Goal: Task Accomplishment & Management: Manage account settings

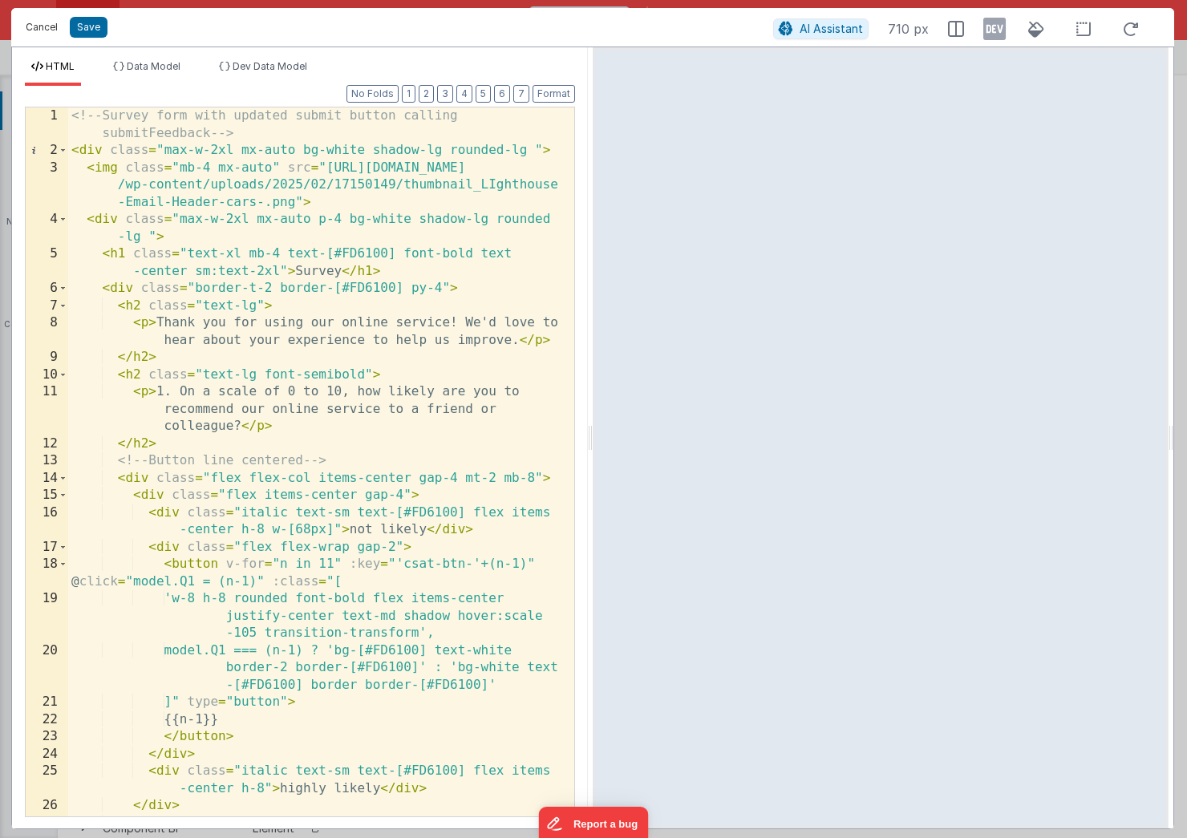
click at [47, 30] on button "Cancel" at bounding box center [42, 27] width 48 height 22
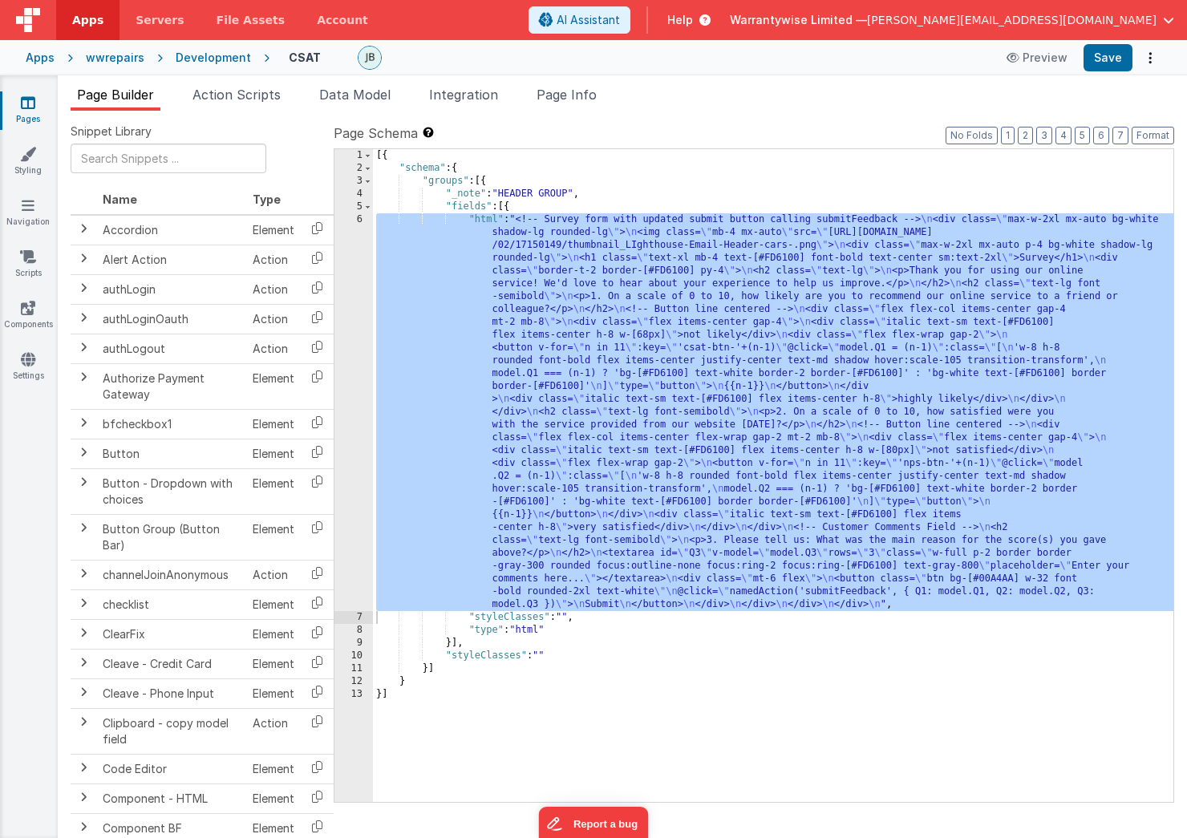
click at [633, 353] on div "[{ "schema" : { "groups" : [{ "_note" : "HEADER GROUP" , "fields" : [{ "html" :…" at bounding box center [773, 488] width 801 height 679
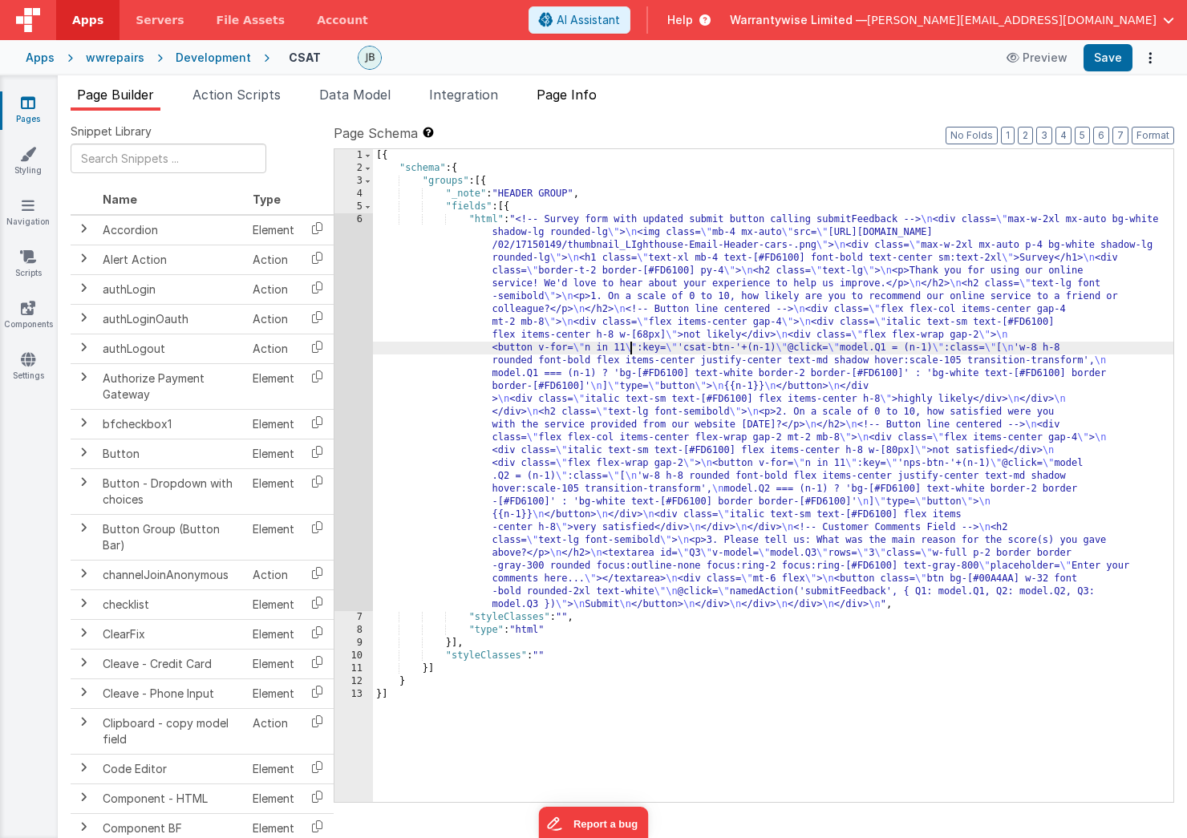
click at [582, 99] on span "Page Info" at bounding box center [567, 95] width 60 height 16
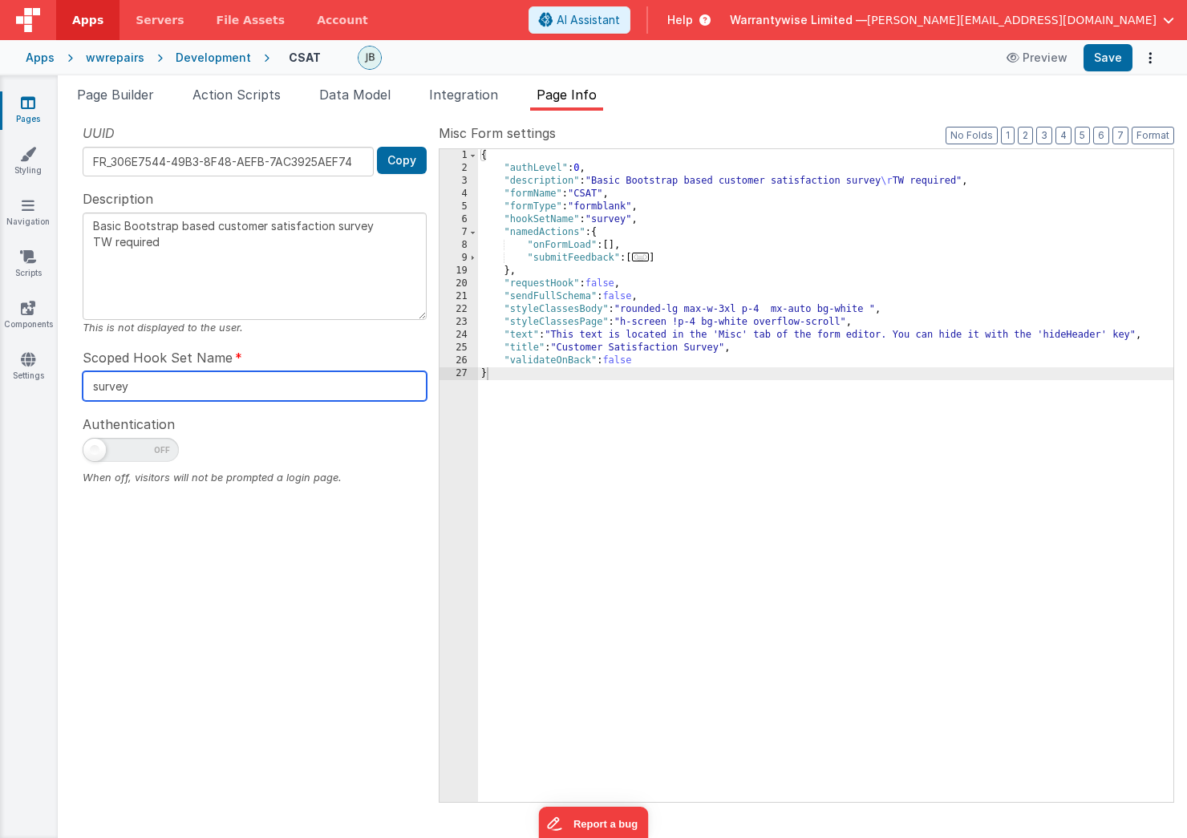
click at [111, 395] on input "survey" at bounding box center [255, 386] width 344 height 30
click at [226, 96] on span "Action Scripts" at bounding box center [237, 95] width 88 height 16
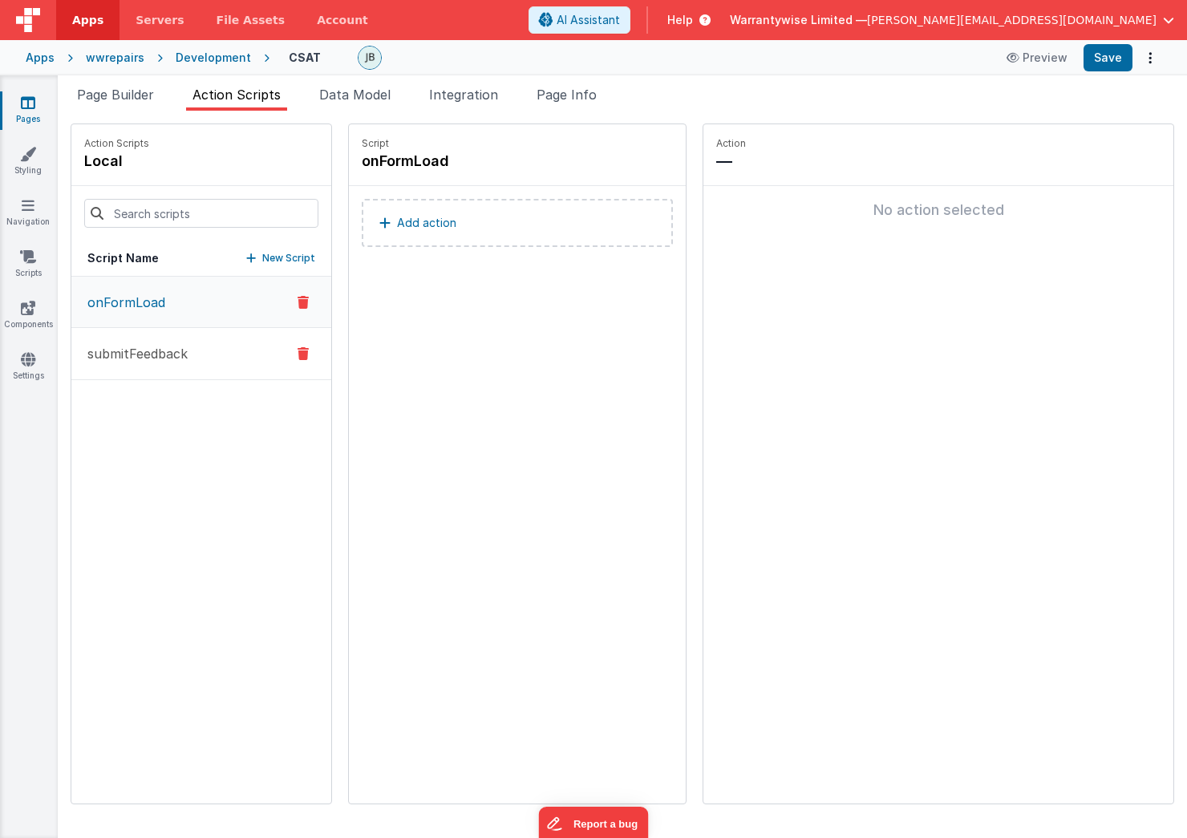
click at [193, 365] on button "submitFeedback" at bounding box center [201, 354] width 260 height 52
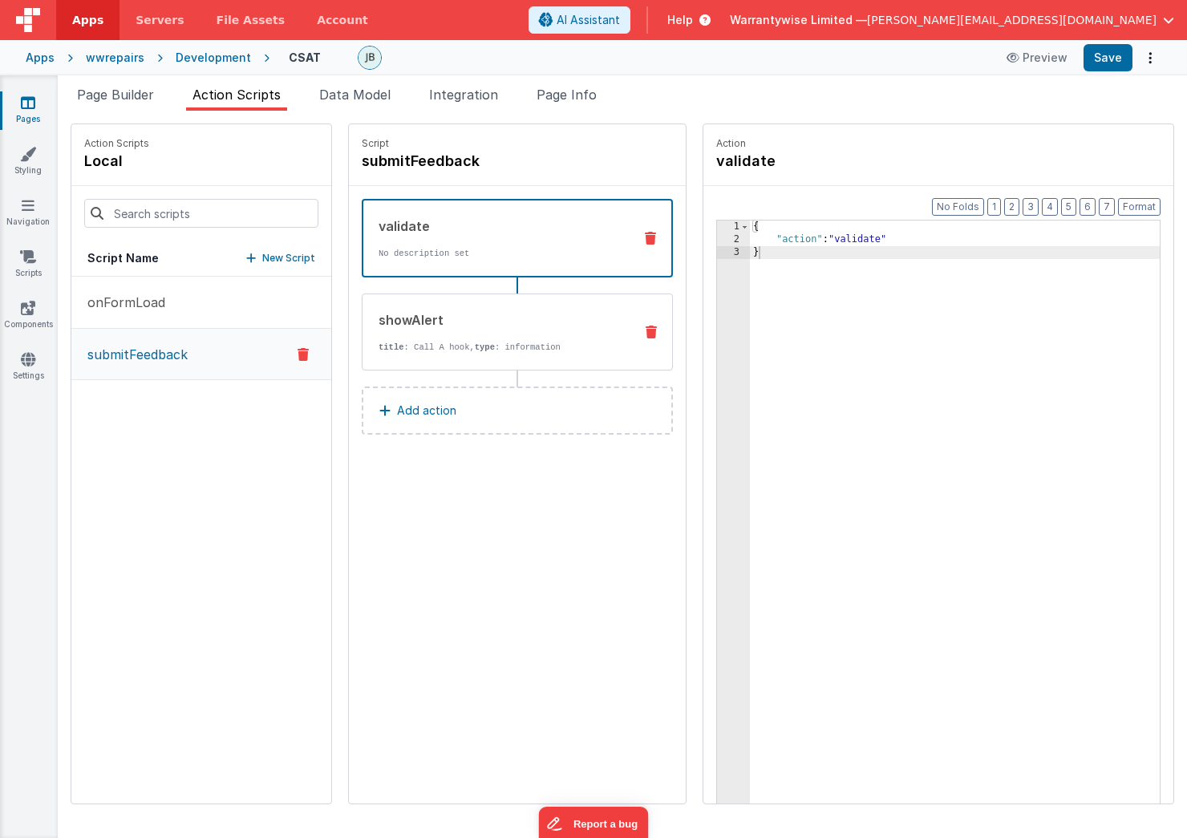
click at [422, 327] on div "showAlert" at bounding box center [500, 319] width 242 height 19
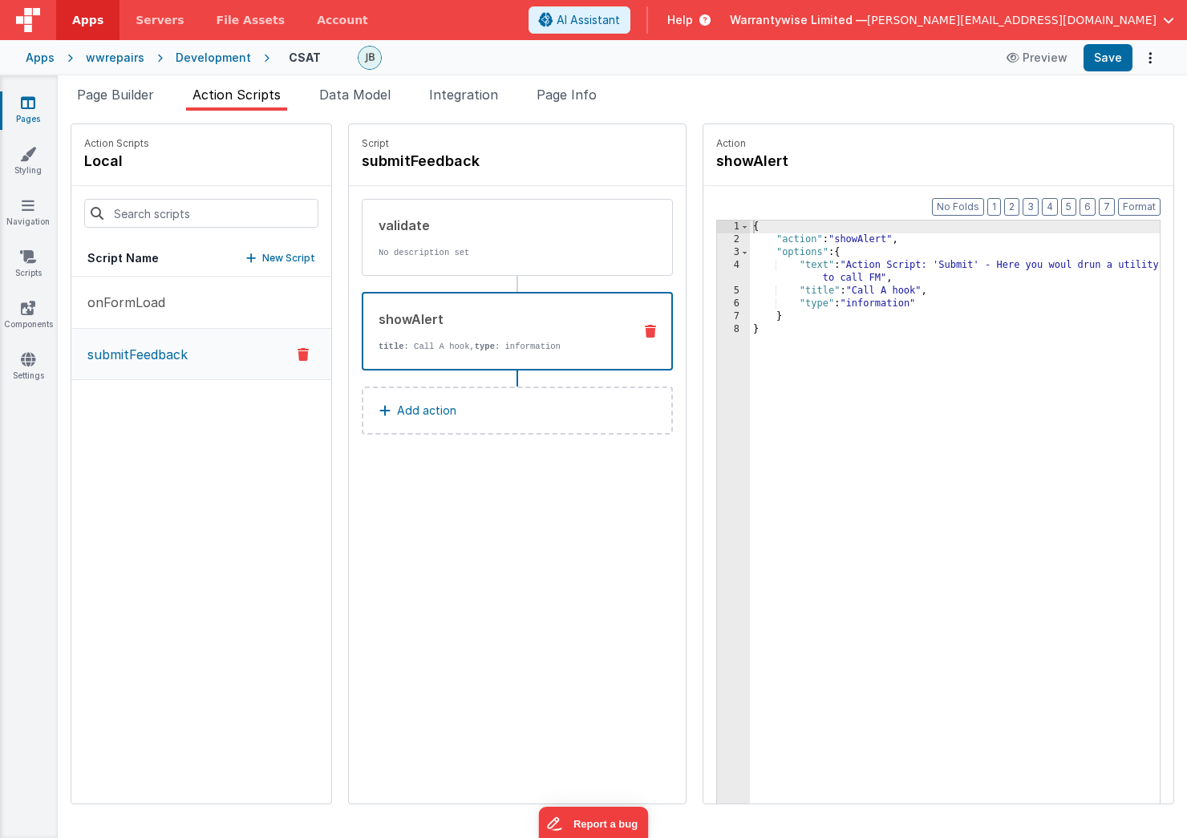
click at [397, 407] on p "Add action" at bounding box center [426, 410] width 59 height 19
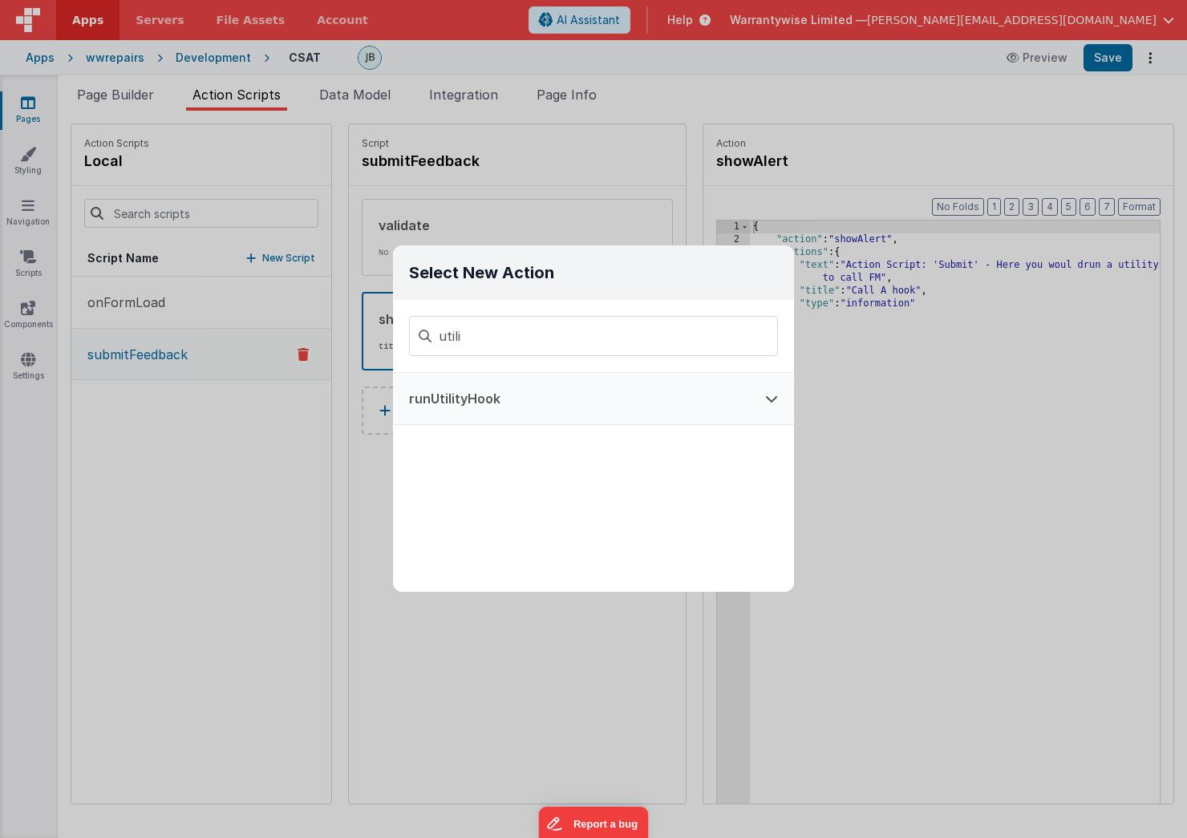
type input "utili"
click at [480, 403] on button "runUtilityHook" at bounding box center [571, 398] width 356 height 51
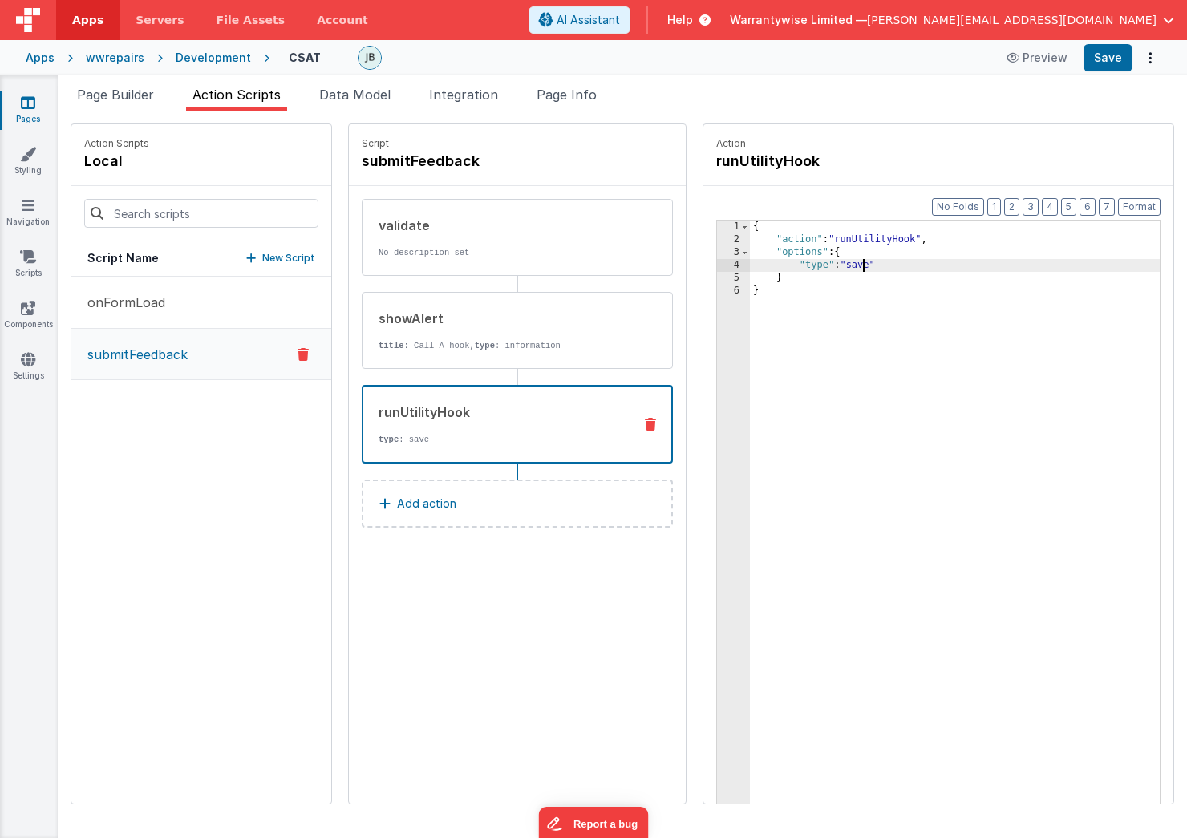
click at [813, 267] on div "{ "action" : "runUtilityHook" , "options" : { "type" : "save" } }" at bounding box center [978, 550] width 457 height 659
click at [1100, 69] on button "Save" at bounding box center [1108, 57] width 49 height 27
click at [610, 99] on ul "Page Builder Action Scripts Data Model Integration Page Info" at bounding box center [622, 98] width 1129 height 26
click at [578, 98] on span "Page Info" at bounding box center [567, 95] width 60 height 16
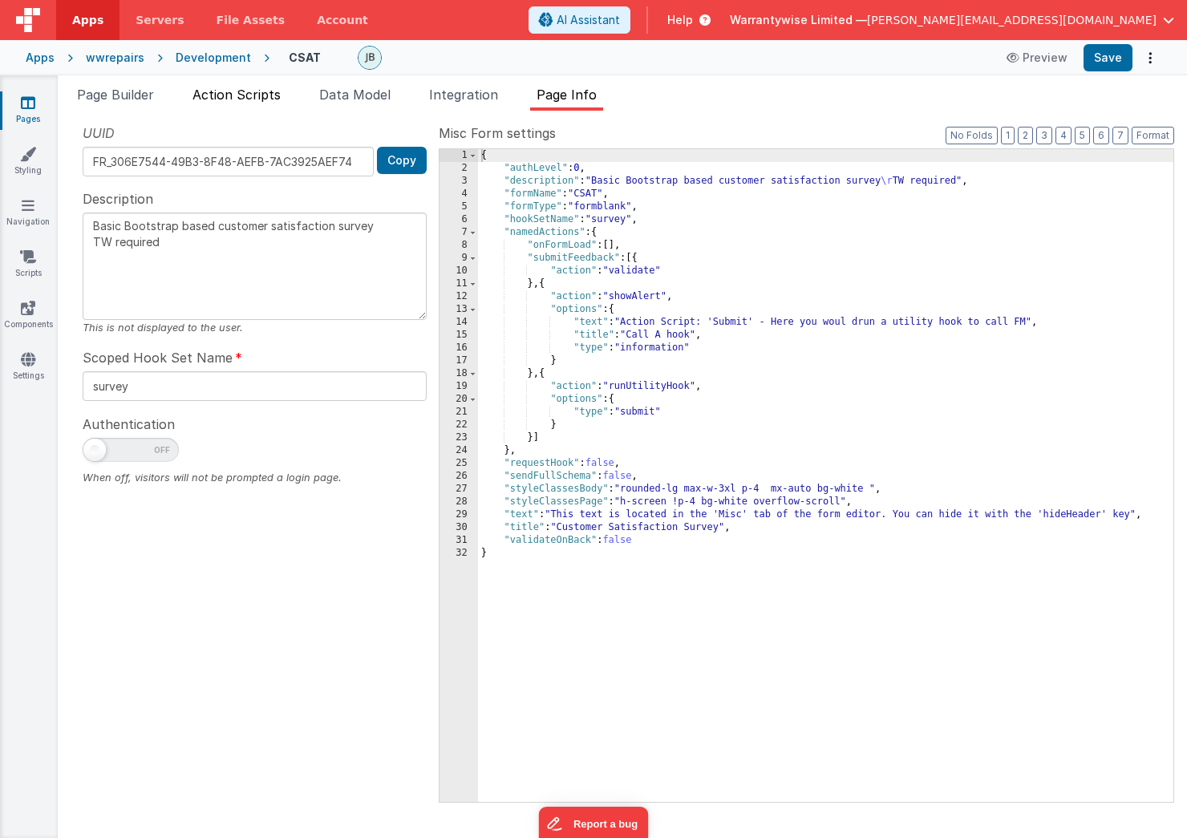
click at [265, 91] on span "Action Scripts" at bounding box center [237, 95] width 88 height 16
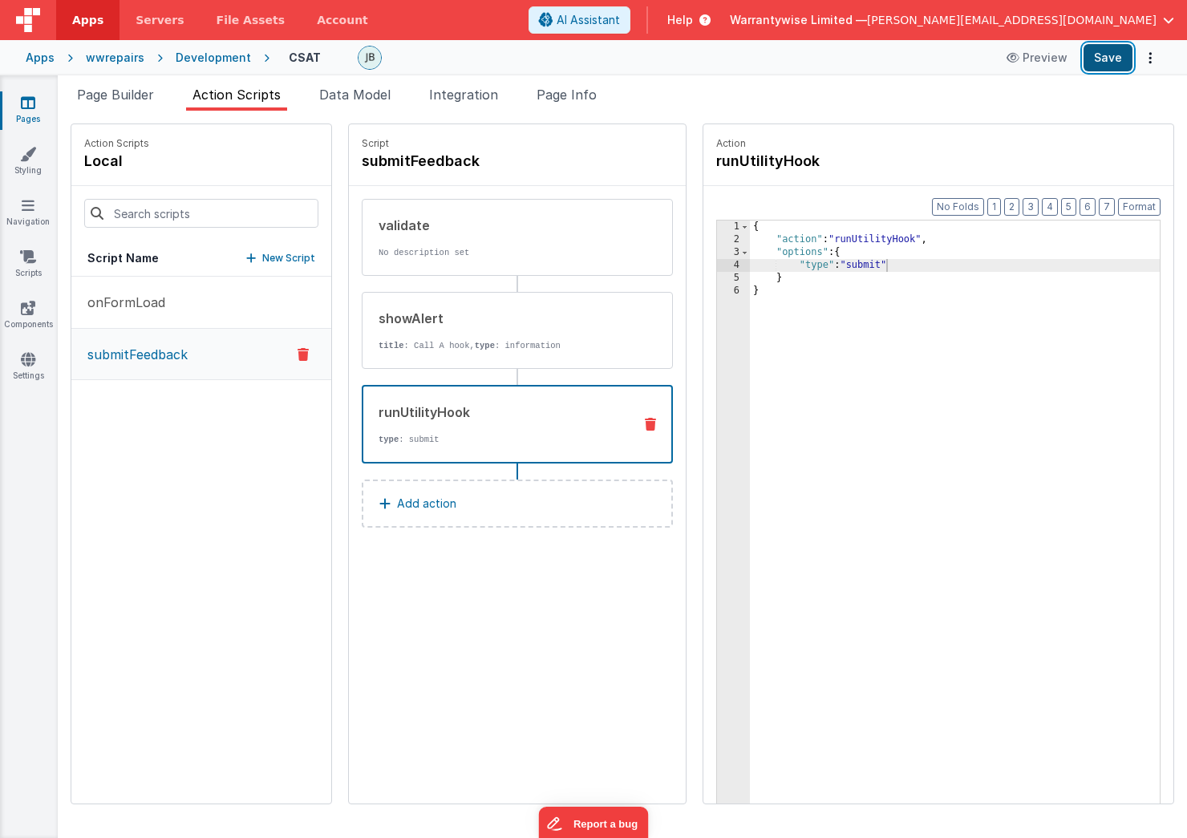
click at [1099, 47] on button "Save" at bounding box center [1108, 57] width 49 height 27
click at [111, 101] on span "Page Builder" at bounding box center [115, 95] width 77 height 16
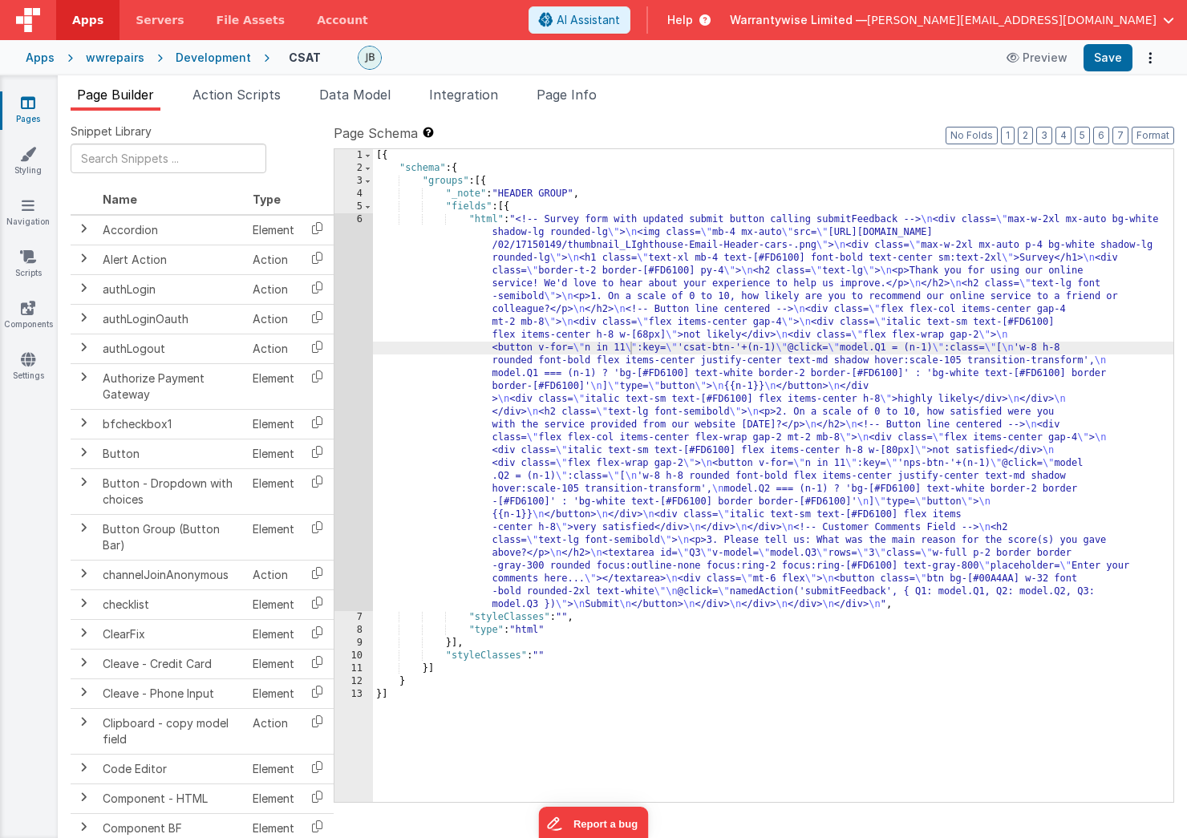
click at [635, 454] on div "[{ "schema" : { "groups" : [{ "_note" : "HEADER GROUP" , "fields" : [{ "html" :…" at bounding box center [773, 488] width 801 height 679
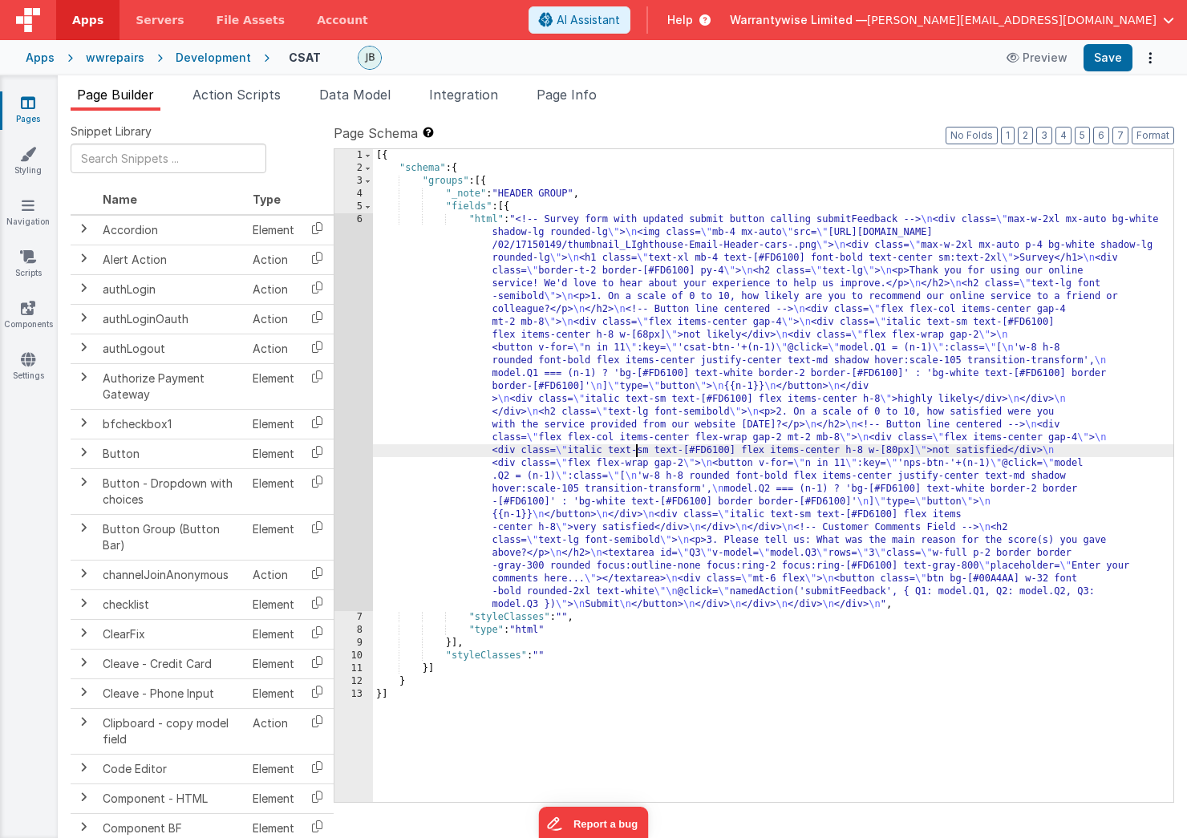
click at [338, 230] on div "6" at bounding box center [353, 412] width 39 height 398
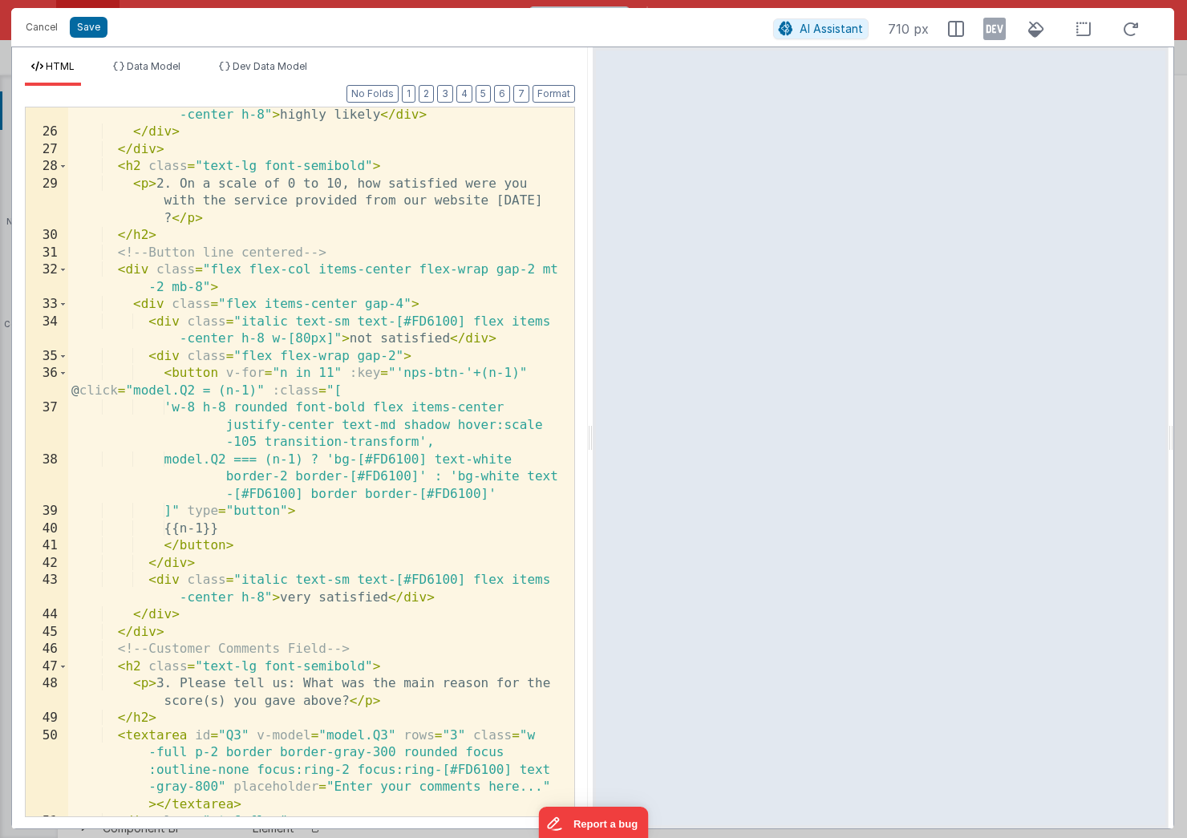
scroll to position [878, 0]
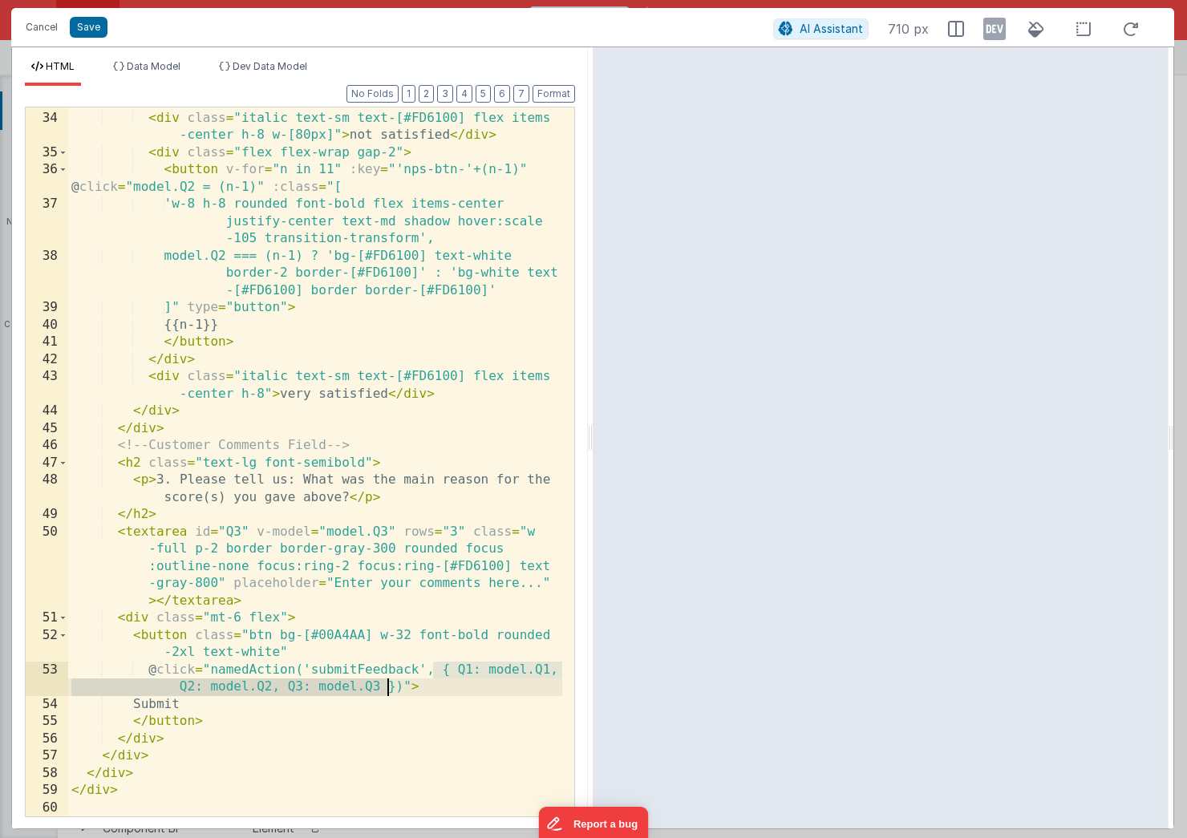
drag, startPoint x: 432, startPoint y: 670, endPoint x: 386, endPoint y: 690, distance: 50.7
click at [386, 690] on div "< div class = "flex items-center gap-4" > < div class = "italic text-sm text-[#…" at bounding box center [315, 464] width 494 height 744
drag, startPoint x: 395, startPoint y: 690, endPoint x: 441, endPoint y: 669, distance: 51.0
click at [441, 669] on div "< div class = "flex items-center gap-4" > < div class = "italic text-sm text-[#…" at bounding box center [315, 464] width 494 height 744
click at [95, 30] on button "Save" at bounding box center [89, 27] width 38 height 21
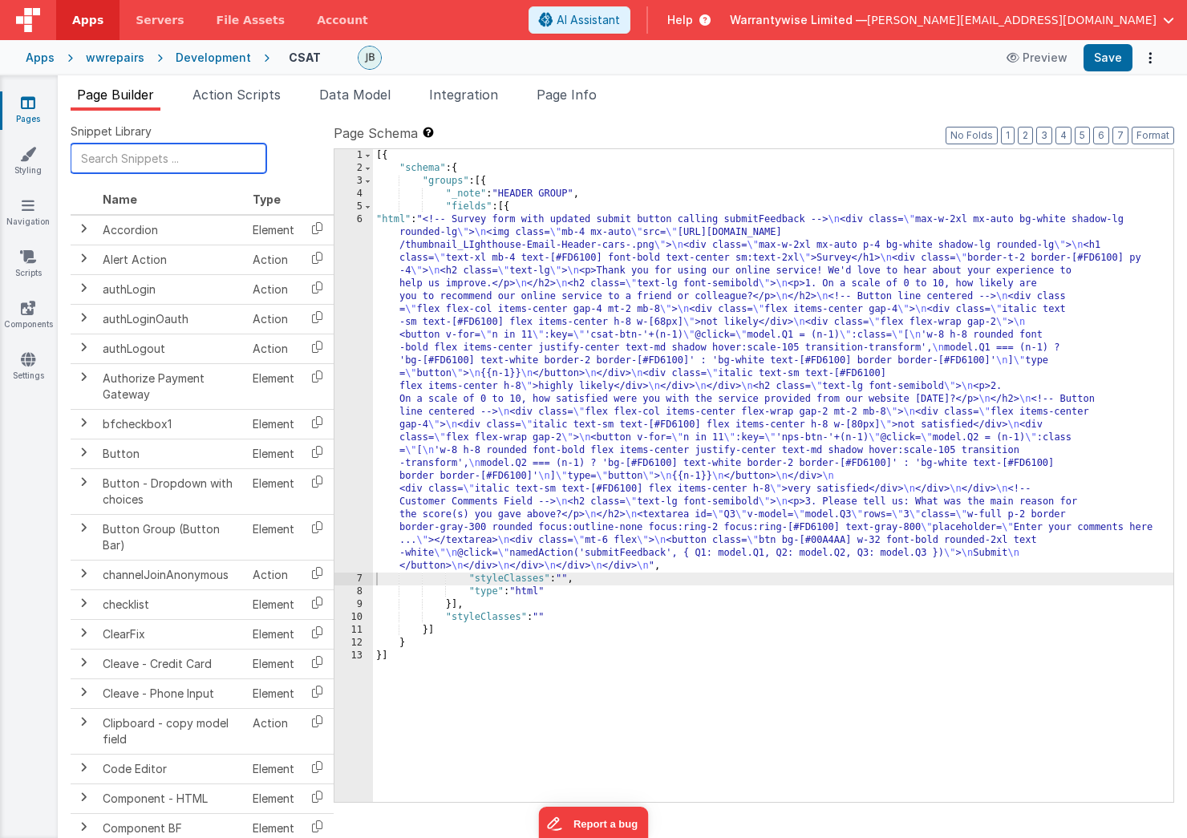
click at [116, 158] on input "text" at bounding box center [169, 159] width 196 height 30
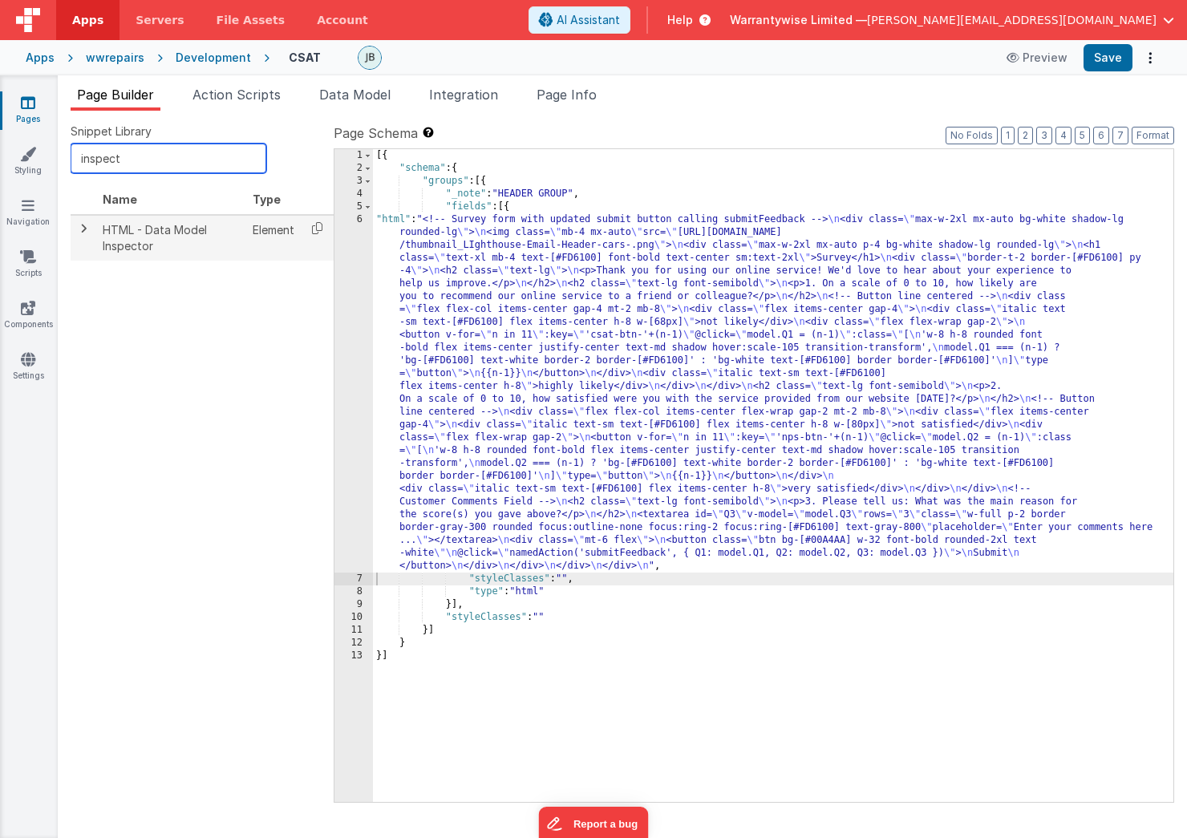
type input "inspect"
click at [161, 237] on td "HTML - Data Model Inspector" at bounding box center [171, 238] width 150 height 46
click at [83, 229] on span at bounding box center [83, 228] width 13 height 13
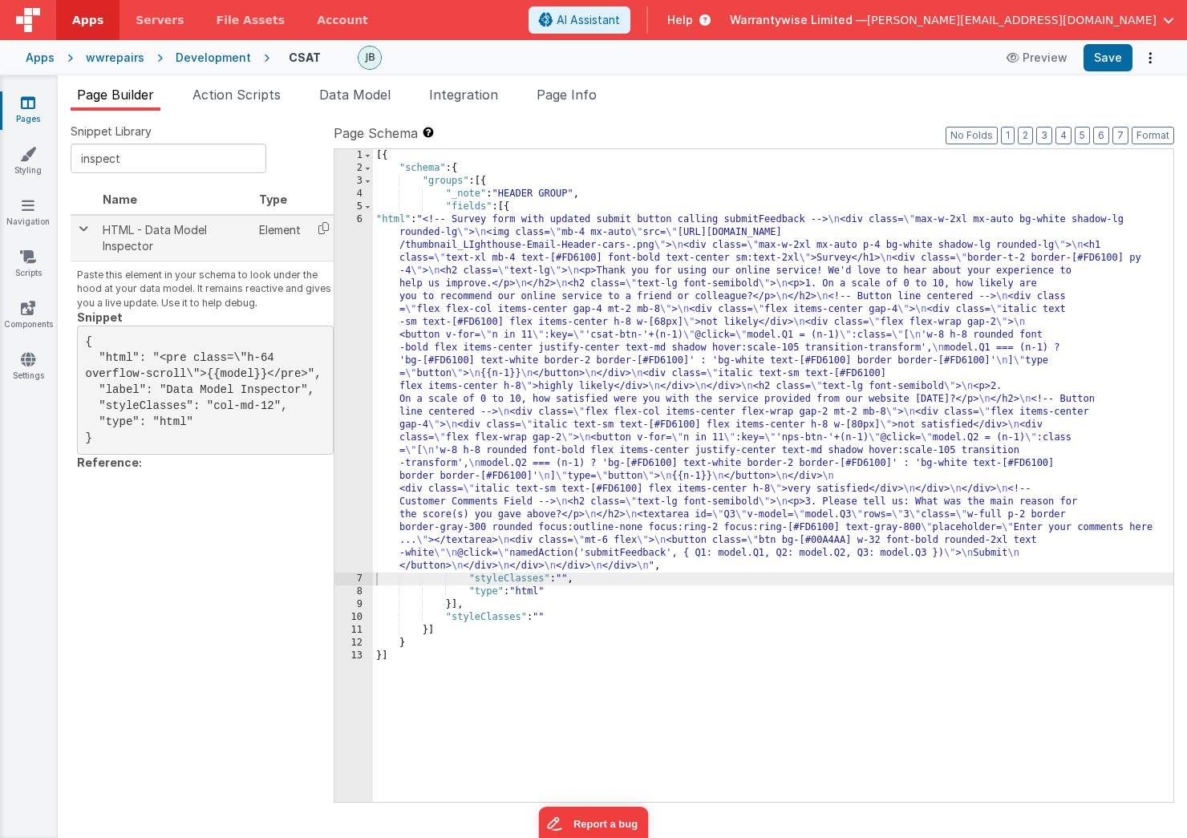
click at [83, 229] on span at bounding box center [83, 228] width 13 height 13
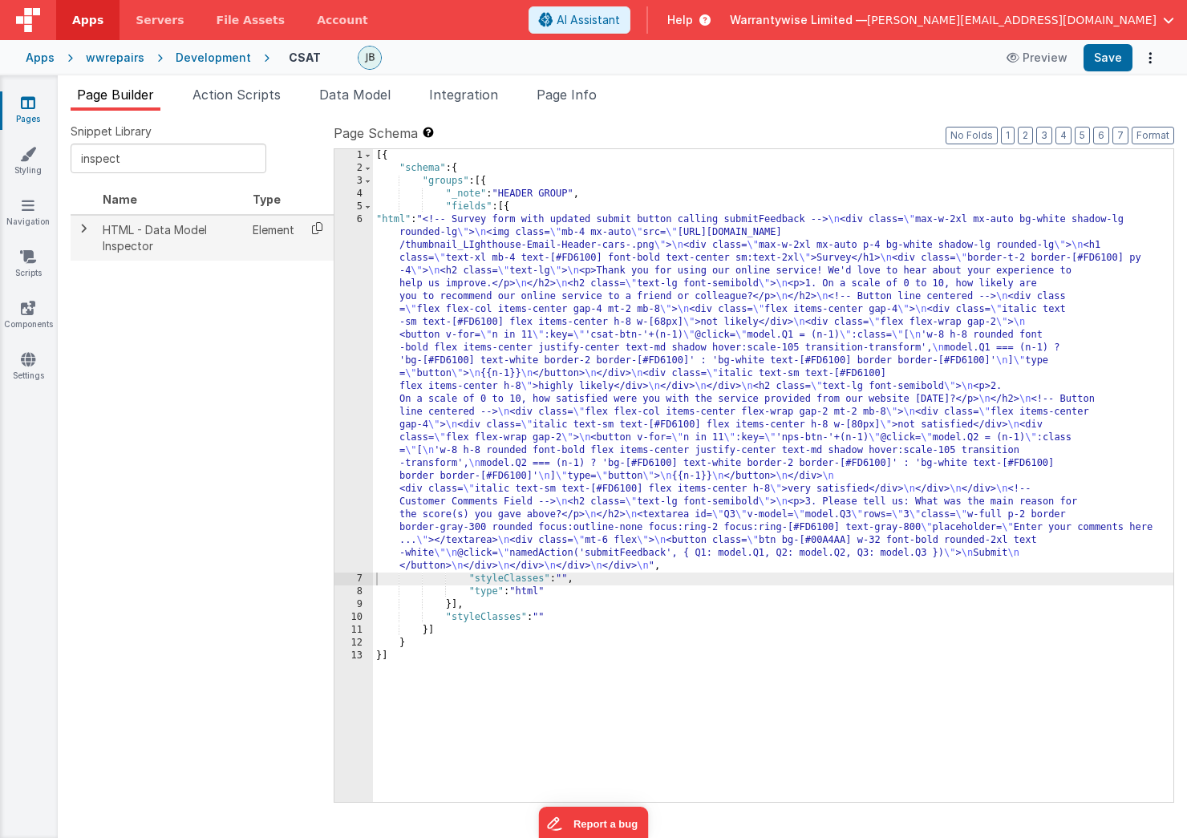
click at [312, 229] on icon at bounding box center [317, 228] width 33 height 25
click at [528, 209] on div "[{ "schema" : { "groups" : [{ "_note" : "HEADER GROUP" , "fields" : [{ "html" :…" at bounding box center [773, 488] width 801 height 679
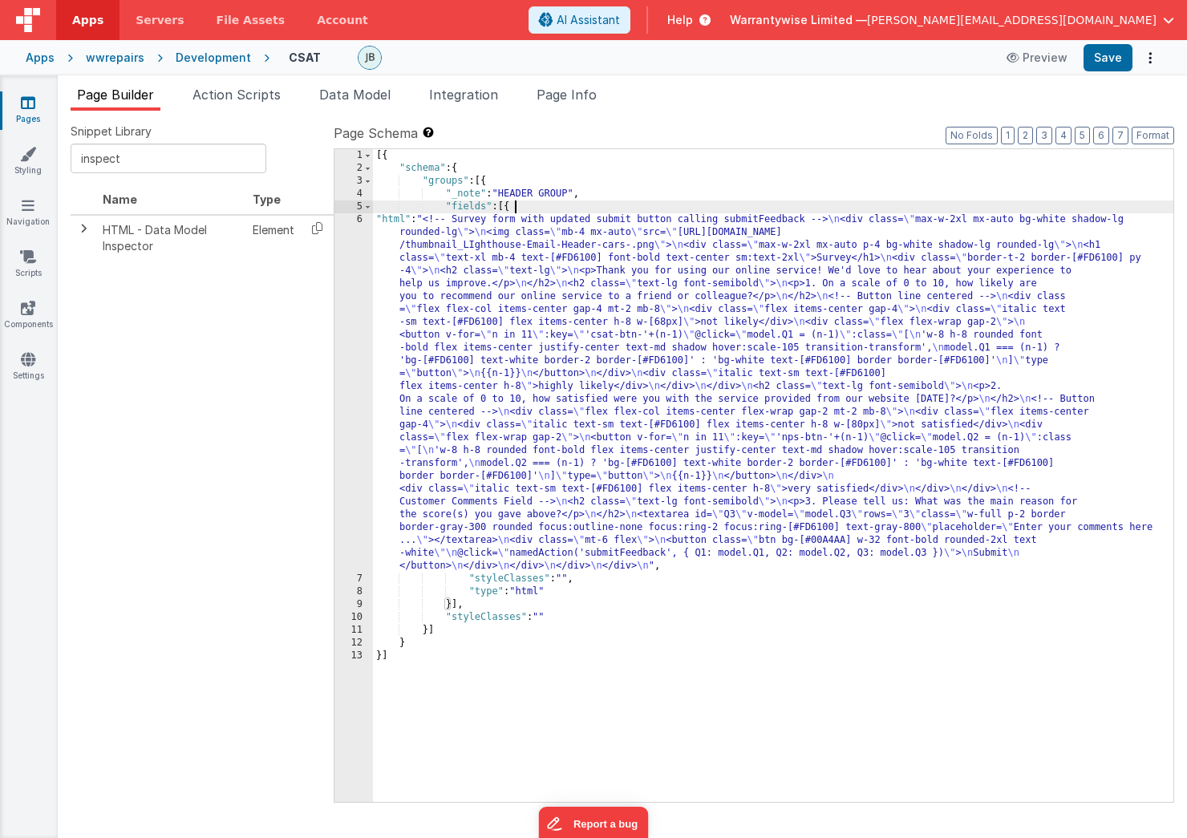
click at [509, 208] on div "[{ "schema" : { "groups" : [{ "_note" : "HEADER GROUP" , "fields" : [{ "html" :…" at bounding box center [773, 488] width 801 height 679
paste textarea
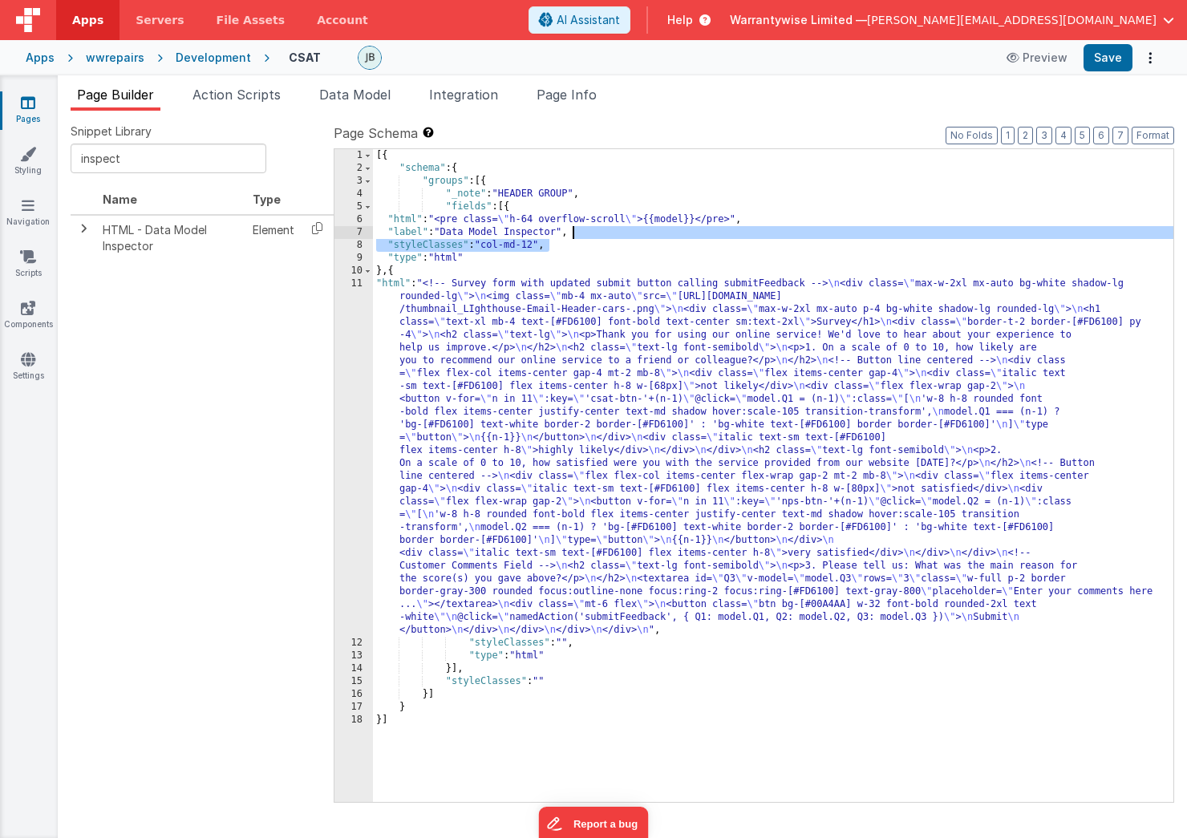
drag, startPoint x: 556, startPoint y: 245, endPoint x: 581, endPoint y: 236, distance: 26.4
click at [581, 236] on div "[{ "schema" : { "groups" : [{ "_note" : "HEADER GROUP" , "fields" : [{ "html" :…" at bounding box center [773, 488] width 801 height 679
click at [577, 246] on div "[{ "schema" : { "groups" : [{ "_note" : "HEADER GROUP" , "fields" : [{ "html" :…" at bounding box center [773, 488] width 801 height 679
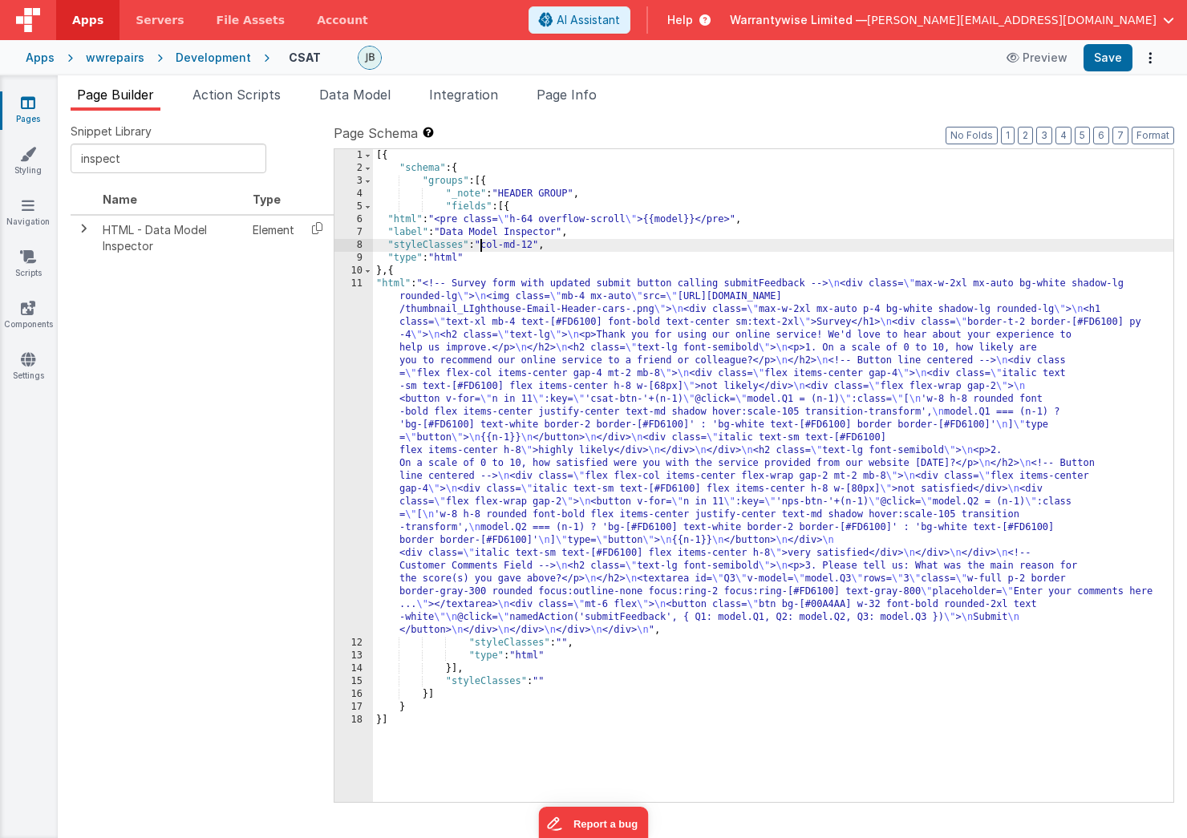
click at [481, 245] on div "[{ "schema" : { "groups" : [{ "_note" : "HEADER GROUP" , "fields" : [{ "html" :…" at bounding box center [773, 488] width 801 height 679
drag, startPoint x: 488, startPoint y: 248, endPoint x: 540, endPoint y: 245, distance: 52.2
click at [540, 245] on div "[{ "schema" : { "groups" : [{ "_note" : "HEADER GROUP" , "fields" : [{ "html" :…" at bounding box center [773, 488] width 801 height 679
click at [1099, 59] on button "Save" at bounding box center [1108, 57] width 49 height 27
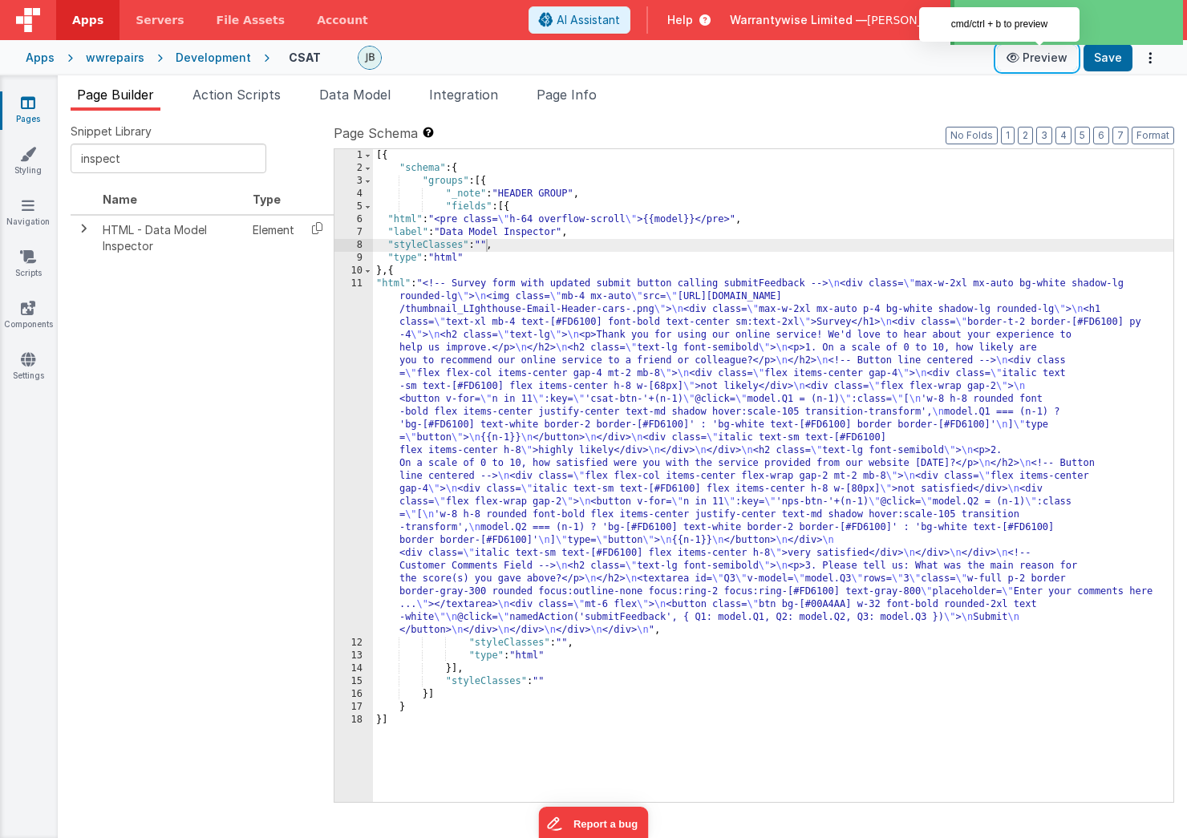
click at [1039, 59] on button "Preview" at bounding box center [1037, 58] width 80 height 26
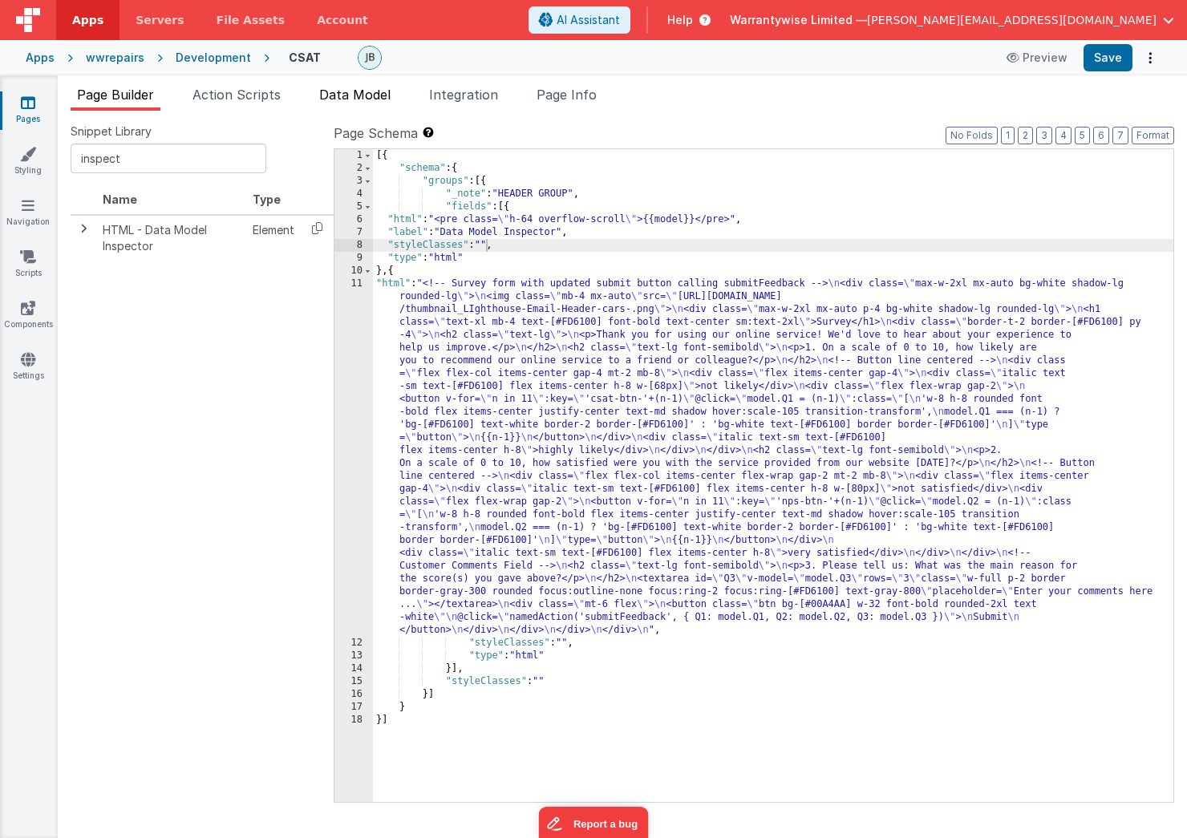
click at [333, 93] on span "Data Model" at bounding box center [354, 95] width 71 height 16
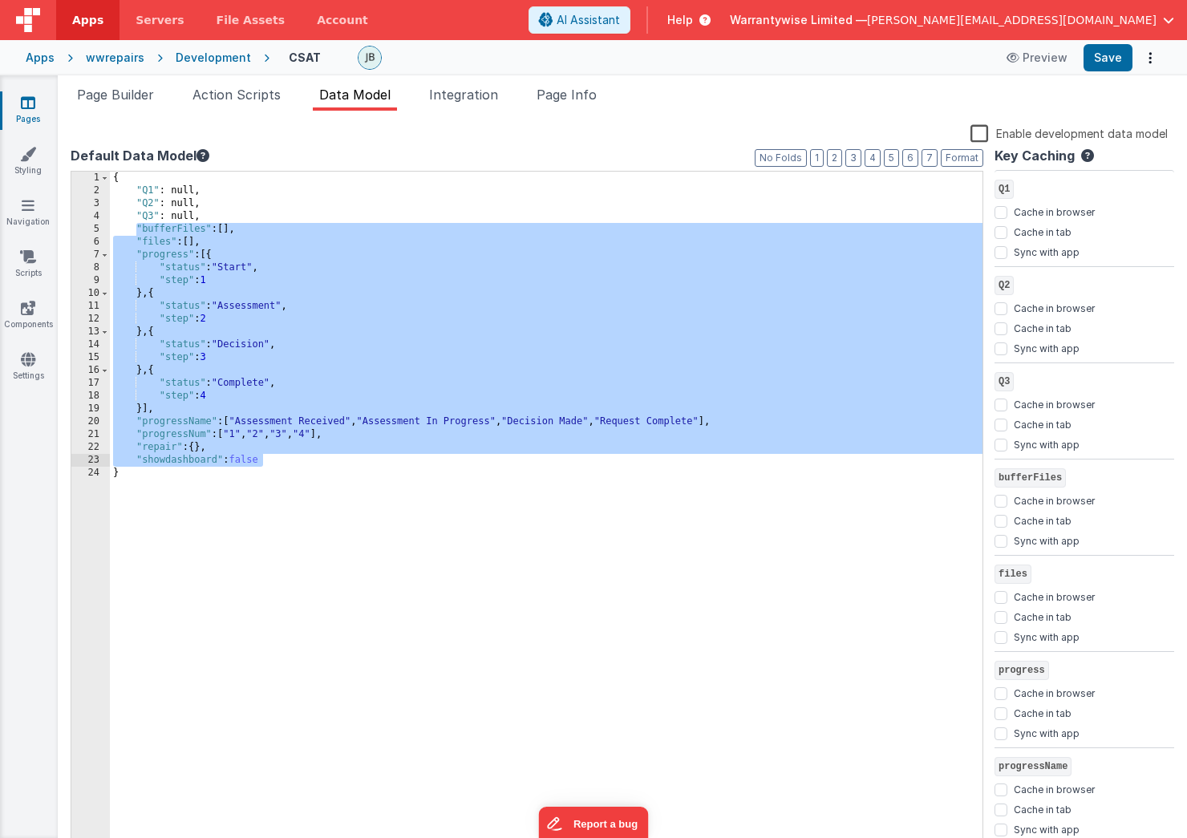
drag, startPoint x: 136, startPoint y: 228, endPoint x: 315, endPoint y: 464, distance: 296.6
click at [315, 464] on div "{ "Q1" : null, "Q2" : null, "Q3" : null, "bufferFiles" : [ ] , "files" : [ ] , …" at bounding box center [546, 525] width 873 height 706
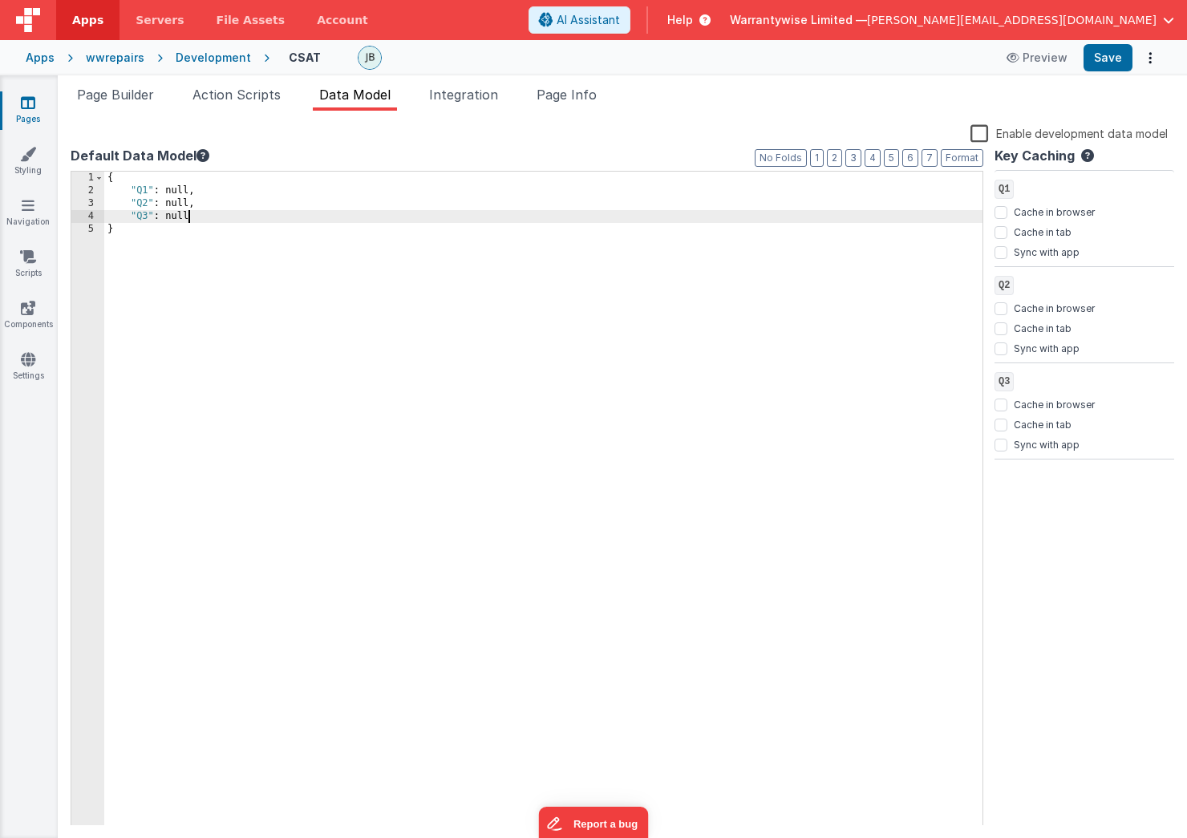
click at [181, 189] on div "{ "Q1" : null, "Q2" : null, "Q3" : null }" at bounding box center [543, 525] width 878 height 706
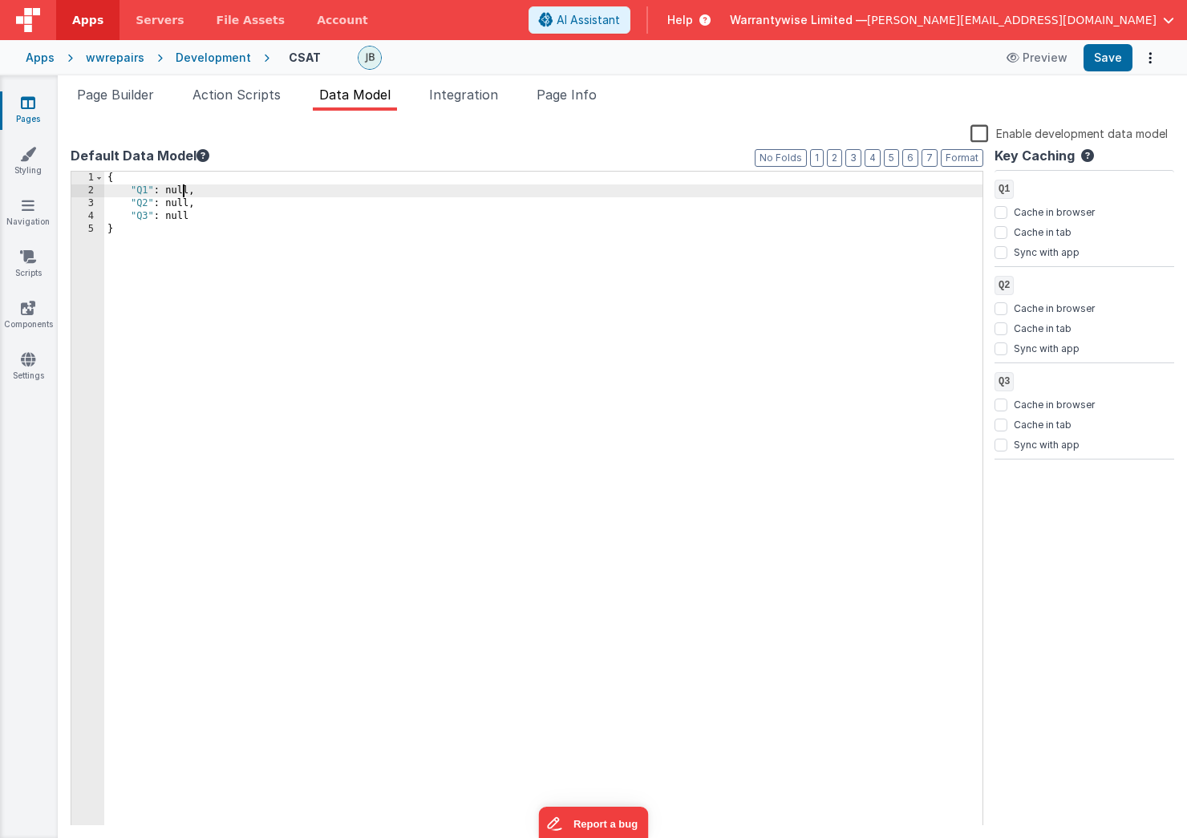
click at [181, 189] on div "{ "Q1" : null, "Q2" : null, "Q3" : null }" at bounding box center [543, 525] width 878 height 706
click at [187, 205] on div "{ "Q1" : "" , "Q2" : null, "Q3" : null }" at bounding box center [543, 525] width 878 height 706
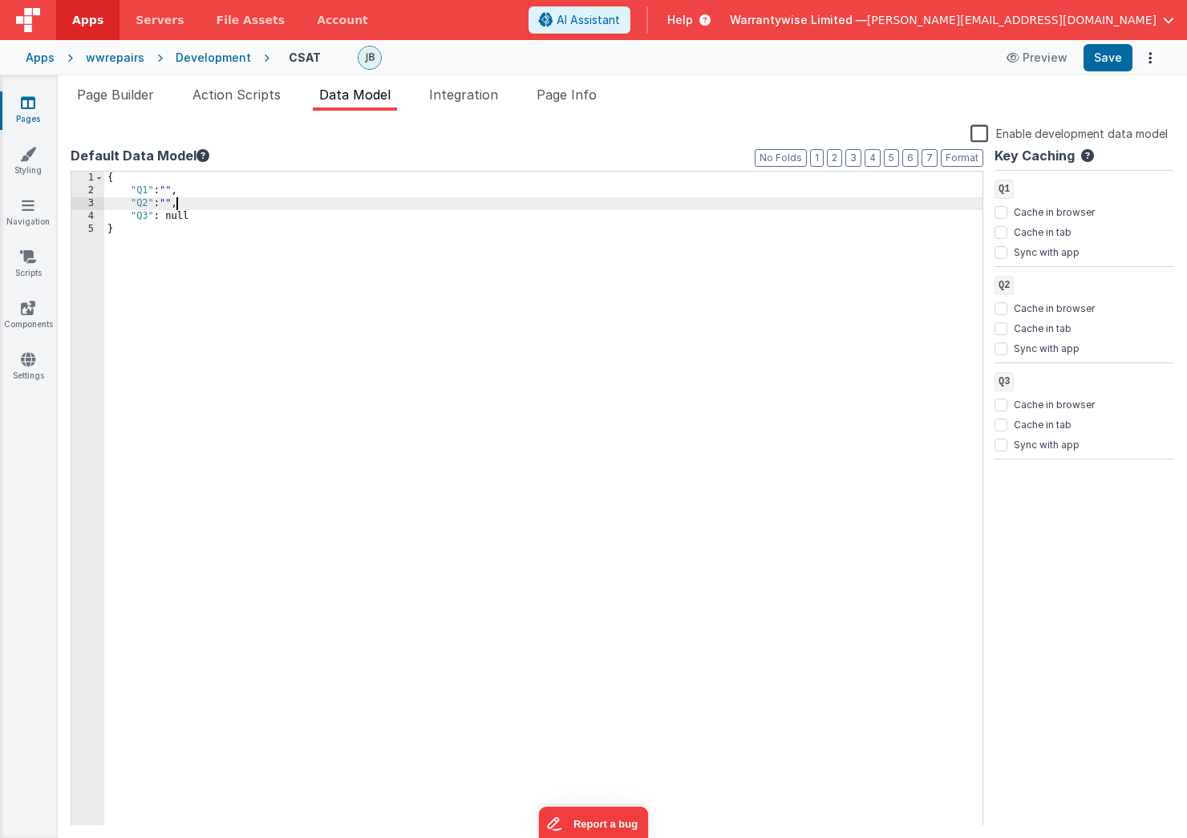
click at [210, 213] on div "{ "Q1" : "" , "Q2" : "" , "Q3" : null }" at bounding box center [543, 525] width 878 height 706
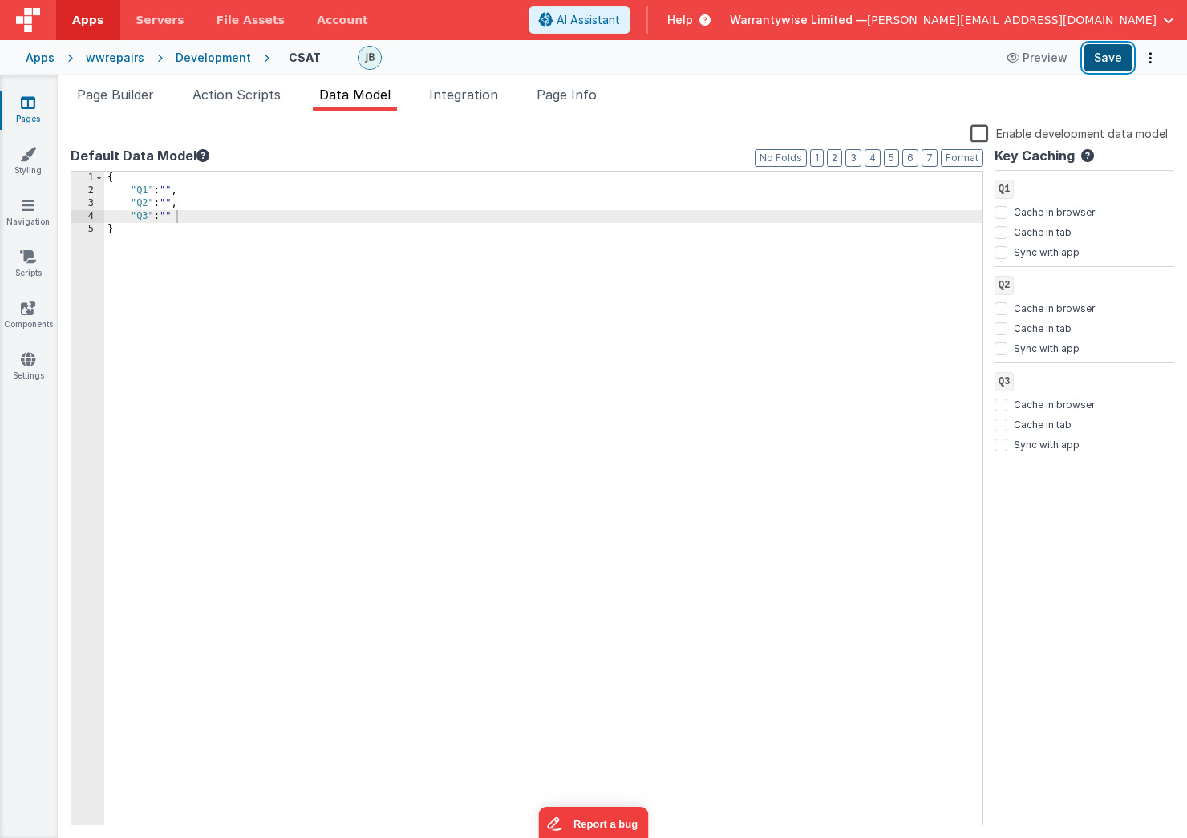
click at [1108, 54] on button "Save" at bounding box center [1108, 57] width 49 height 27
click at [1114, 58] on button "Save" at bounding box center [1108, 57] width 49 height 27
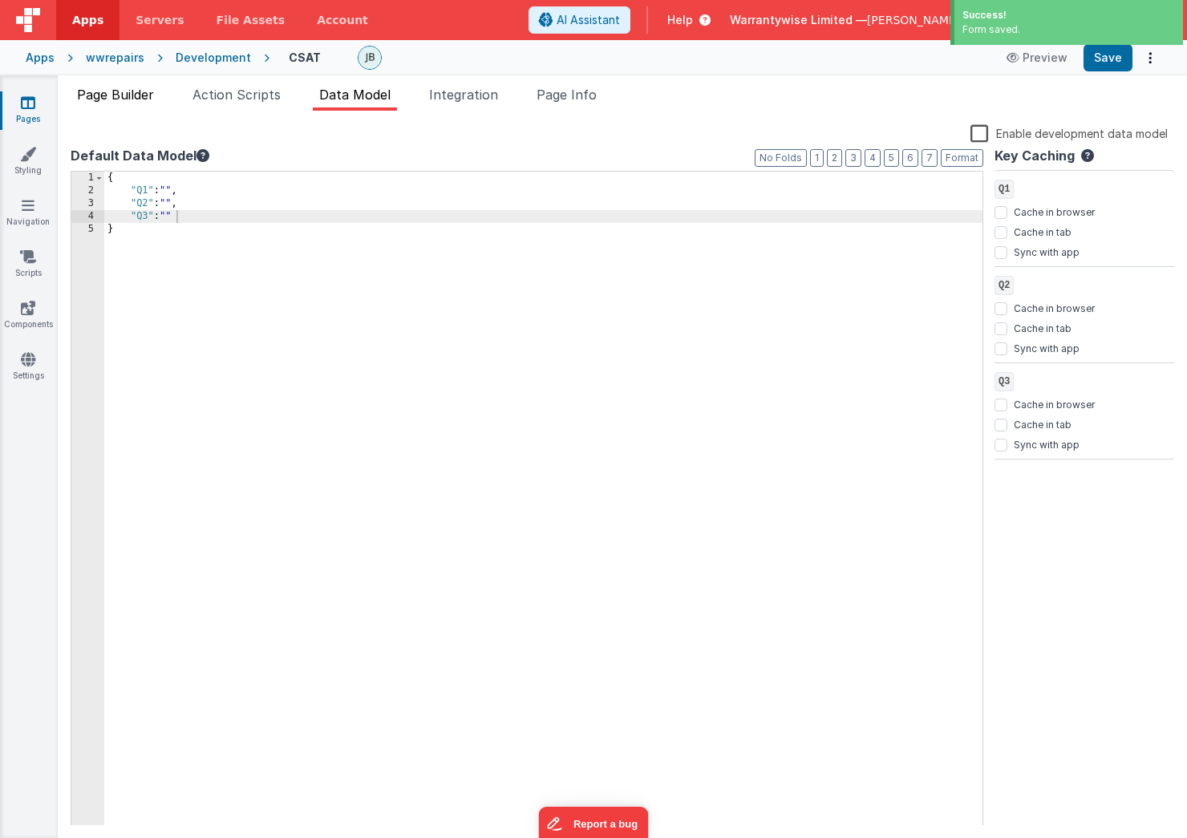
click at [142, 99] on span "Page Builder" at bounding box center [115, 95] width 77 height 16
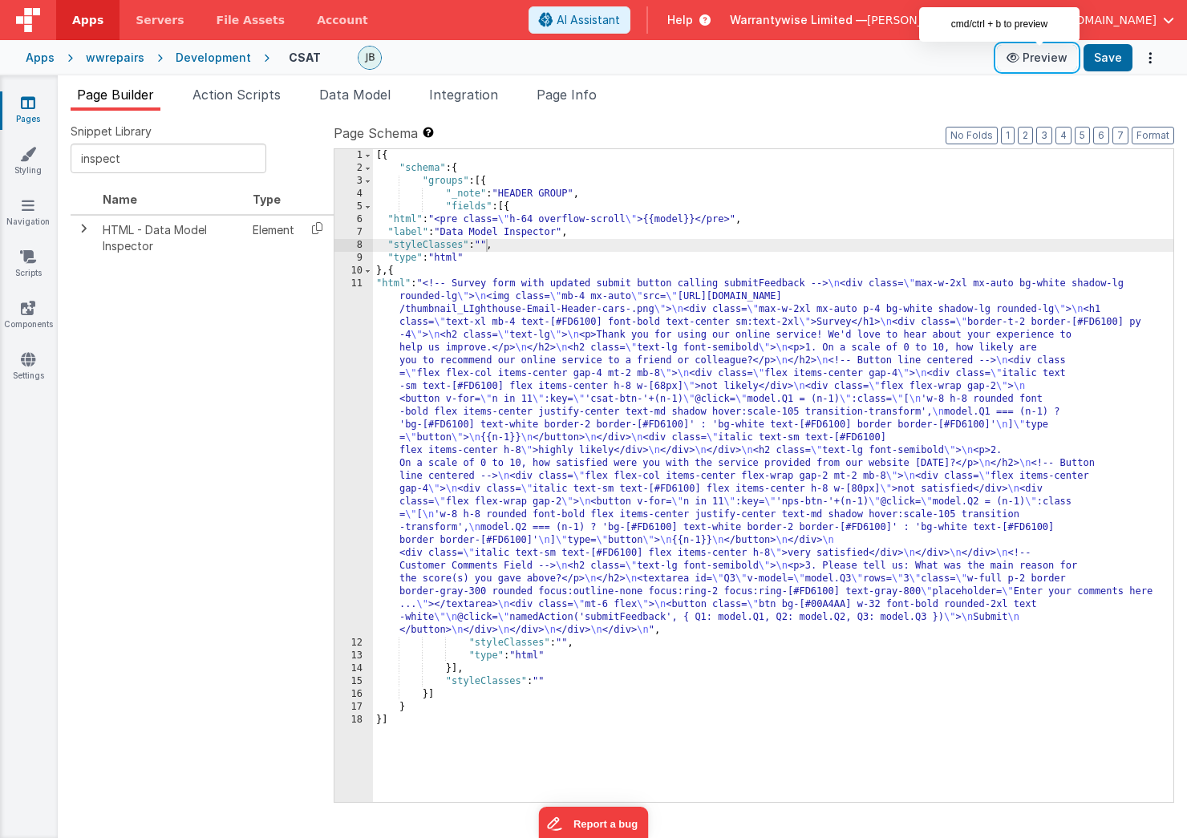
click at [1044, 59] on button "Preview" at bounding box center [1037, 58] width 80 height 26
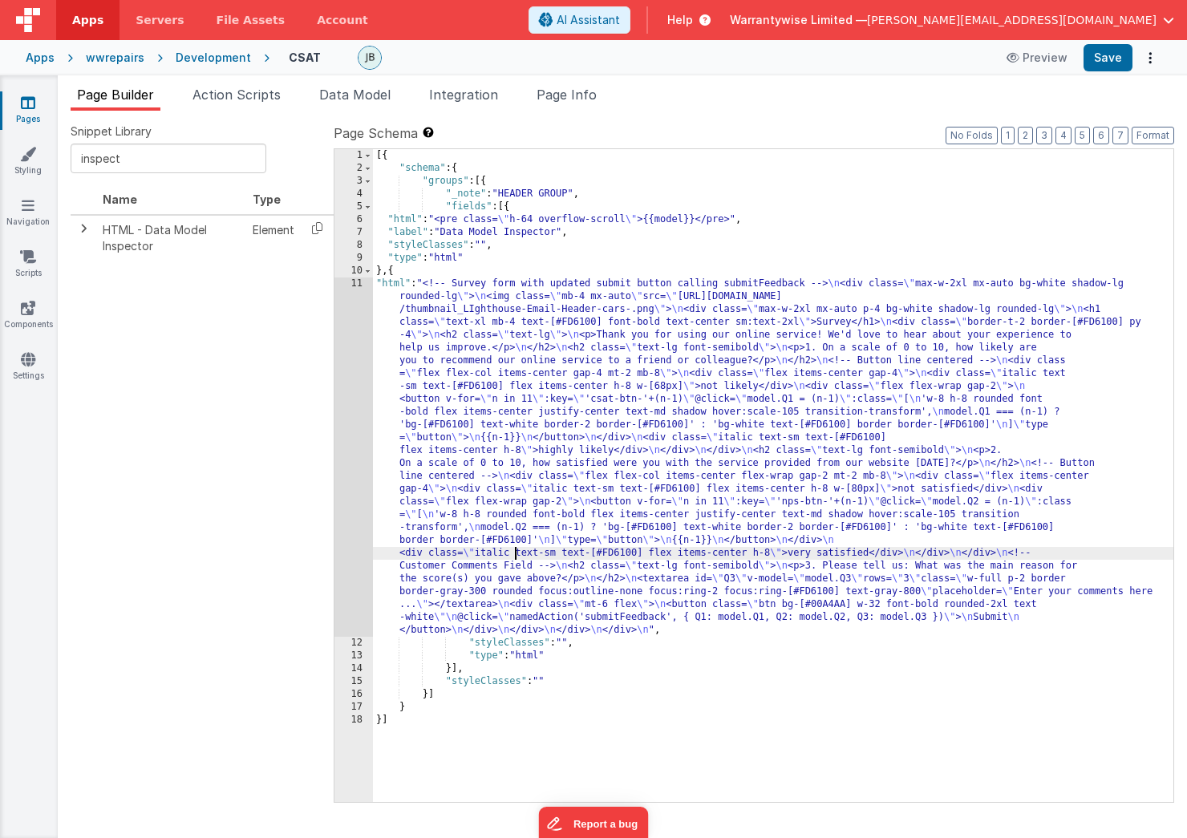
click at [517, 552] on div "[{ "schema" : { "groups" : [{ "_note" : "HEADER GROUP" , "fields" : [{ "html" :…" at bounding box center [773, 488] width 801 height 679
click at [211, 80] on div "Page Builder Action Scripts Data Model Integration Page Info Snippet Library in…" at bounding box center [622, 456] width 1129 height 763
click at [229, 100] on span "Action Scripts" at bounding box center [237, 95] width 88 height 16
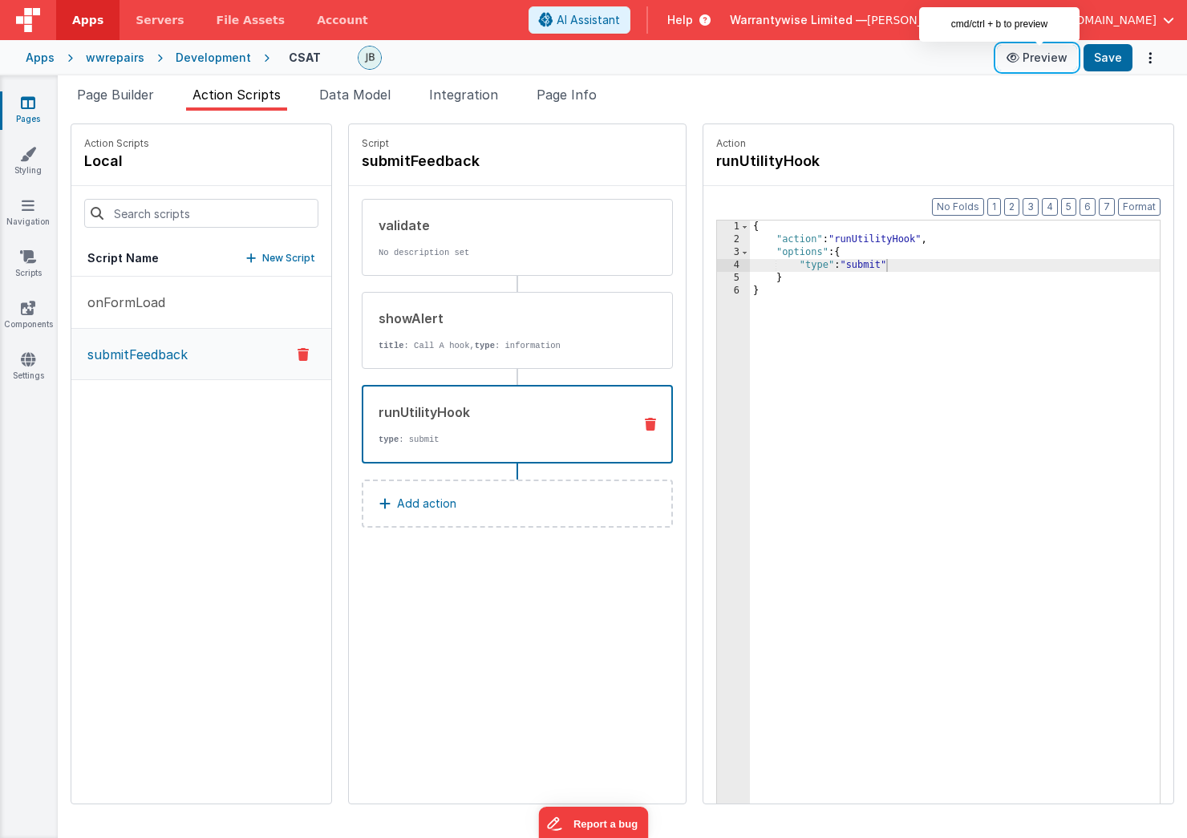
click at [1038, 56] on button "Preview" at bounding box center [1037, 58] width 80 height 26
click at [1110, 59] on button "Save" at bounding box center [1108, 57] width 49 height 27
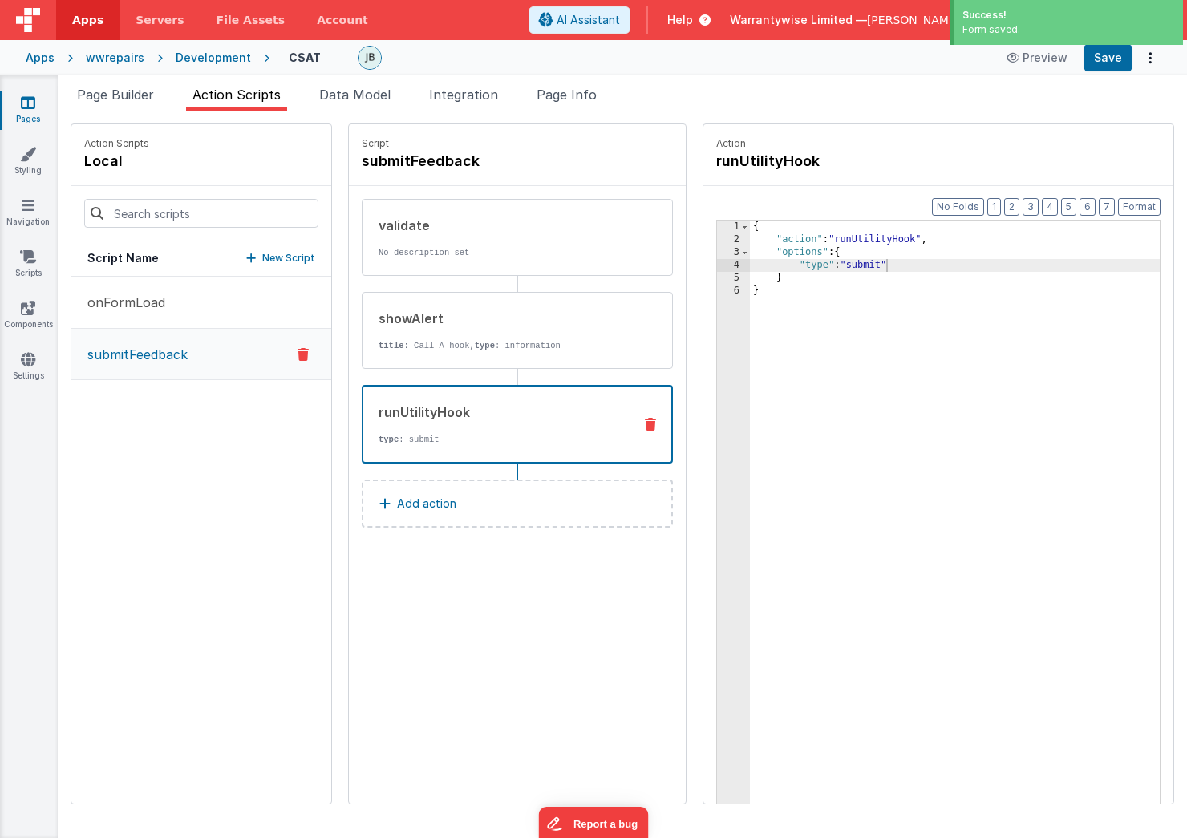
click at [197, 55] on div "Development" at bounding box center [213, 58] width 75 height 16
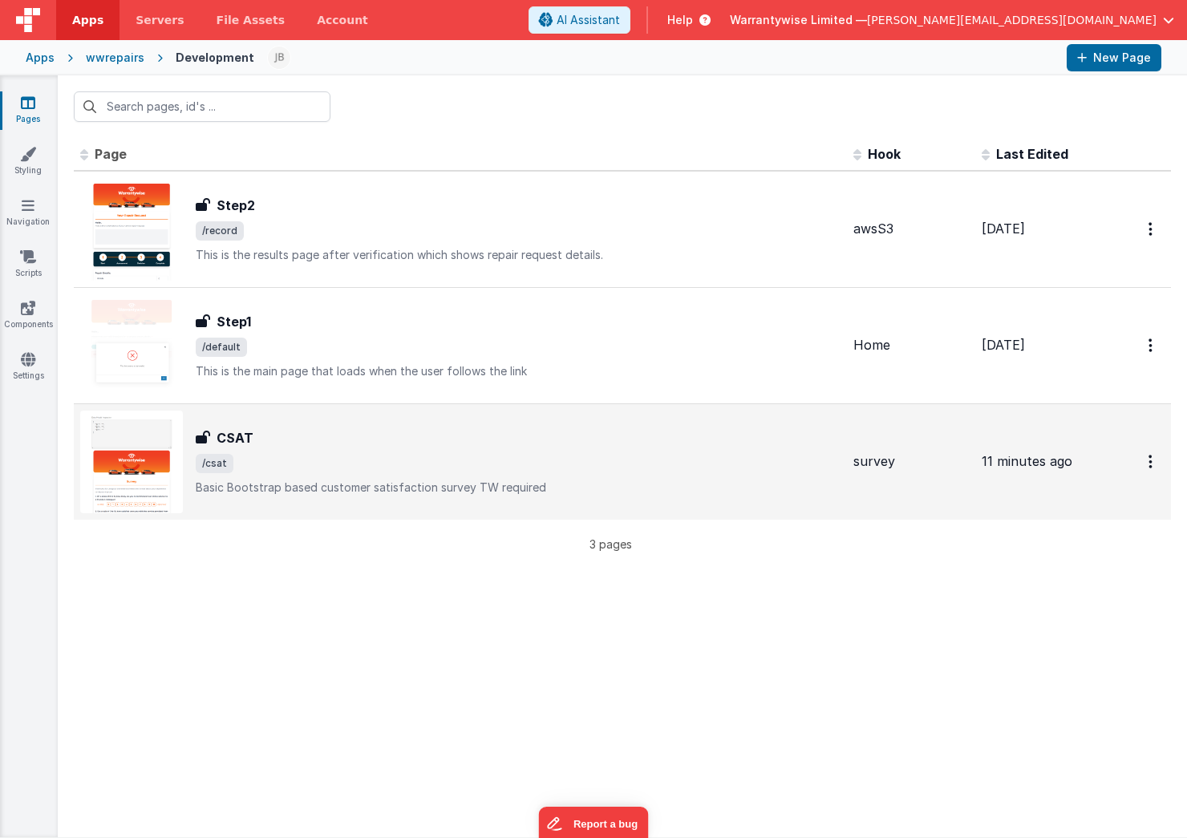
click at [405, 463] on span "/csat" at bounding box center [518, 463] width 645 height 19
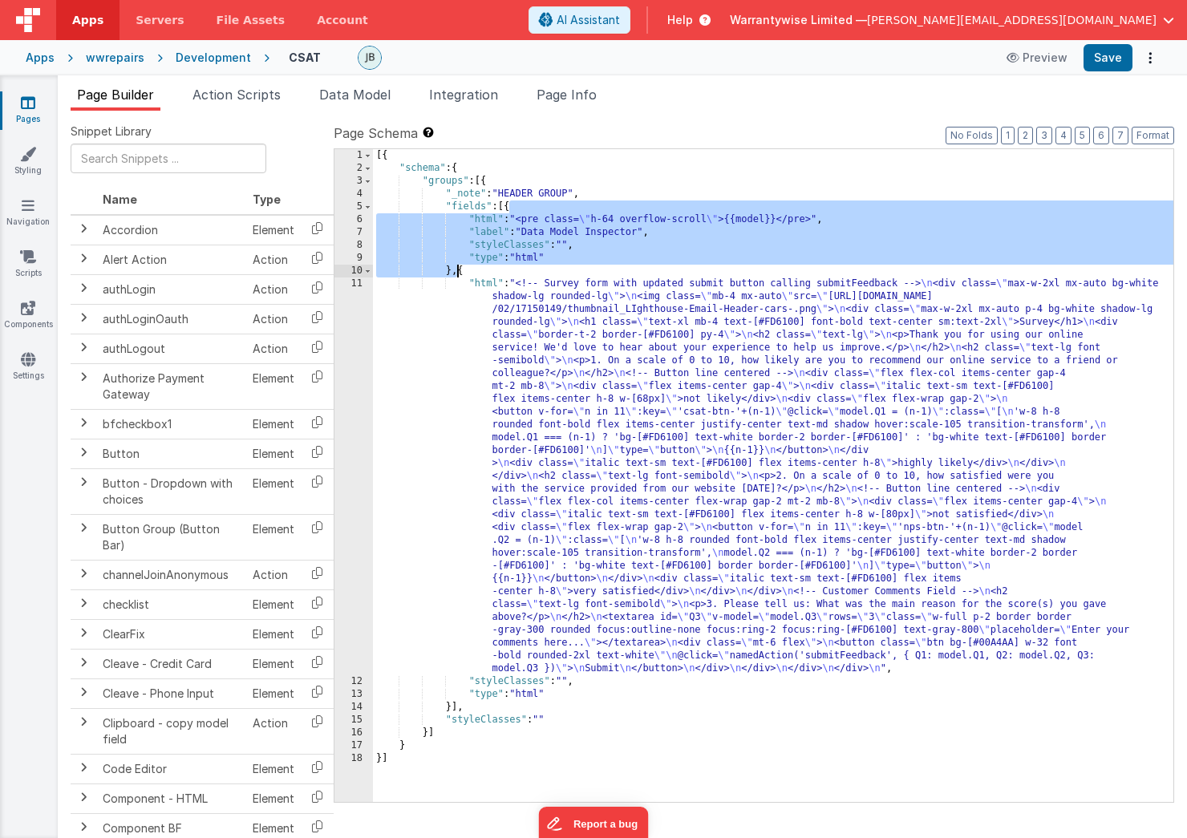
drag, startPoint x: 509, startPoint y: 207, endPoint x: 456, endPoint y: 268, distance: 80.7
click at [456, 268] on div "[{ "schema" : { "groups" : [{ "_note" : "HEADER GROUP" , "fields" : [{ "html" :…" at bounding box center [773, 488] width 801 height 679
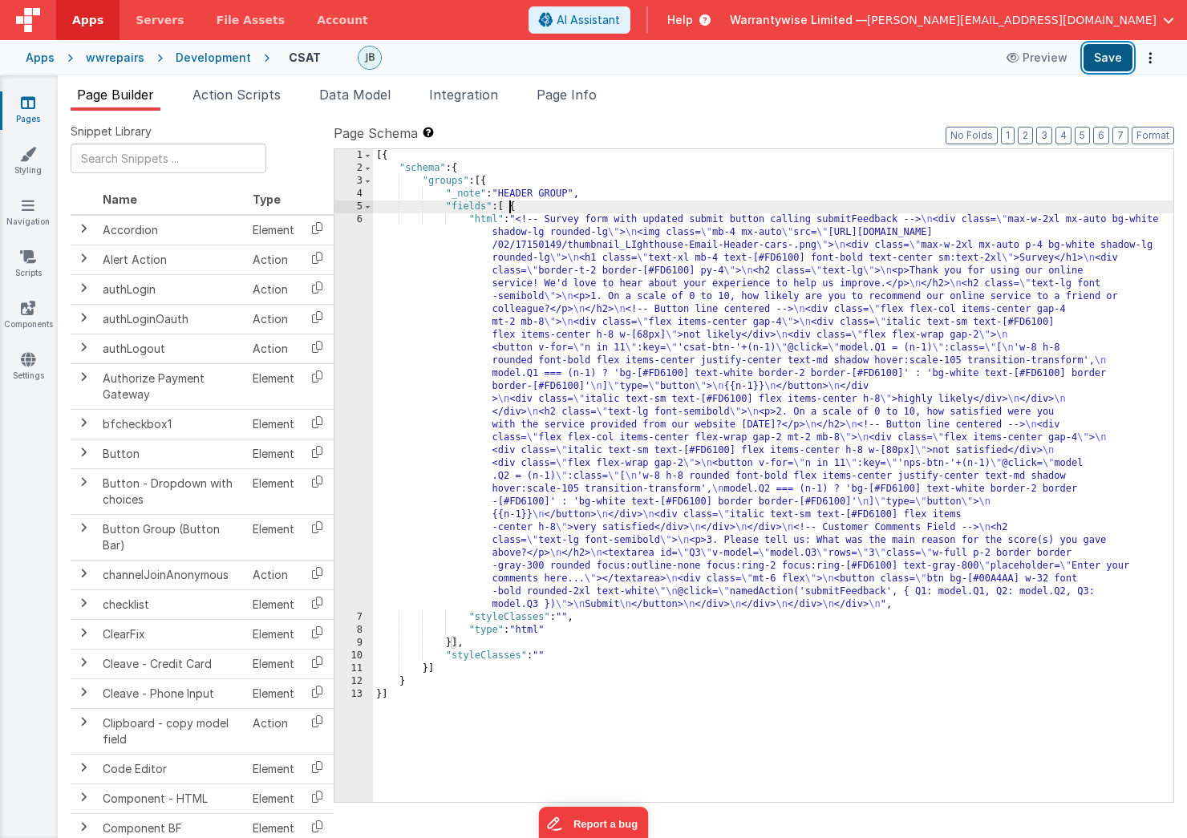
click at [1091, 55] on button "Save" at bounding box center [1108, 57] width 49 height 27
click at [693, 18] on span "Help" at bounding box center [680, 20] width 26 height 16
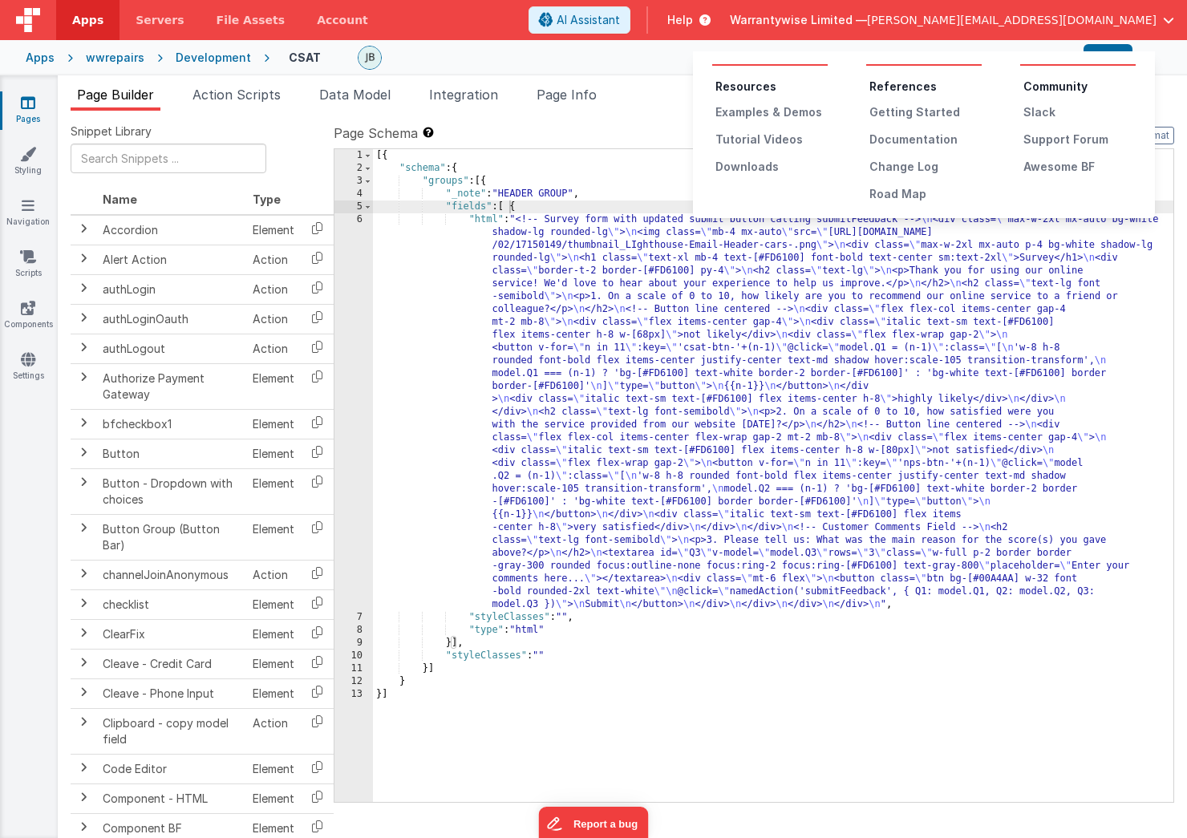
click at [894, 151] on ul "References Getting Started Documentation Change Log Road Map" at bounding box center [924, 141] width 116 height 124
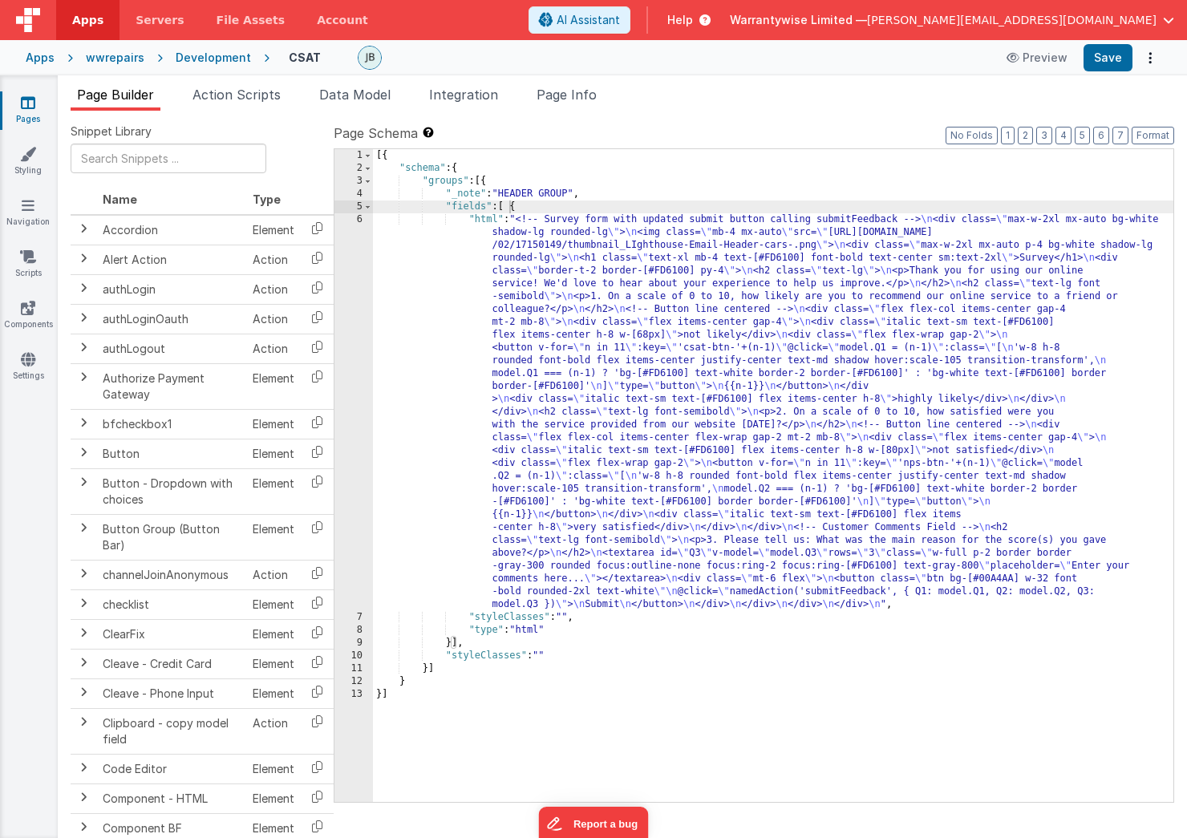
click at [693, 15] on span "Help" at bounding box center [680, 20] width 26 height 16
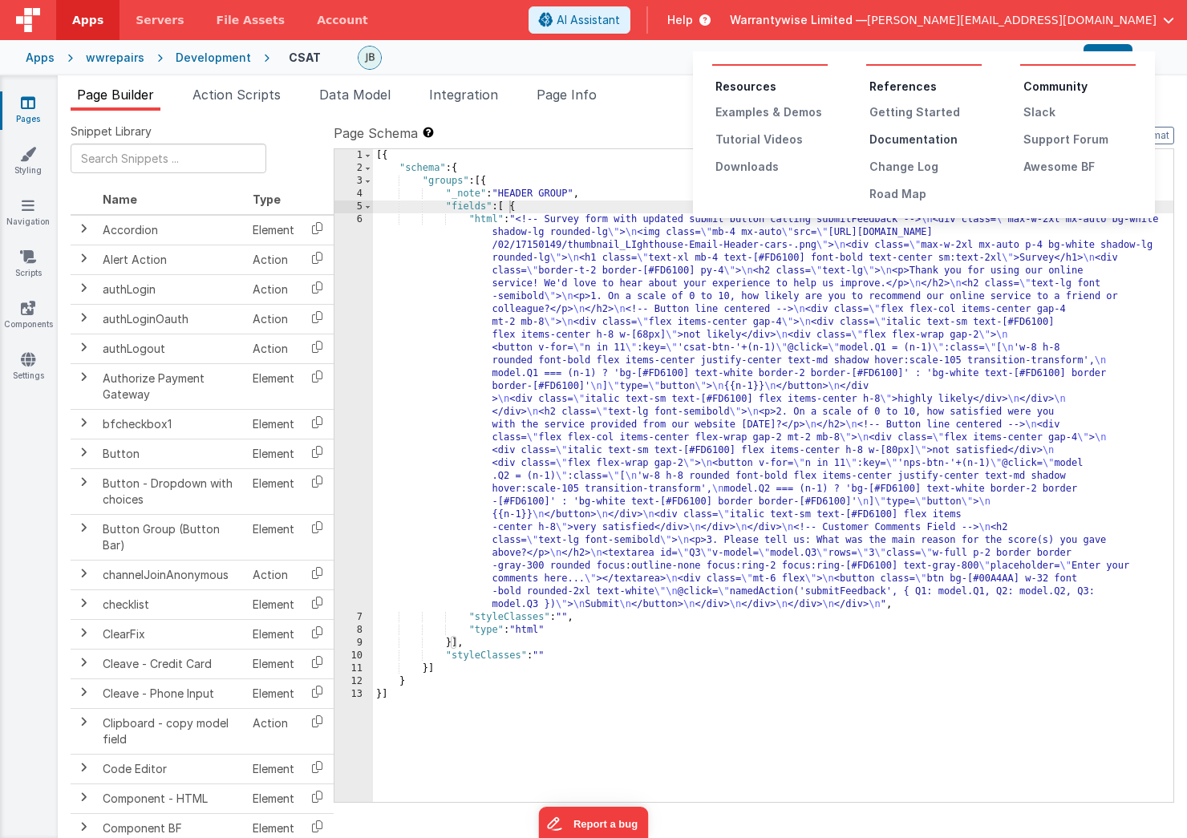
click at [902, 135] on div "Documentation" at bounding box center [926, 140] width 112 height 16
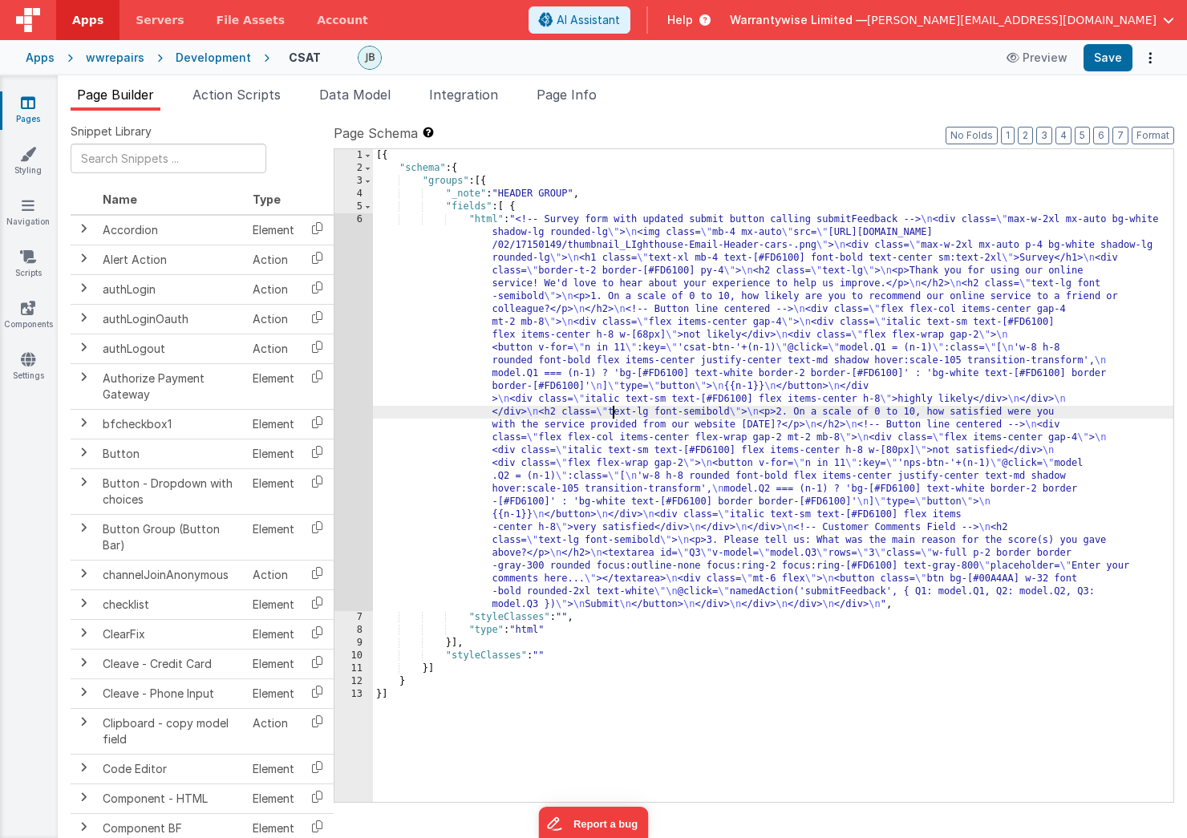
click at [615, 413] on div "[{ "schema" : { "groups" : [{ "_note" : "HEADER GROUP" , "fields" : [ { "html" …" at bounding box center [773, 488] width 801 height 679
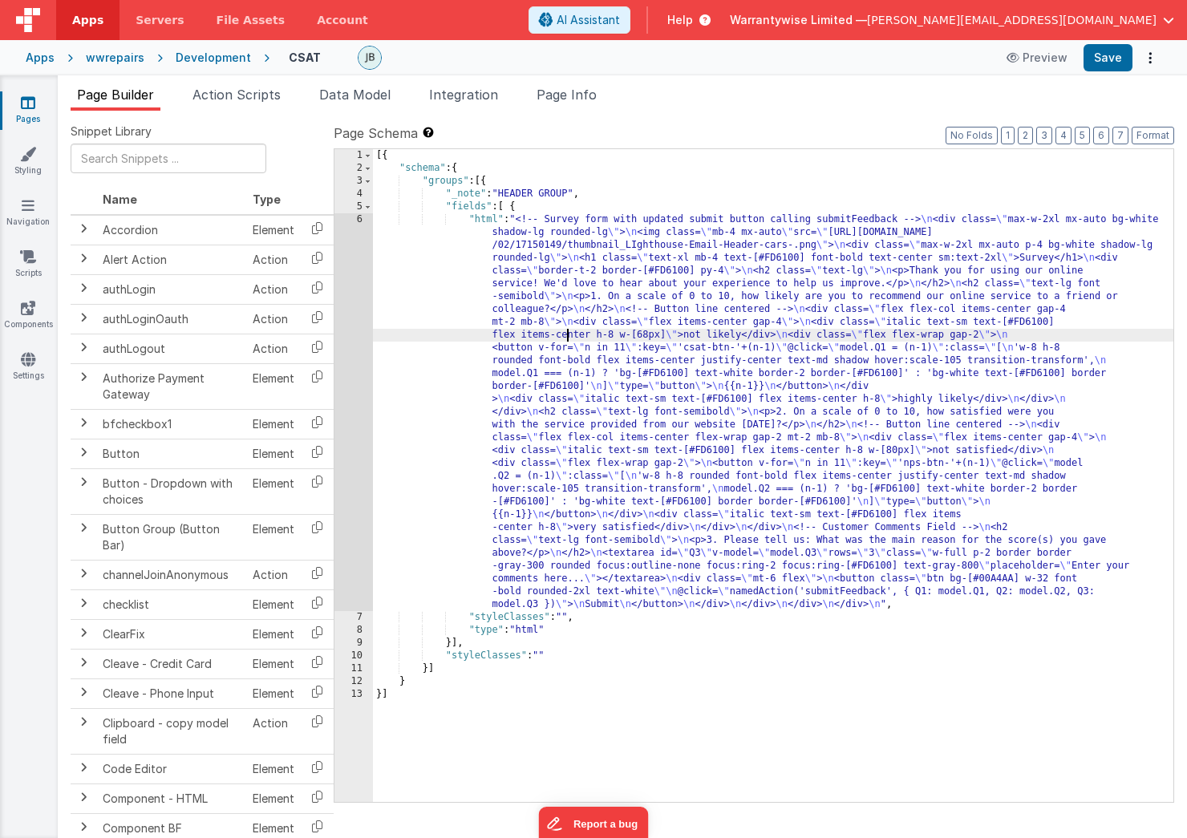
click at [569, 336] on div "[{ "schema" : { "groups" : [{ "_note" : "HEADER GROUP" , "fields" : [ { "html" …" at bounding box center [773, 488] width 801 height 679
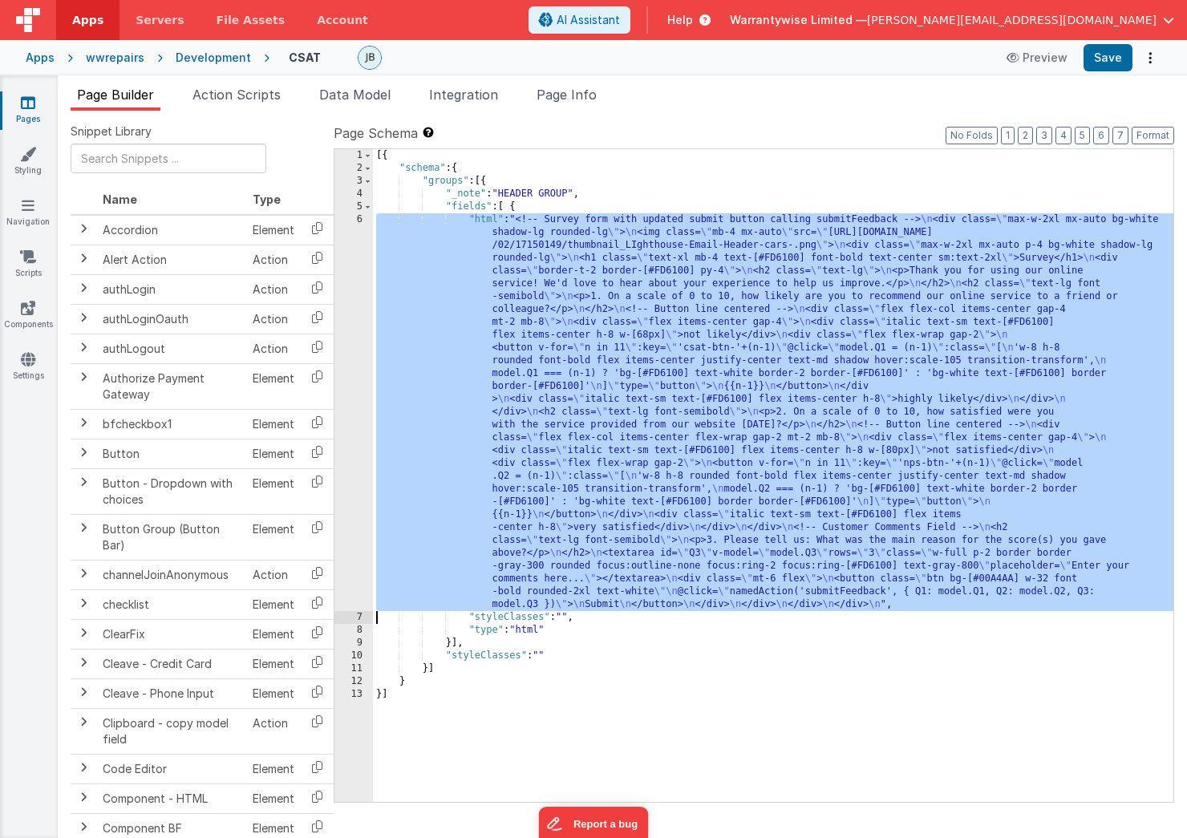
click at [342, 269] on div "6" at bounding box center [353, 412] width 39 height 398
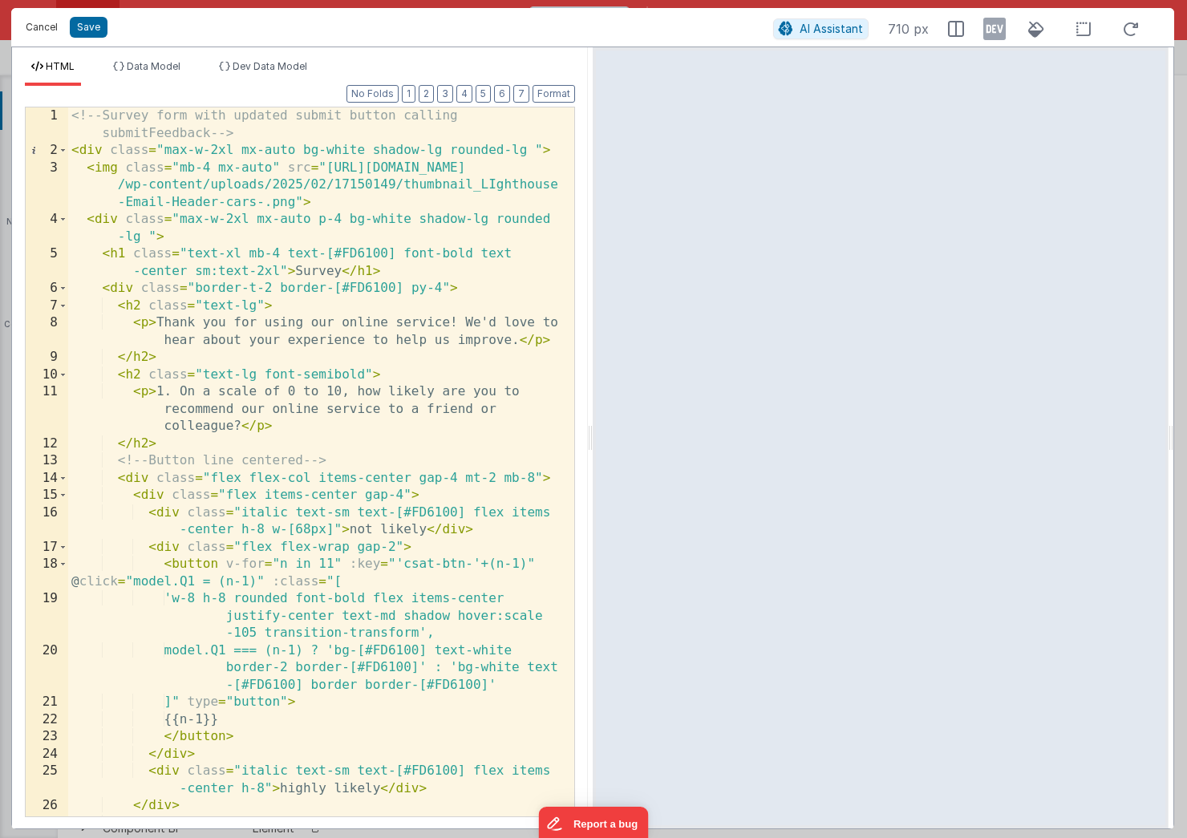
click at [40, 29] on button "Cancel" at bounding box center [42, 27] width 48 height 22
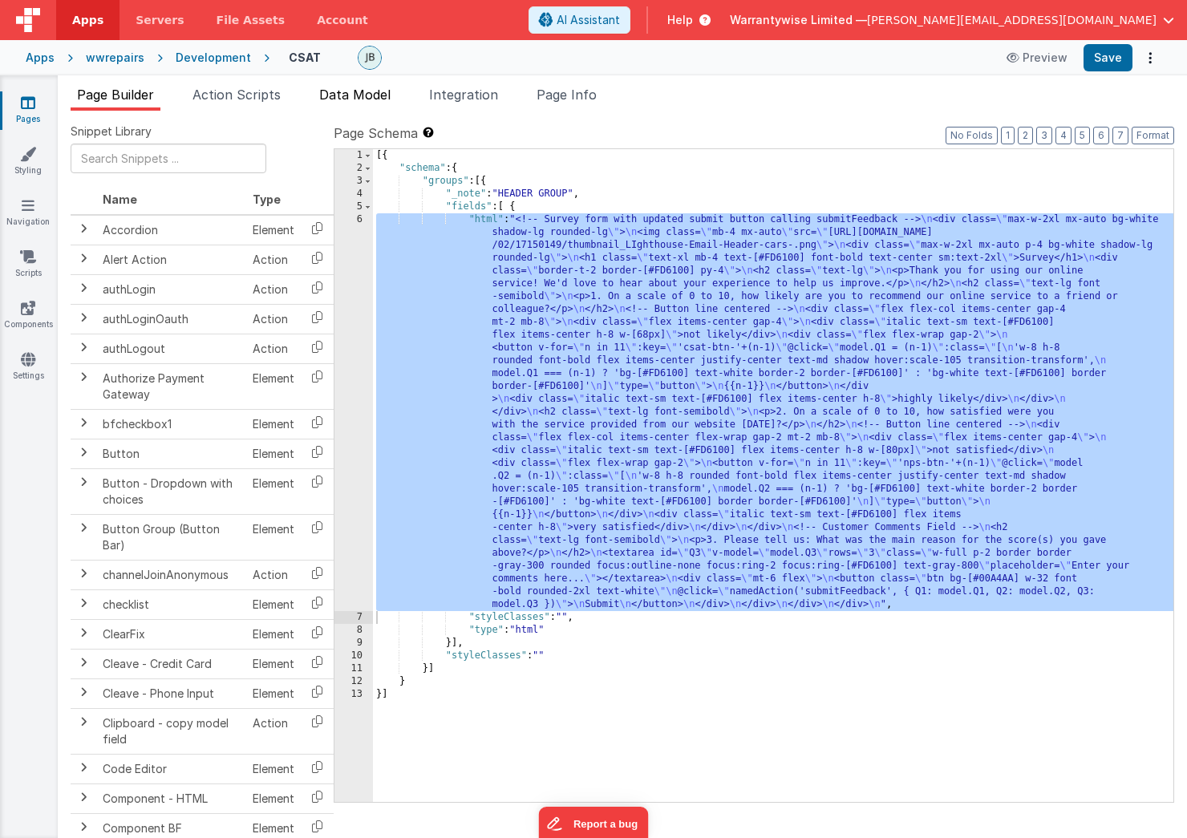
click at [355, 98] on span "Data Model" at bounding box center [354, 95] width 71 height 16
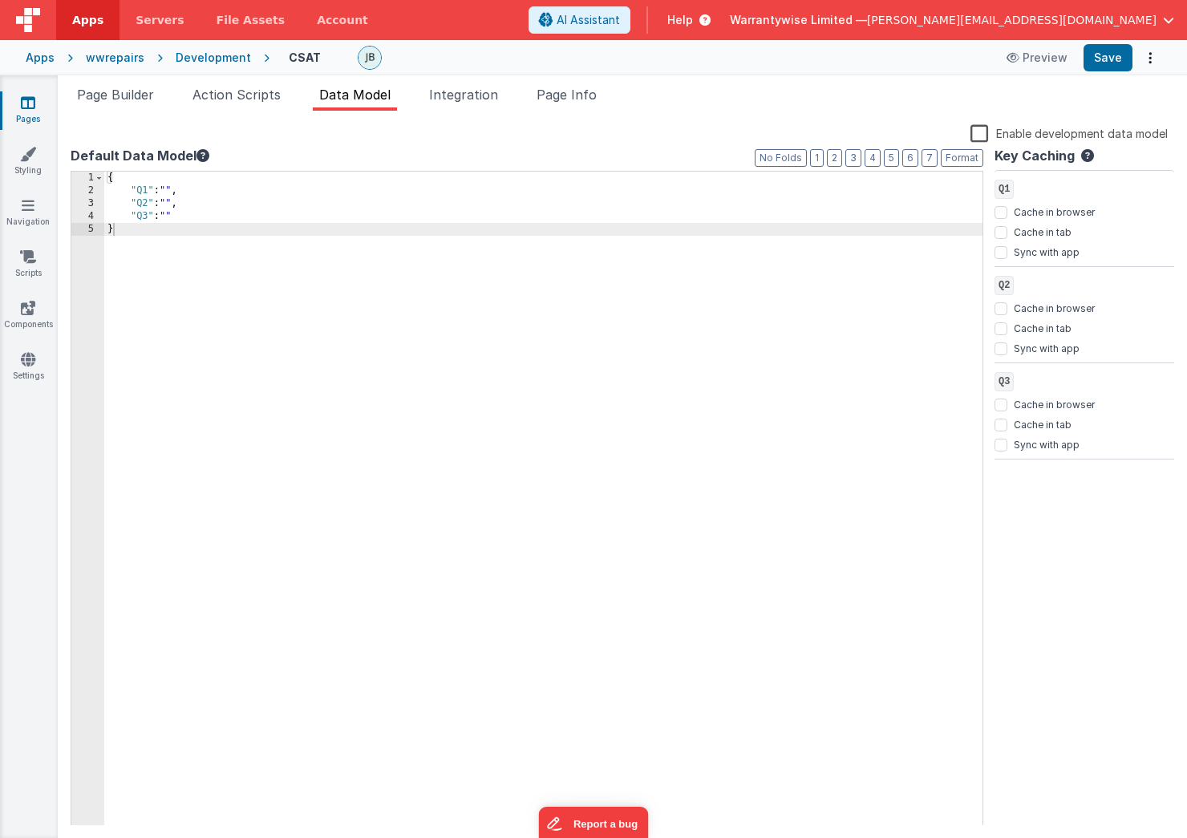
click at [982, 133] on label "Enable development data model" at bounding box center [1069, 133] width 197 height 18
click at [0, 0] on input "Enable development data model" at bounding box center [0, 0] width 0 height 0
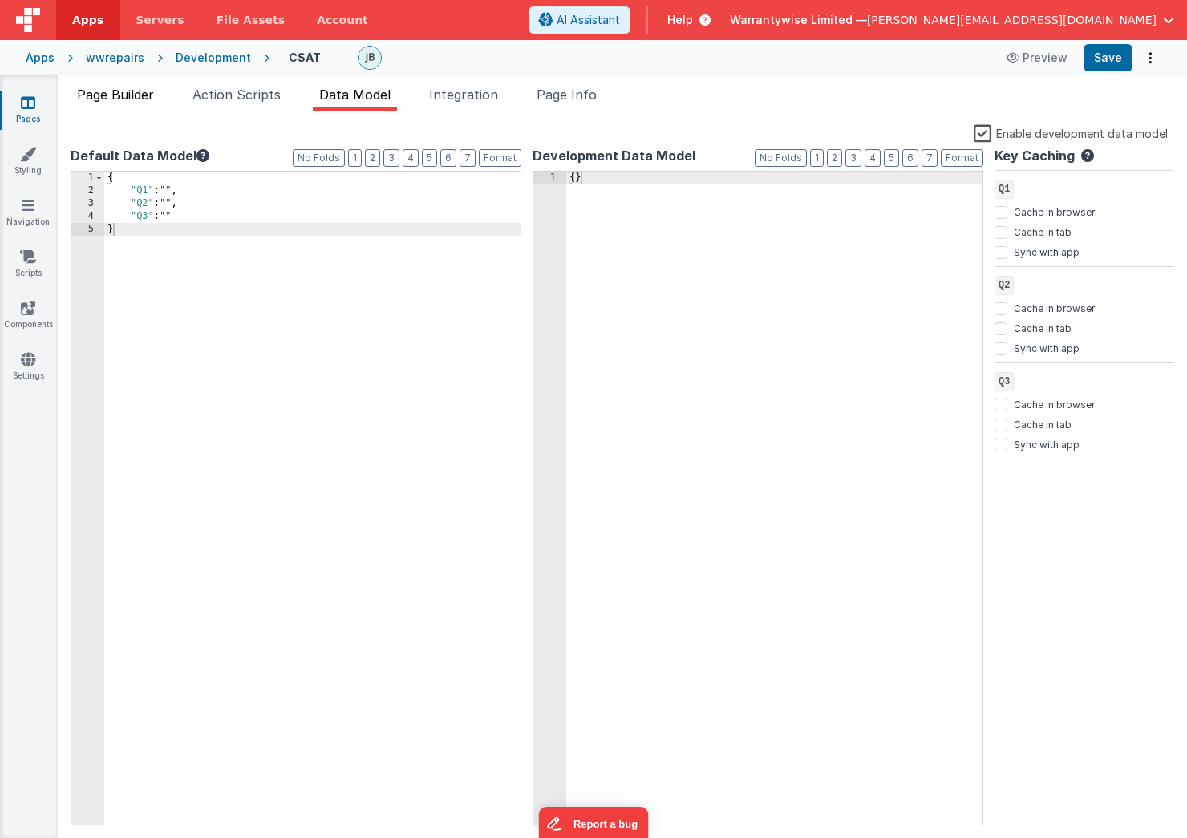
click at [132, 95] on span "Page Builder" at bounding box center [115, 95] width 77 height 16
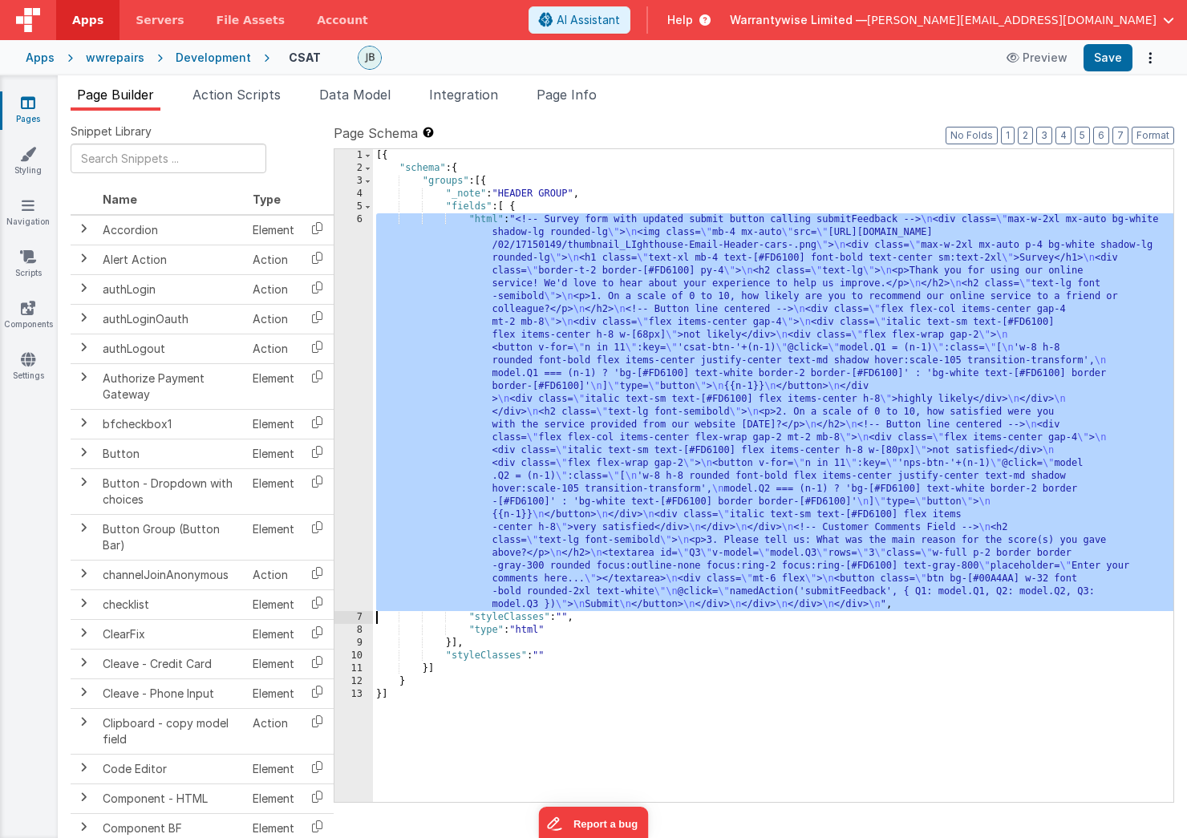
click at [340, 228] on div "6" at bounding box center [353, 412] width 39 height 398
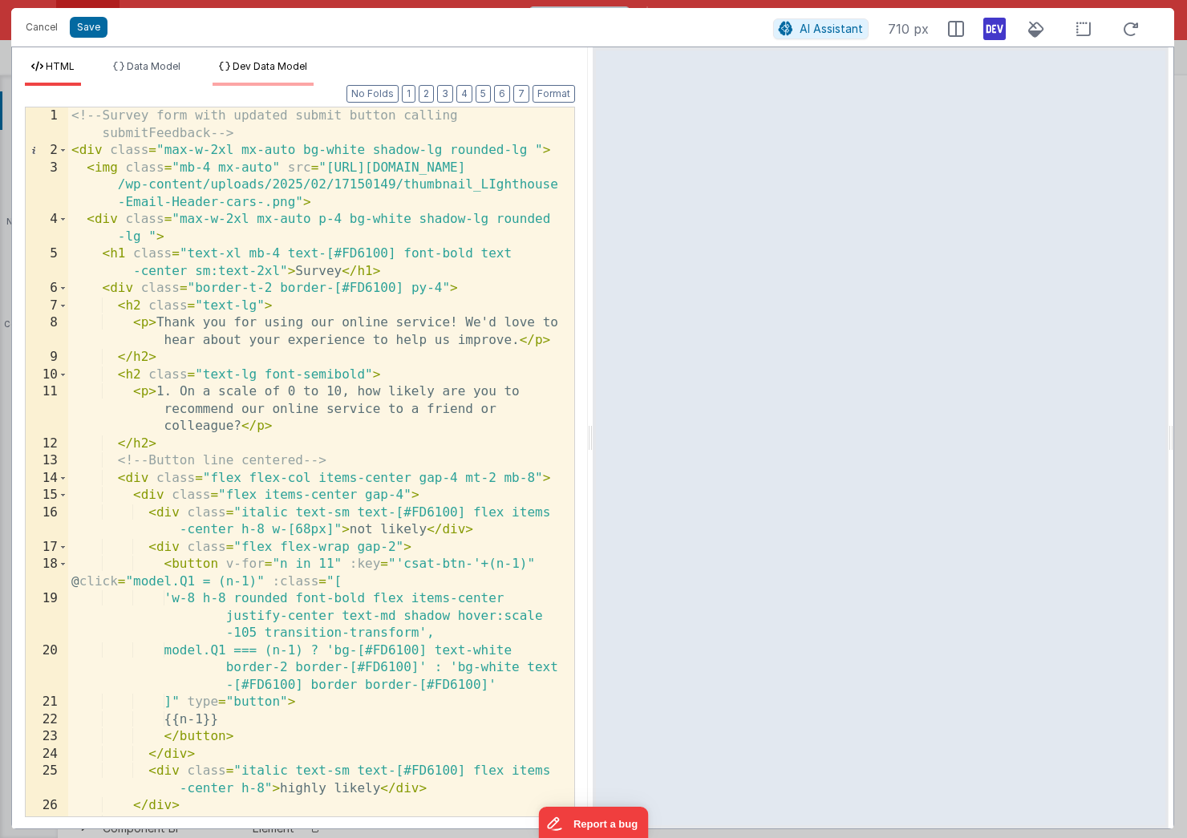
click at [276, 68] on span "Dev Data Model" at bounding box center [270, 66] width 75 height 12
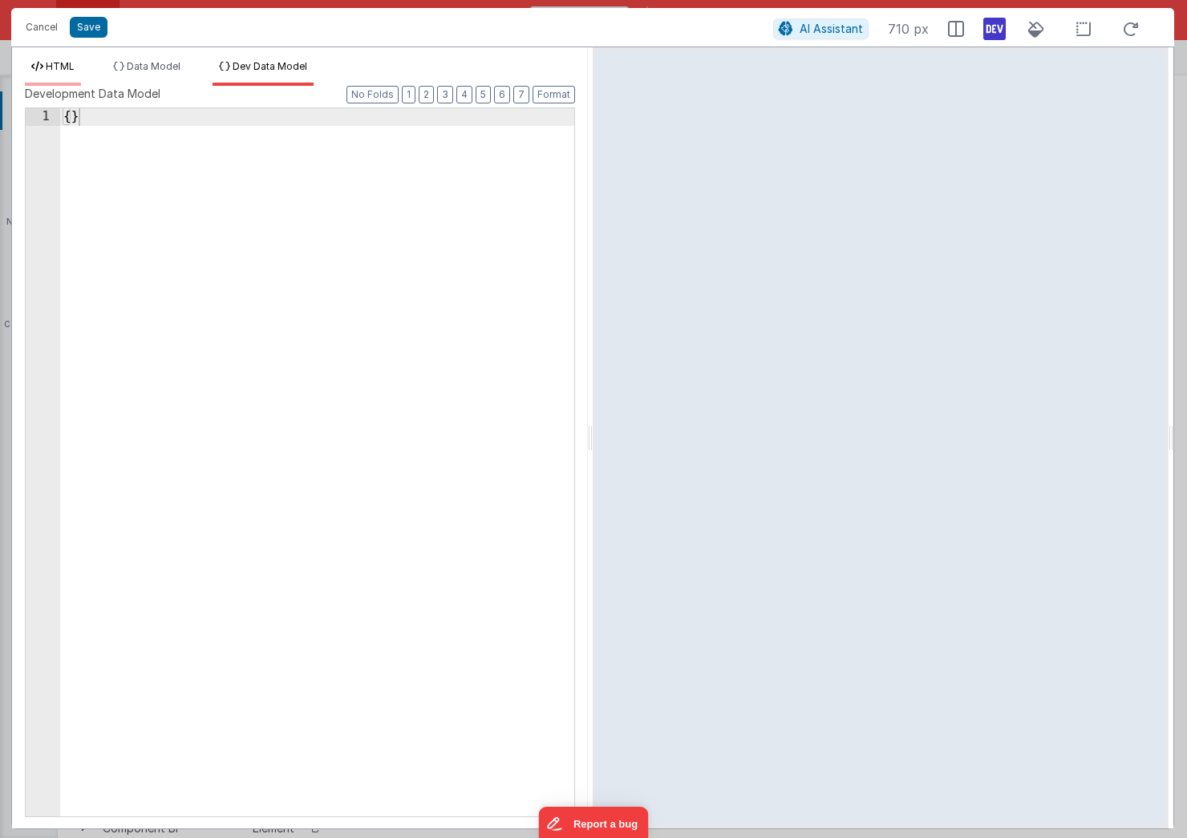
click at [76, 67] on li "HTML" at bounding box center [53, 73] width 56 height 26
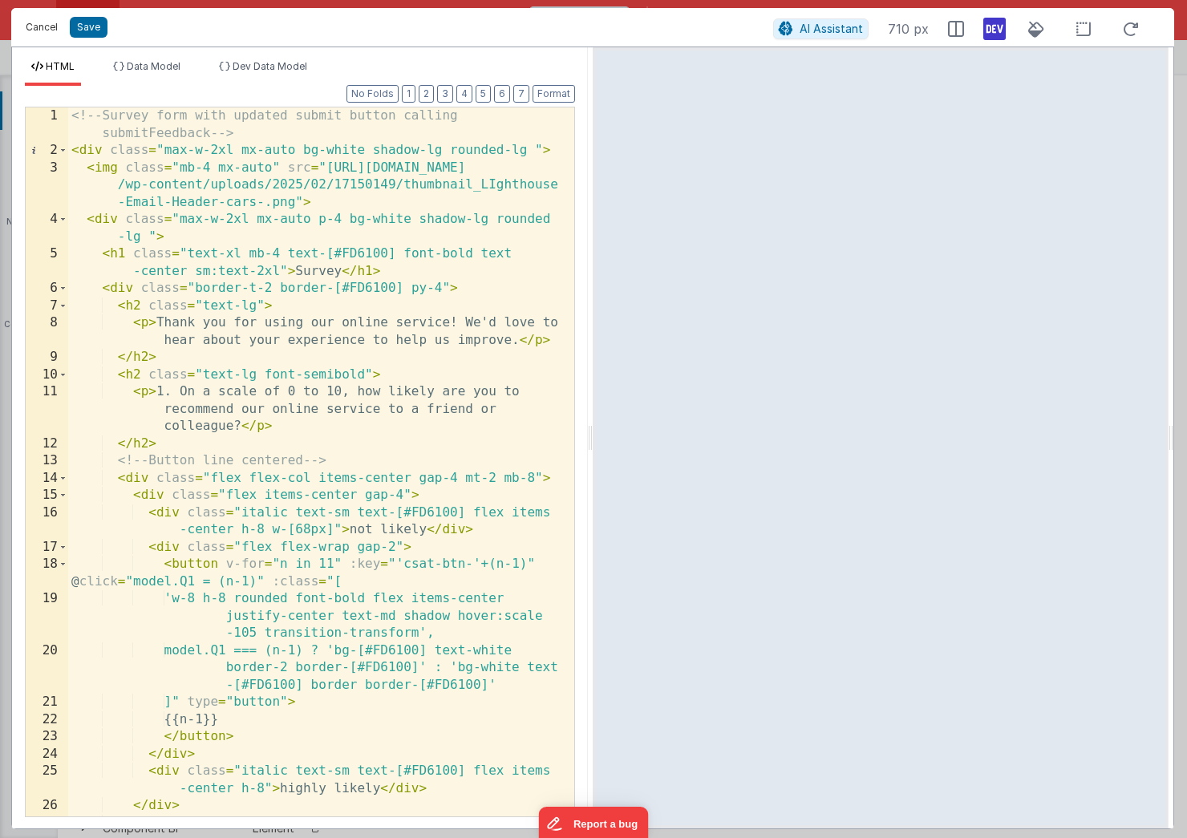
click at [37, 27] on button "Cancel" at bounding box center [42, 27] width 48 height 22
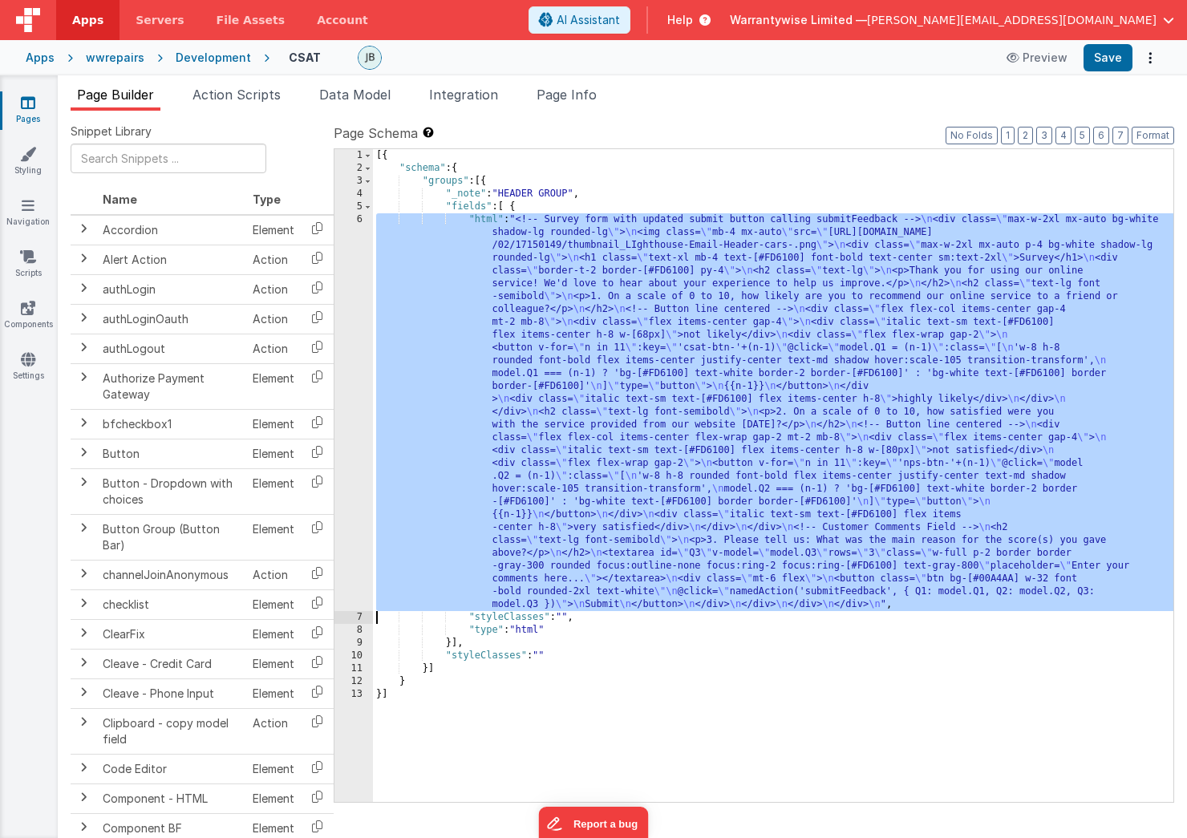
click at [635, 396] on div "[{ "schema" : { "groups" : [{ "_note" : "HEADER GROUP" , "fields" : [ { "html" …" at bounding box center [773, 488] width 801 height 679
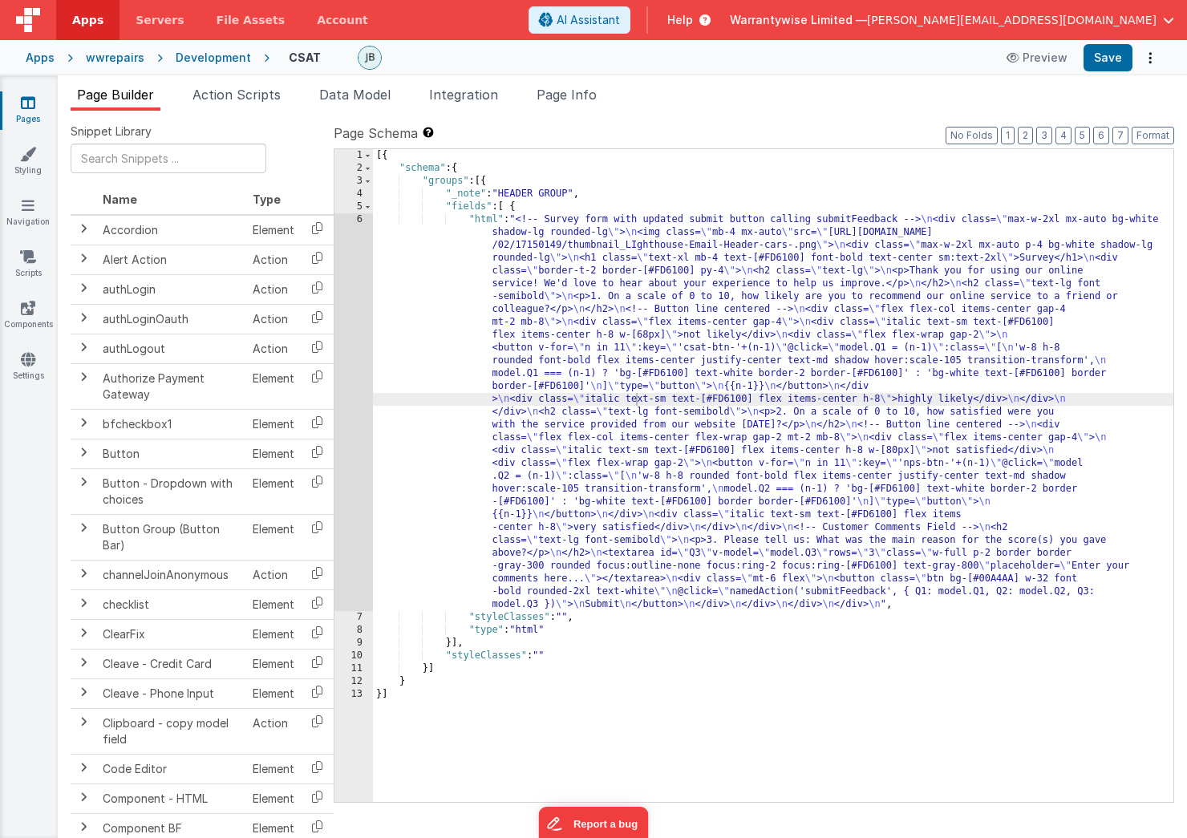
click at [460, 81] on div "Page Builder Action Scripts Data Model Integration Page Info Snippet Library Na…" at bounding box center [622, 456] width 1129 height 763
click at [459, 95] on span "Integration" at bounding box center [463, 95] width 69 height 16
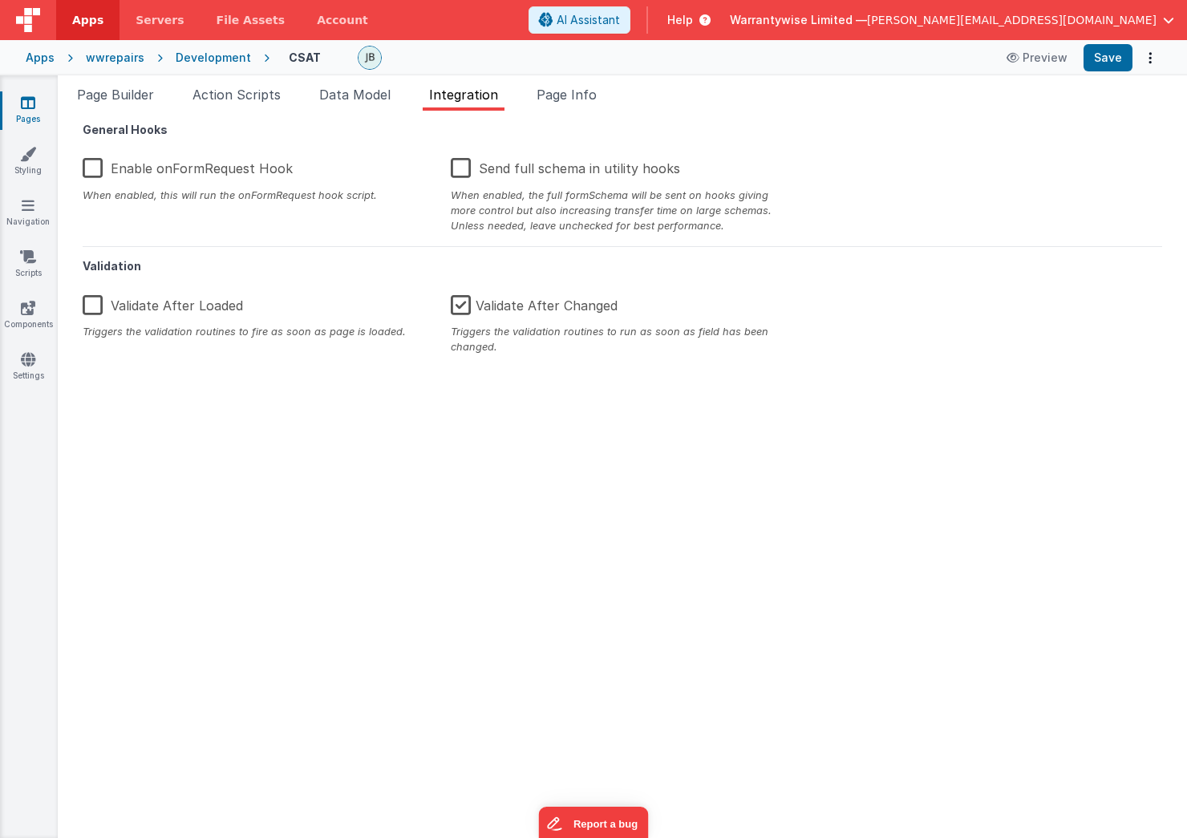
click at [693, 23] on span "Help" at bounding box center [680, 20] width 26 height 16
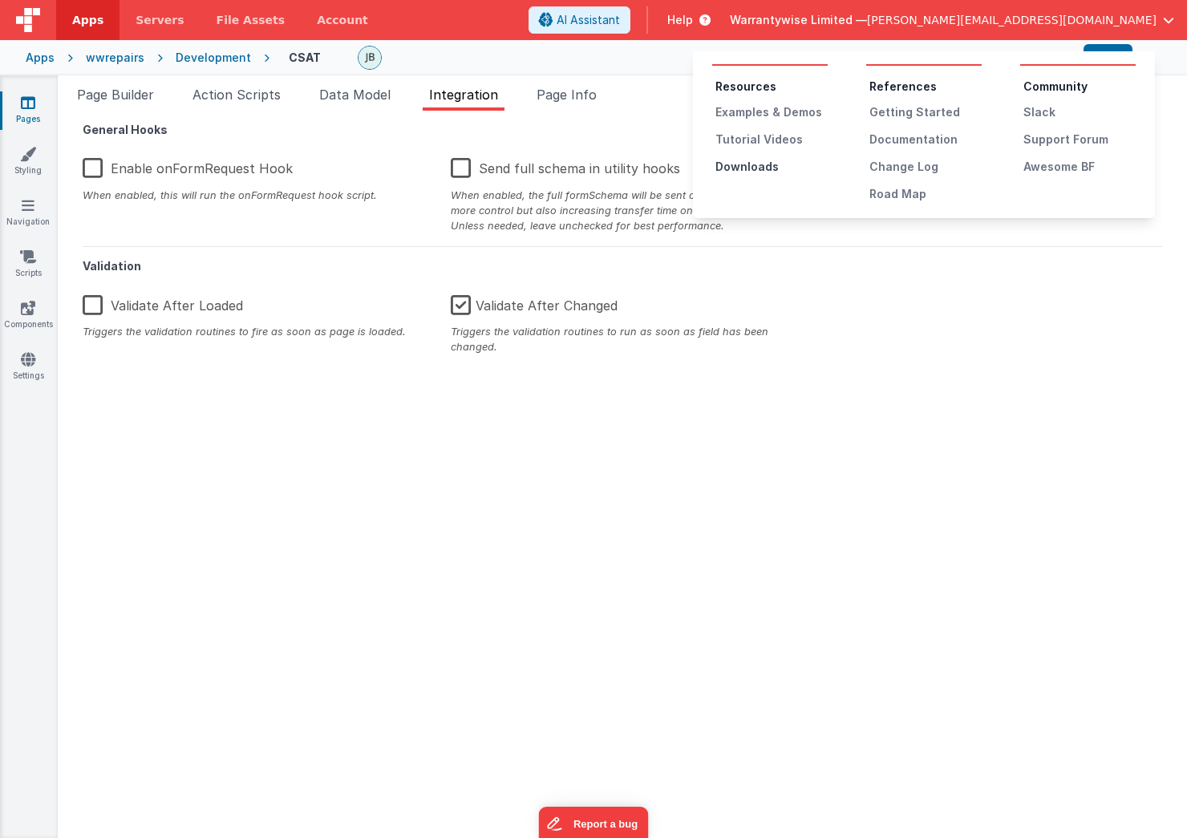
click at [752, 167] on div "Downloads" at bounding box center [771, 167] width 112 height 16
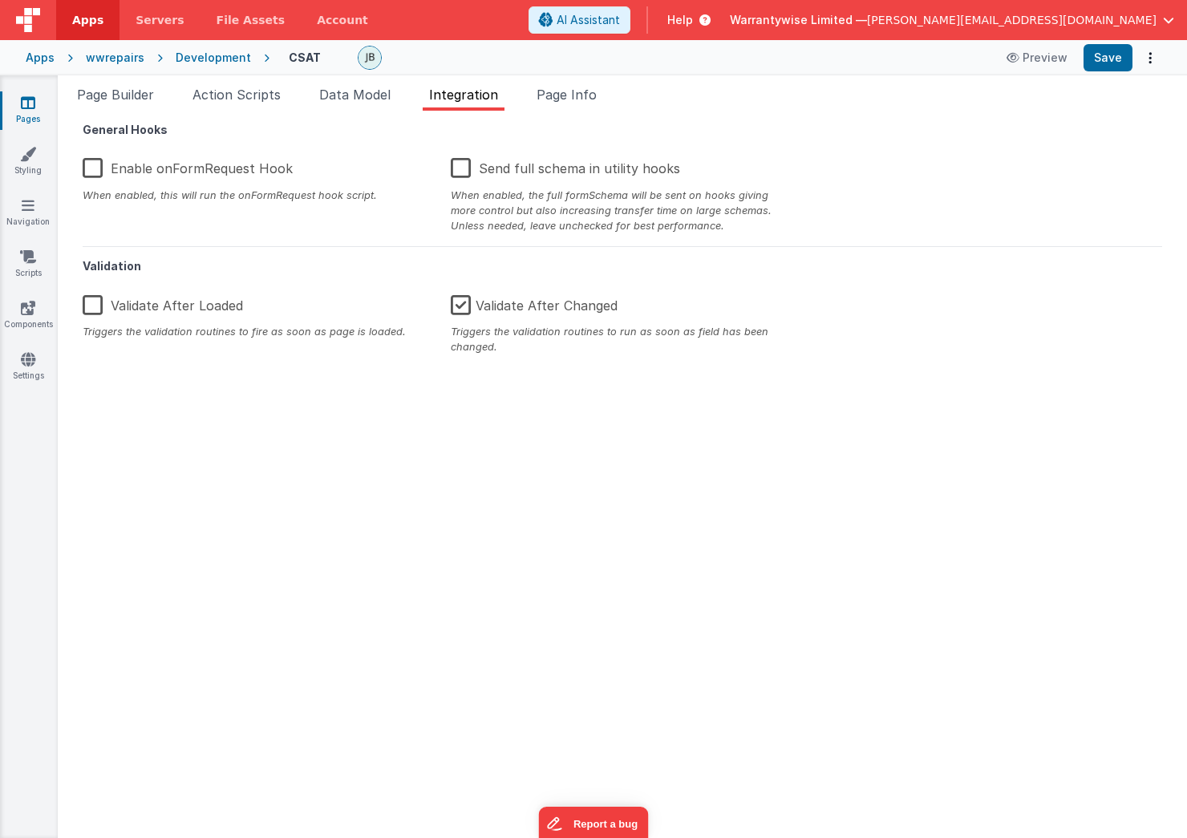
click at [39, 59] on div "Apps" at bounding box center [40, 58] width 29 height 16
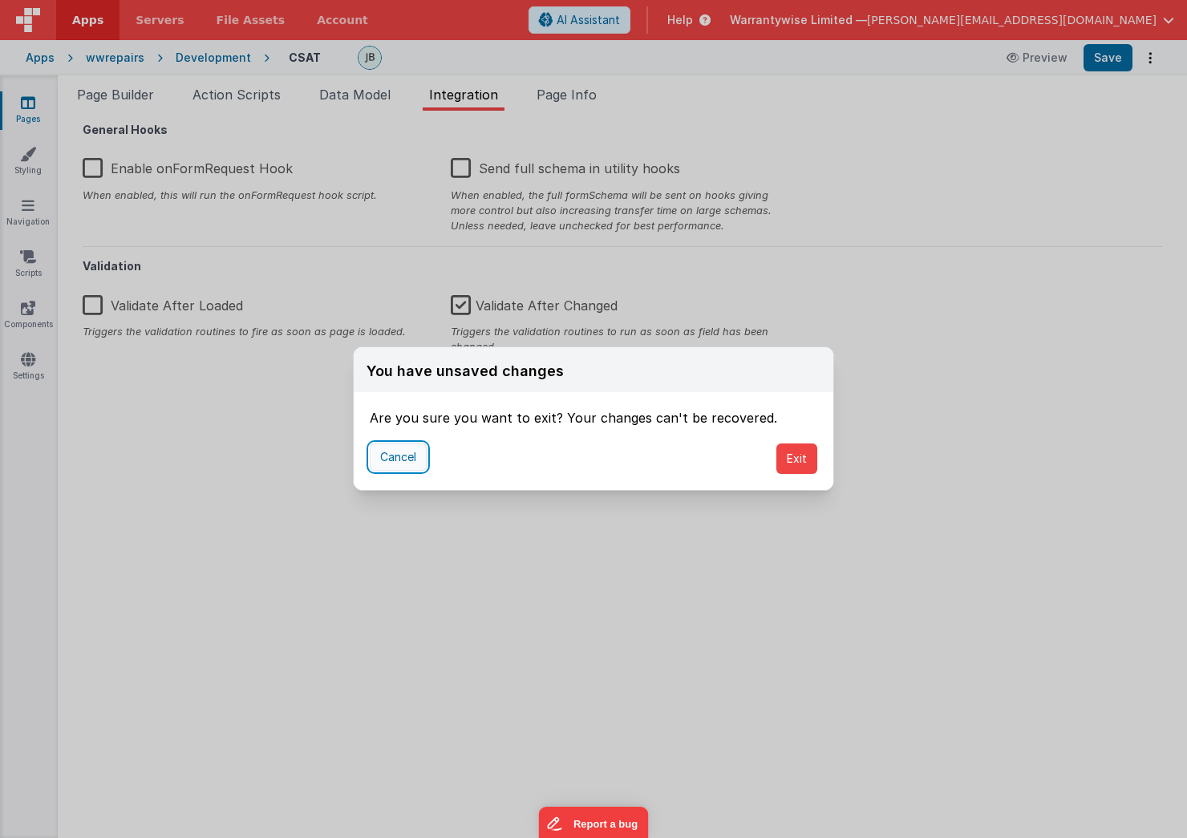
click at [400, 455] on button "Cancel" at bounding box center [398, 457] width 57 height 27
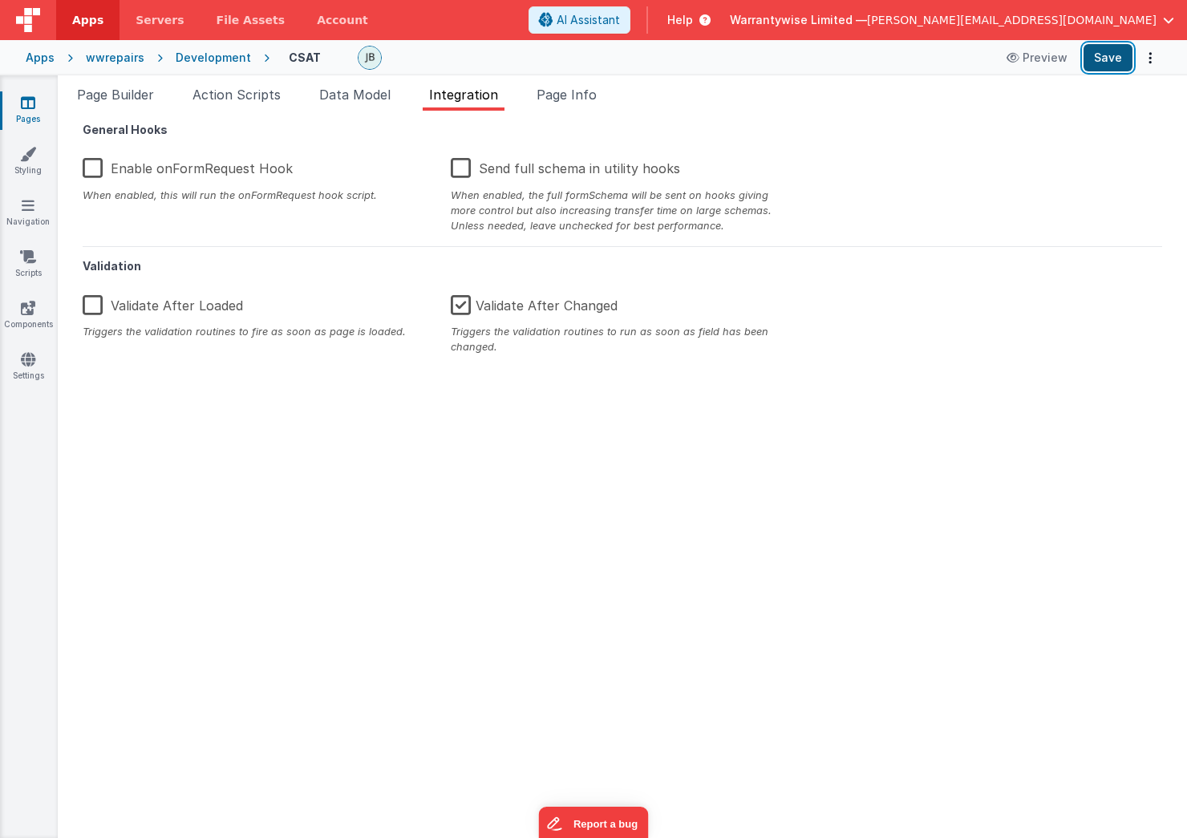
click at [1107, 53] on button "Save" at bounding box center [1108, 57] width 49 height 27
click at [99, 18] on span "Apps" at bounding box center [87, 20] width 31 height 16
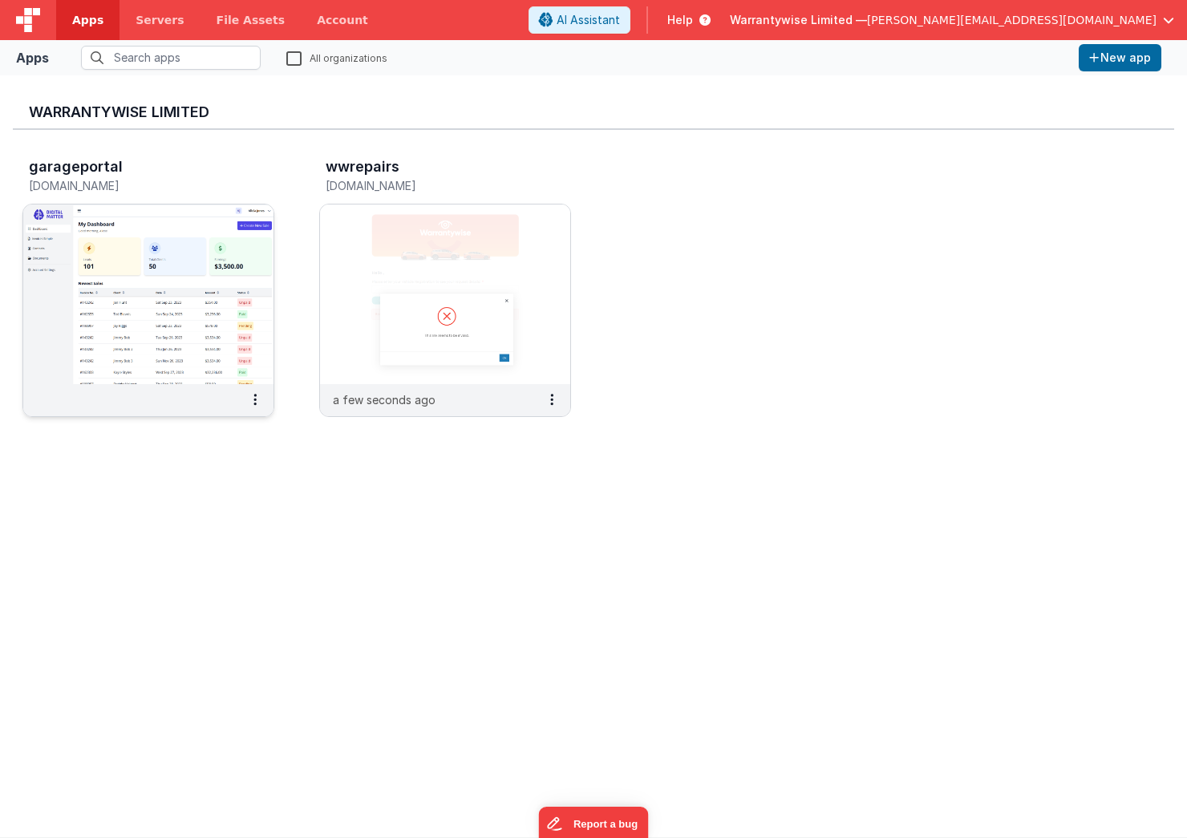
click at [51, 338] on img at bounding box center [148, 295] width 250 height 180
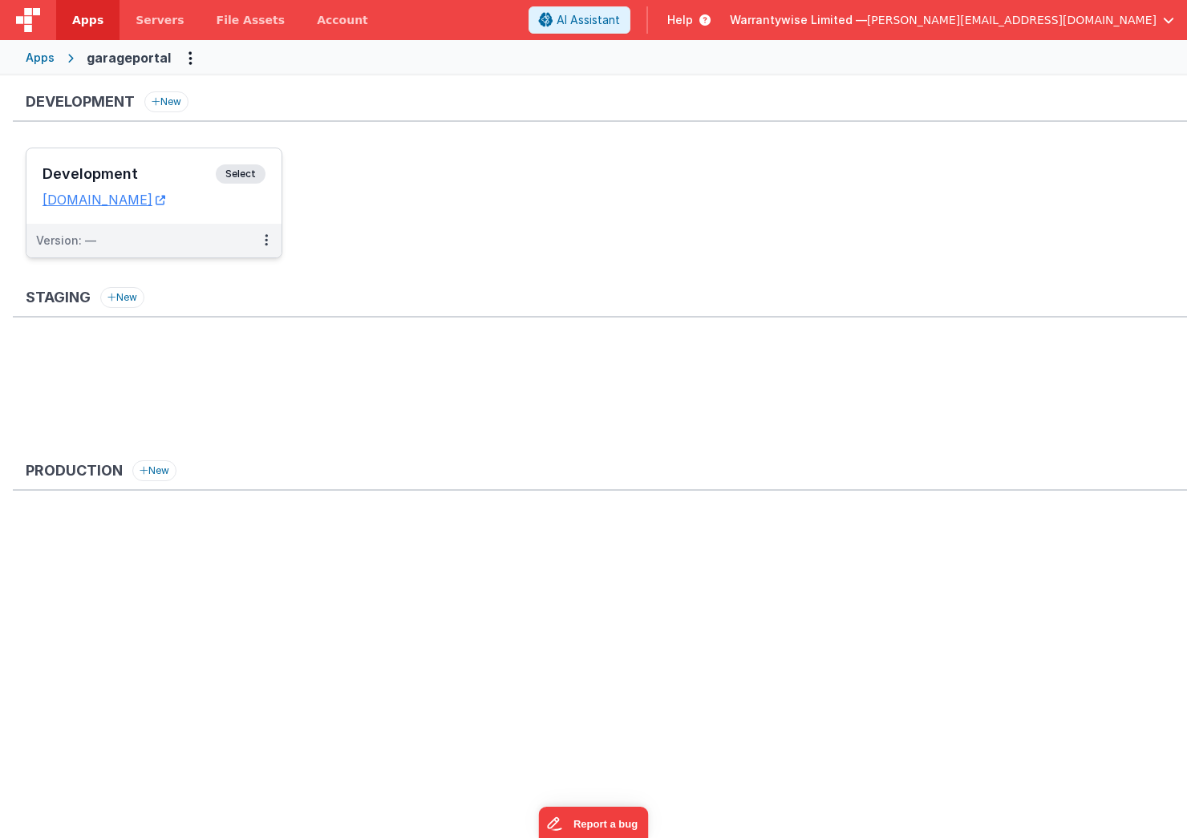
click at [152, 172] on h3 "Development" at bounding box center [129, 174] width 173 height 16
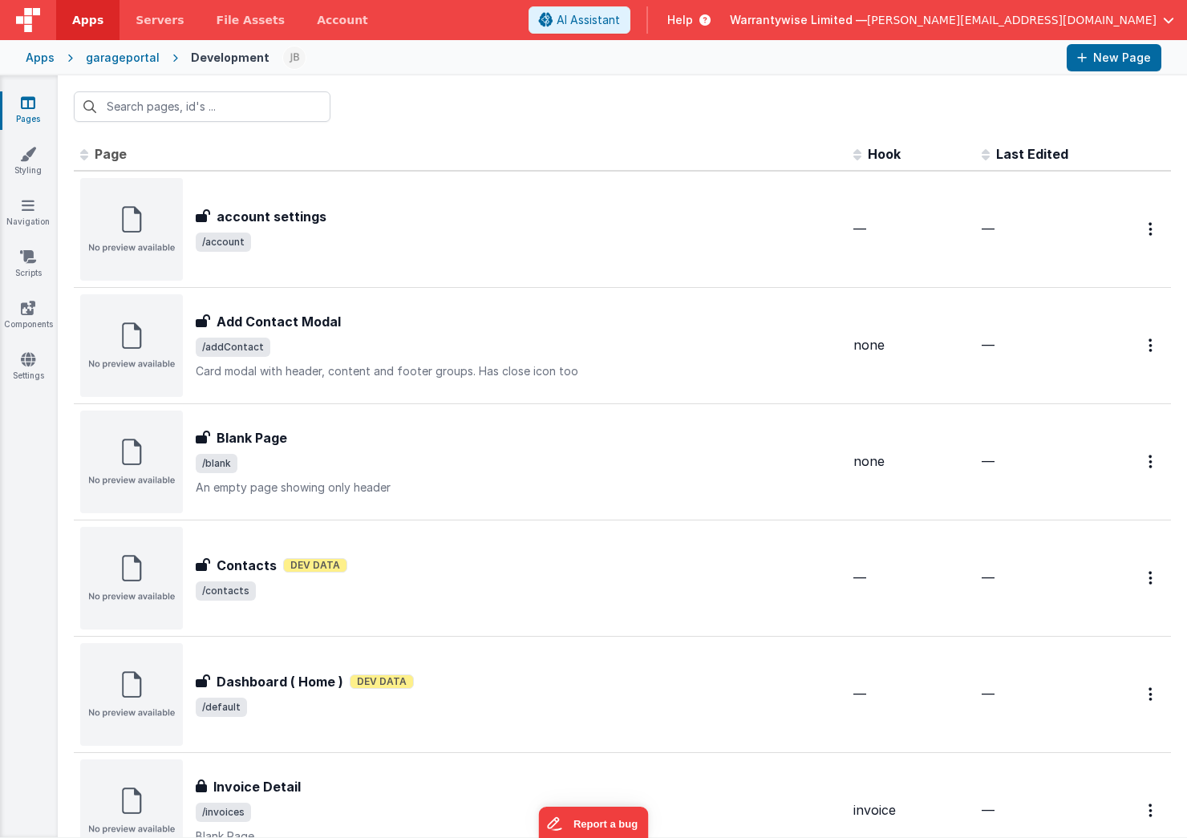
click at [112, 59] on div "garageportal" at bounding box center [123, 58] width 74 height 16
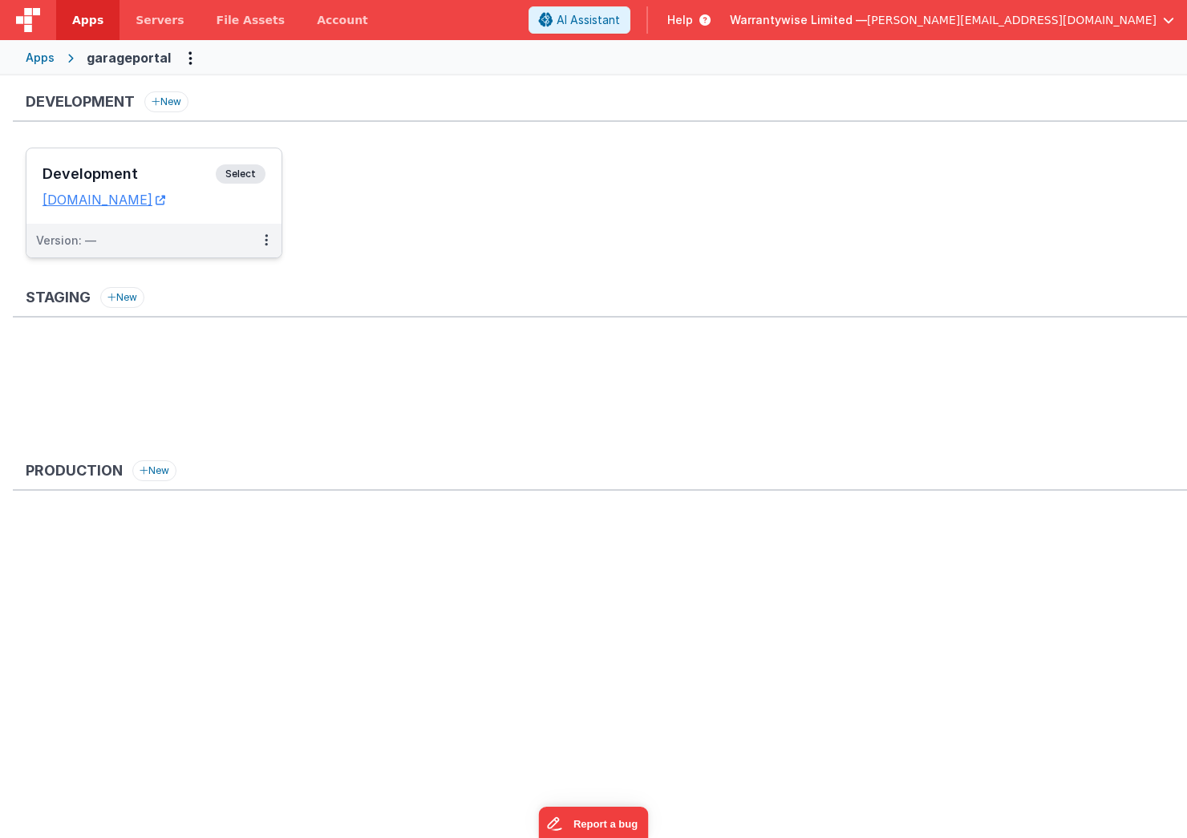
click at [156, 172] on h3 "Development" at bounding box center [129, 174] width 173 height 16
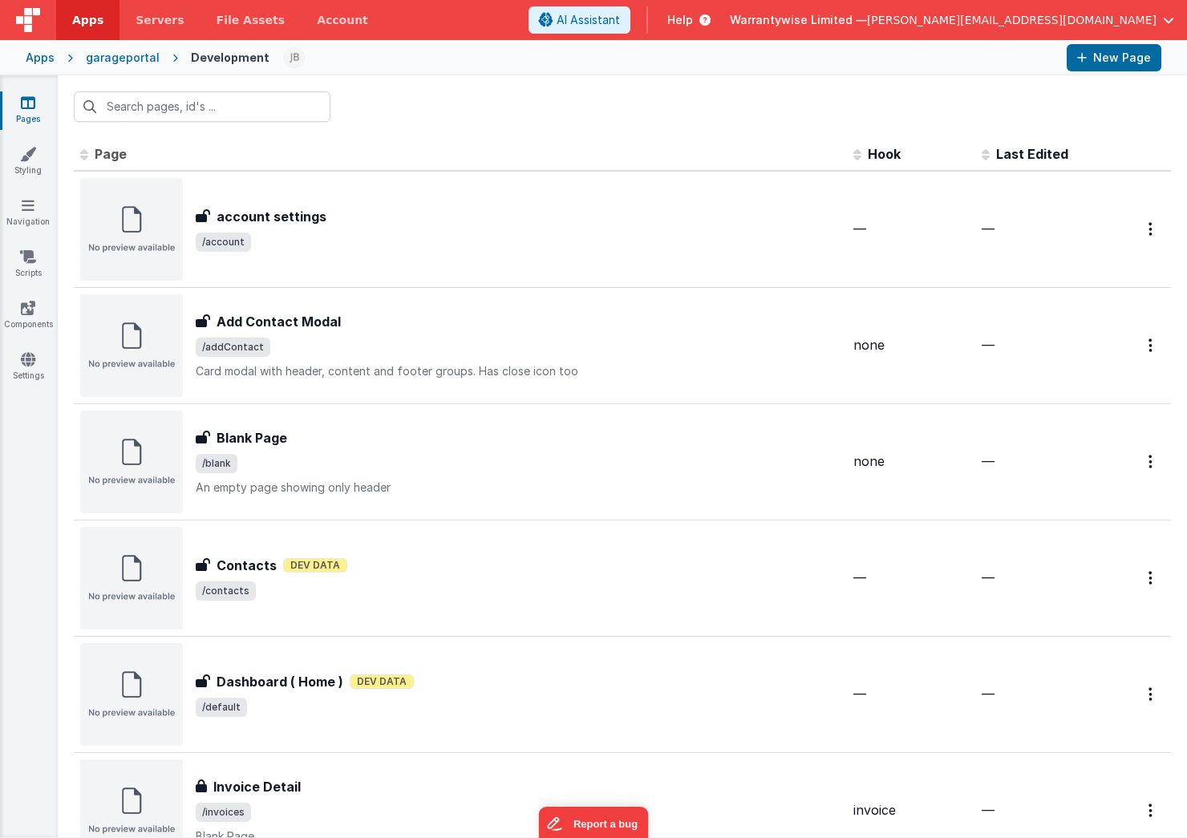
click at [115, 59] on div "garageportal" at bounding box center [123, 58] width 74 height 16
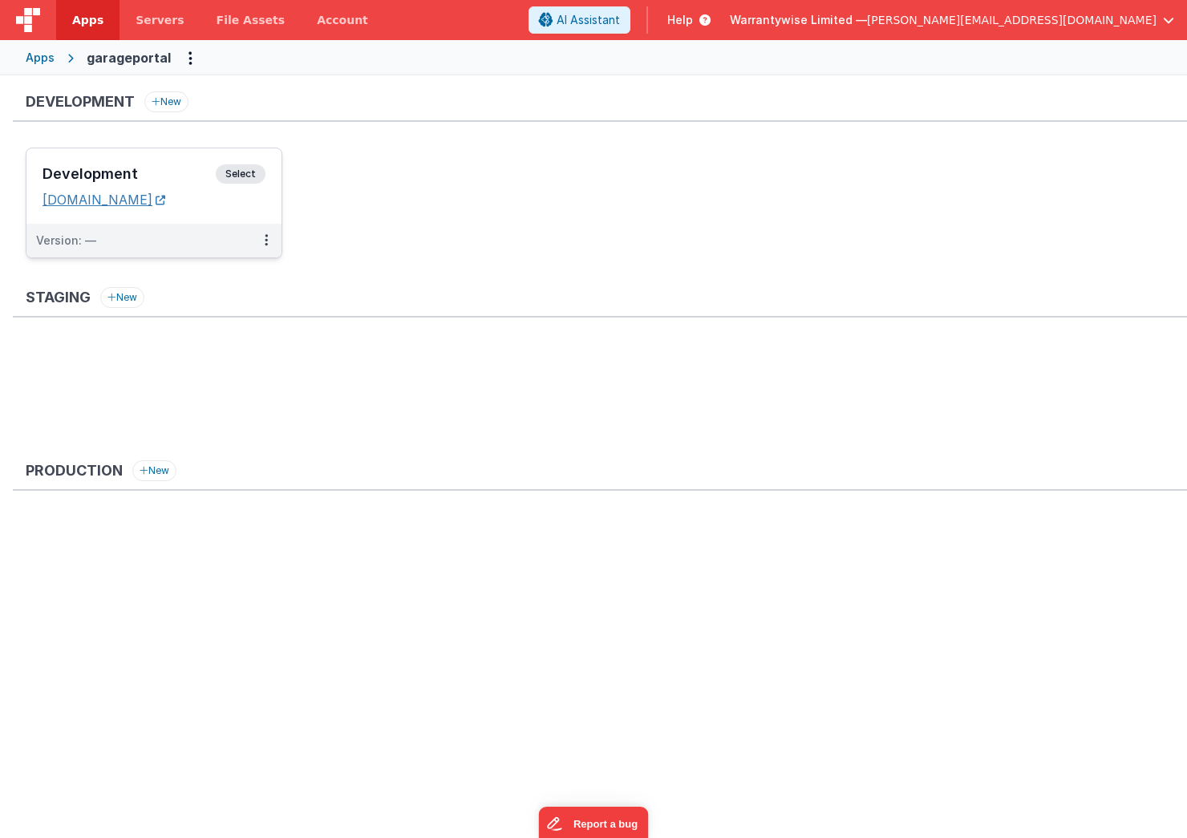
click at [102, 196] on link "[DOMAIN_NAME]" at bounding box center [104, 200] width 123 height 16
click at [262, 243] on button at bounding box center [266, 241] width 30 height 34
click at [229, 277] on link "Edit" at bounding box center [210, 276] width 141 height 29
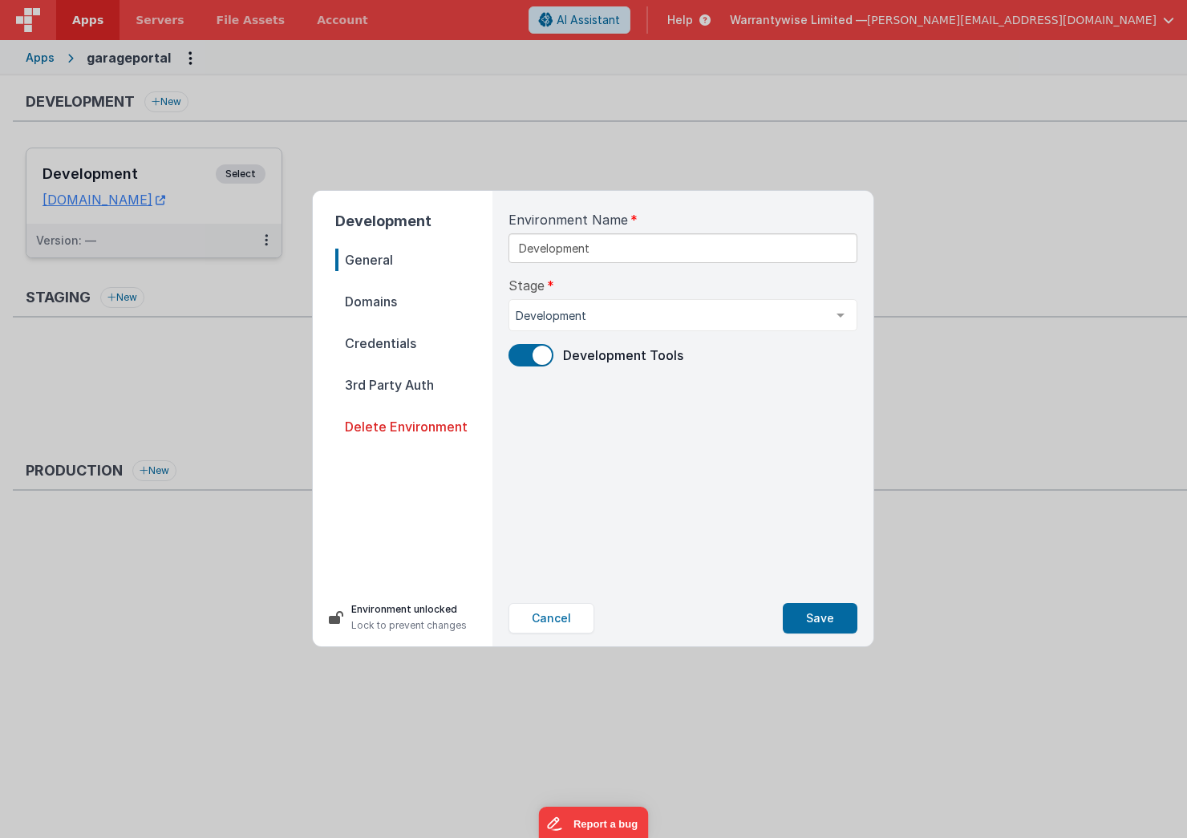
click at [355, 306] on span "Domains" at bounding box center [413, 301] width 157 height 22
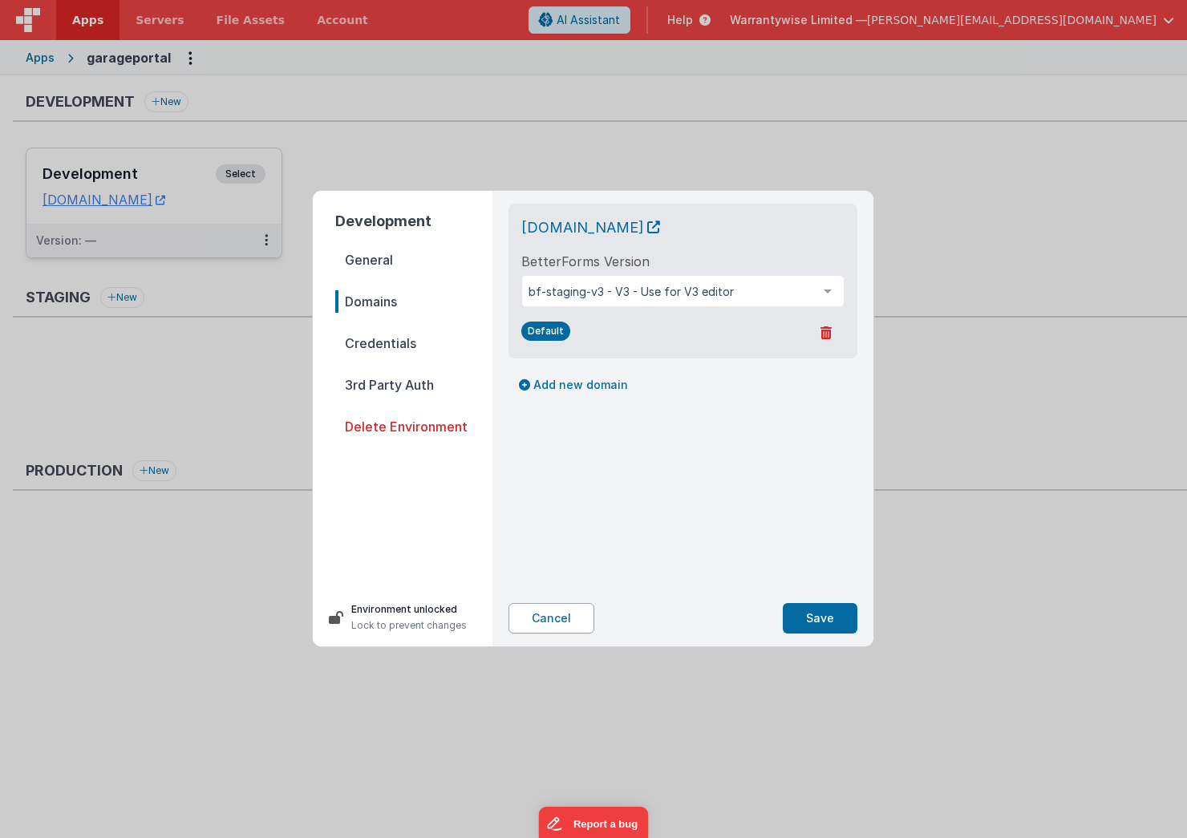
click at [549, 614] on button "Cancel" at bounding box center [552, 618] width 86 height 30
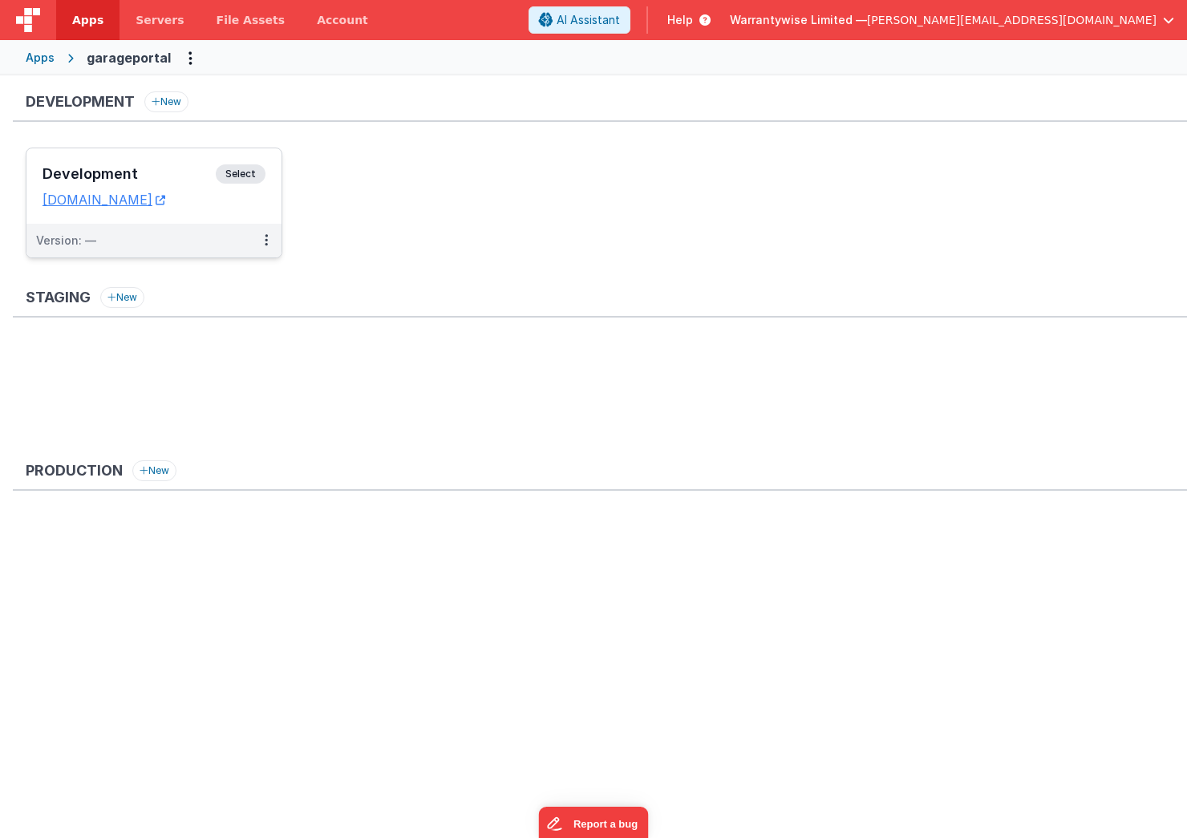
click at [98, 164] on div "Development Select" at bounding box center [154, 177] width 223 height 27
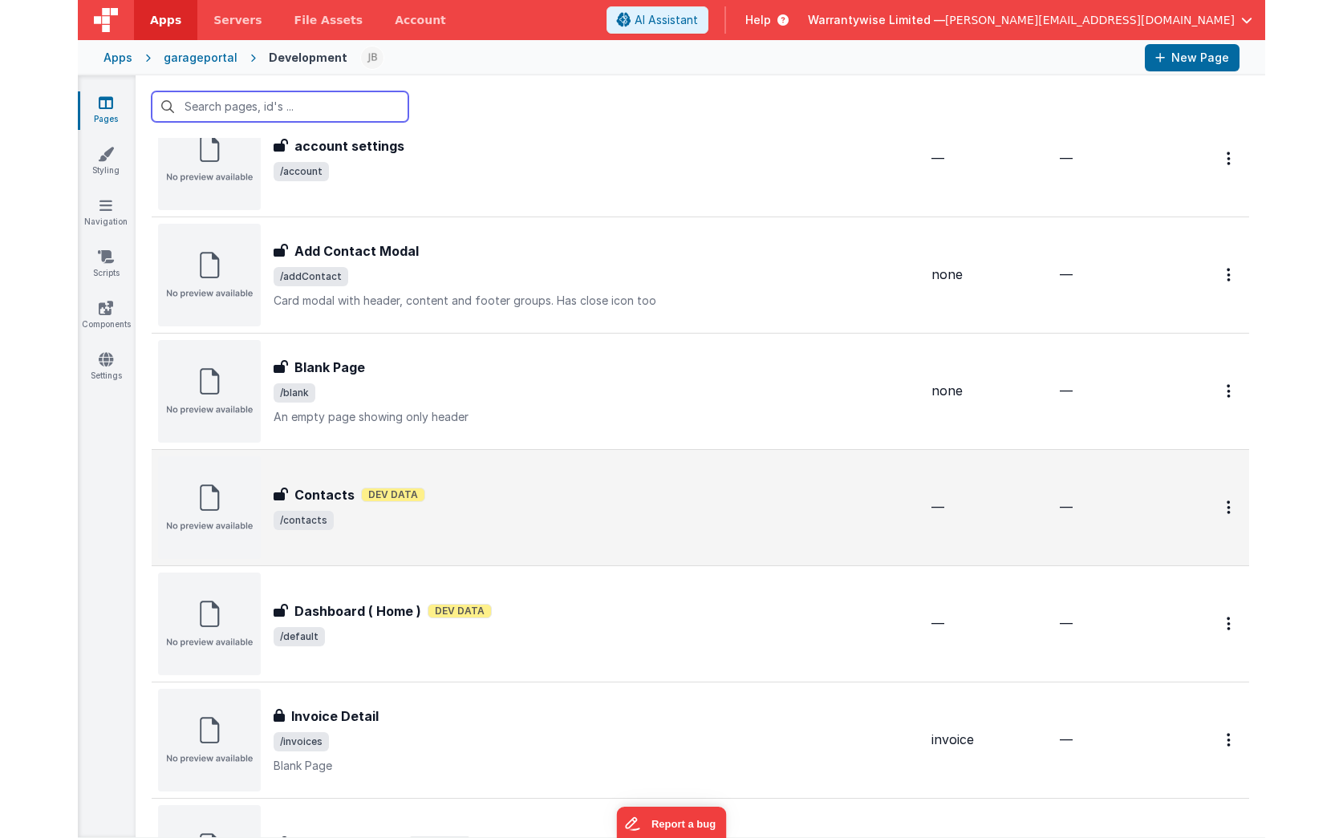
scroll to position [106, 0]
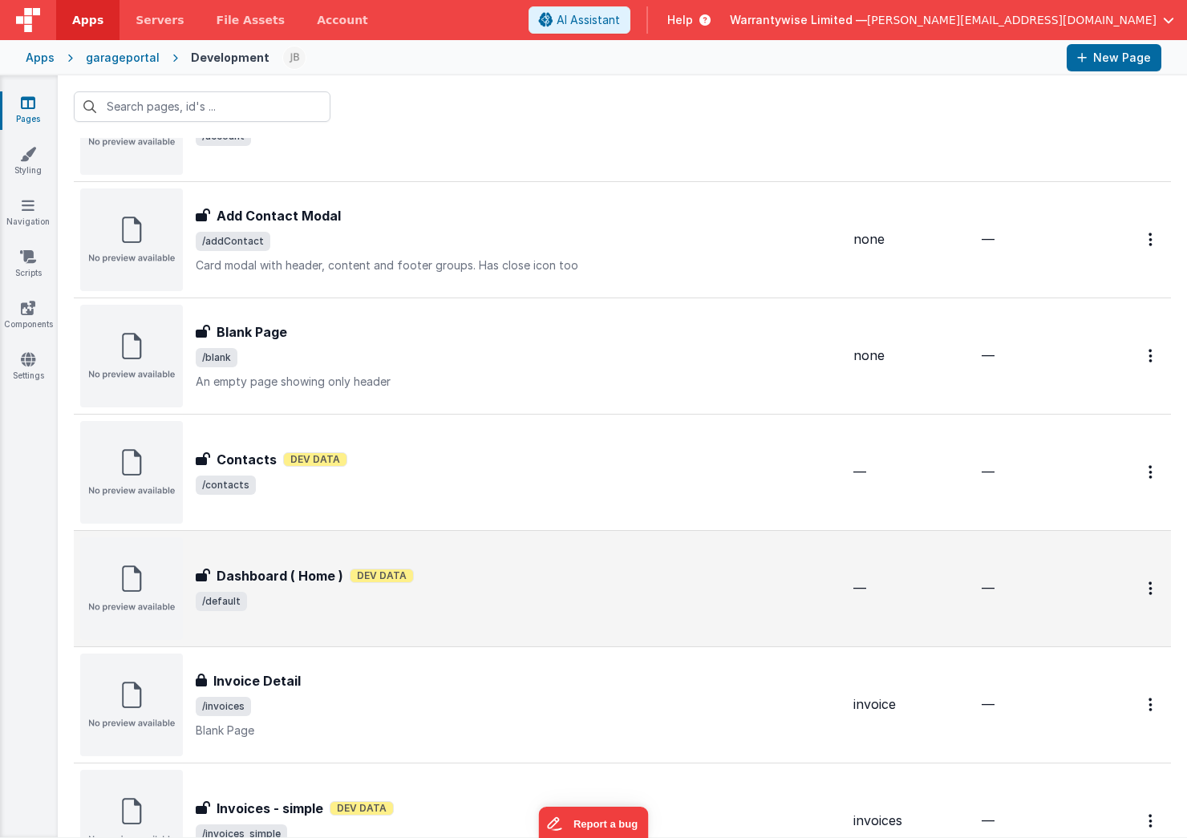
click at [448, 606] on span "/default" at bounding box center [518, 601] width 645 height 19
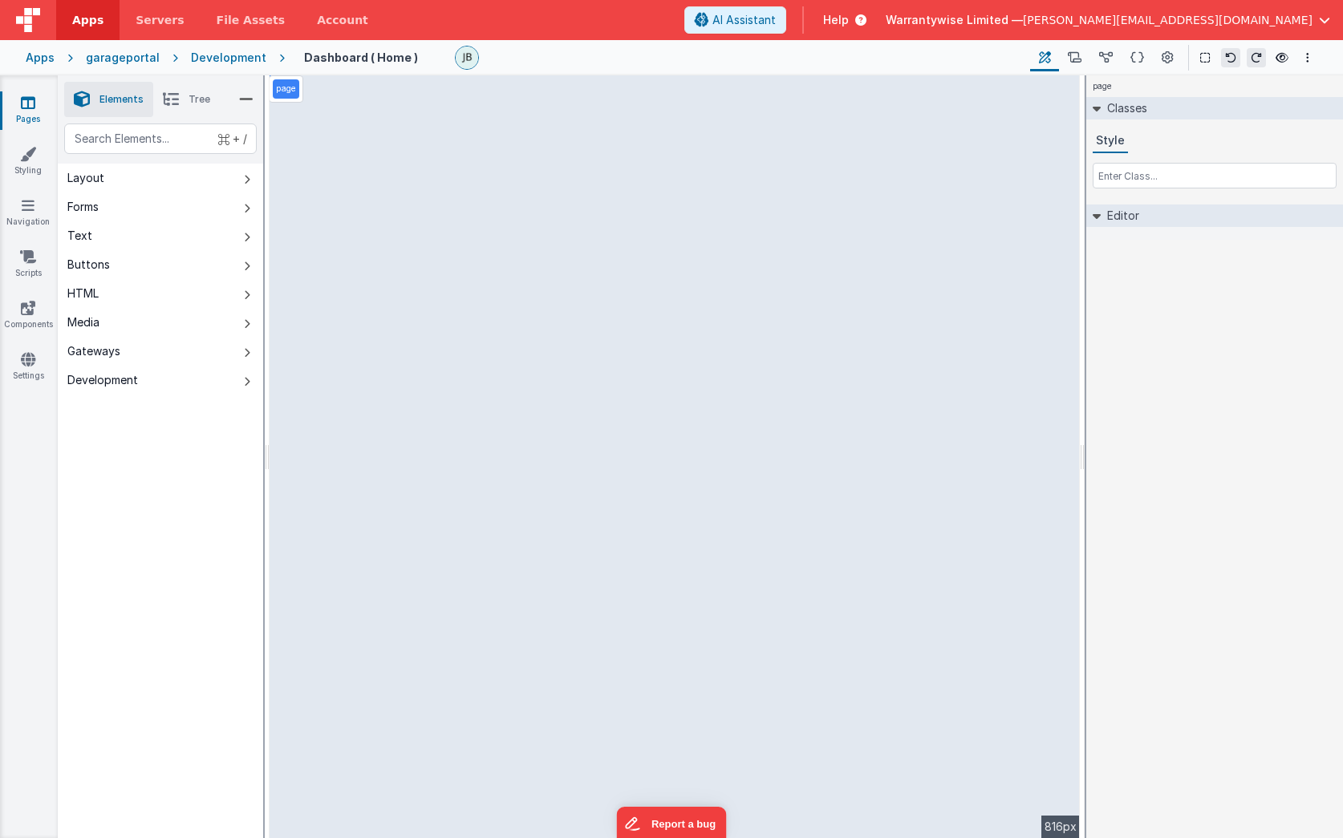
click at [849, 17] on span "Help" at bounding box center [836, 20] width 26 height 16
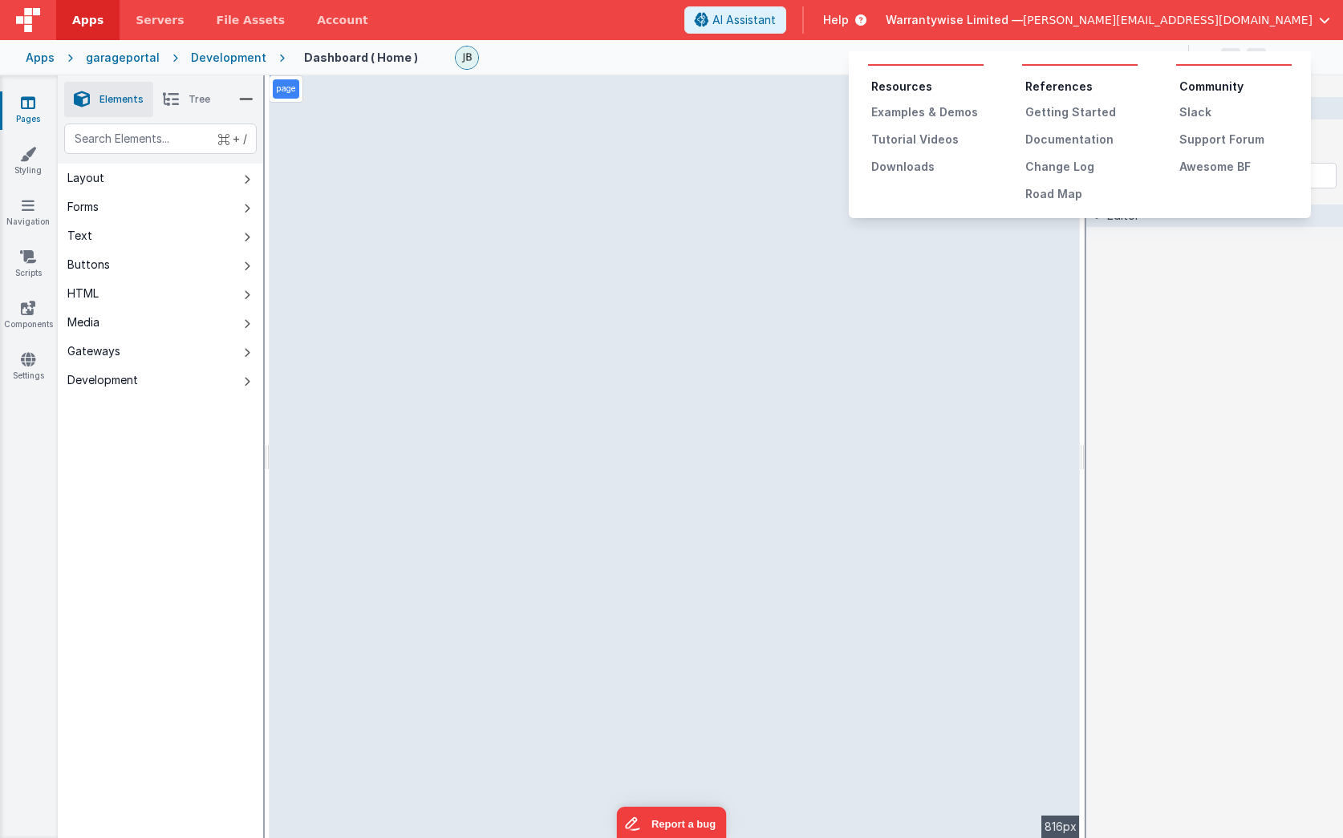
click at [573, 54] on button at bounding box center [671, 419] width 1343 height 838
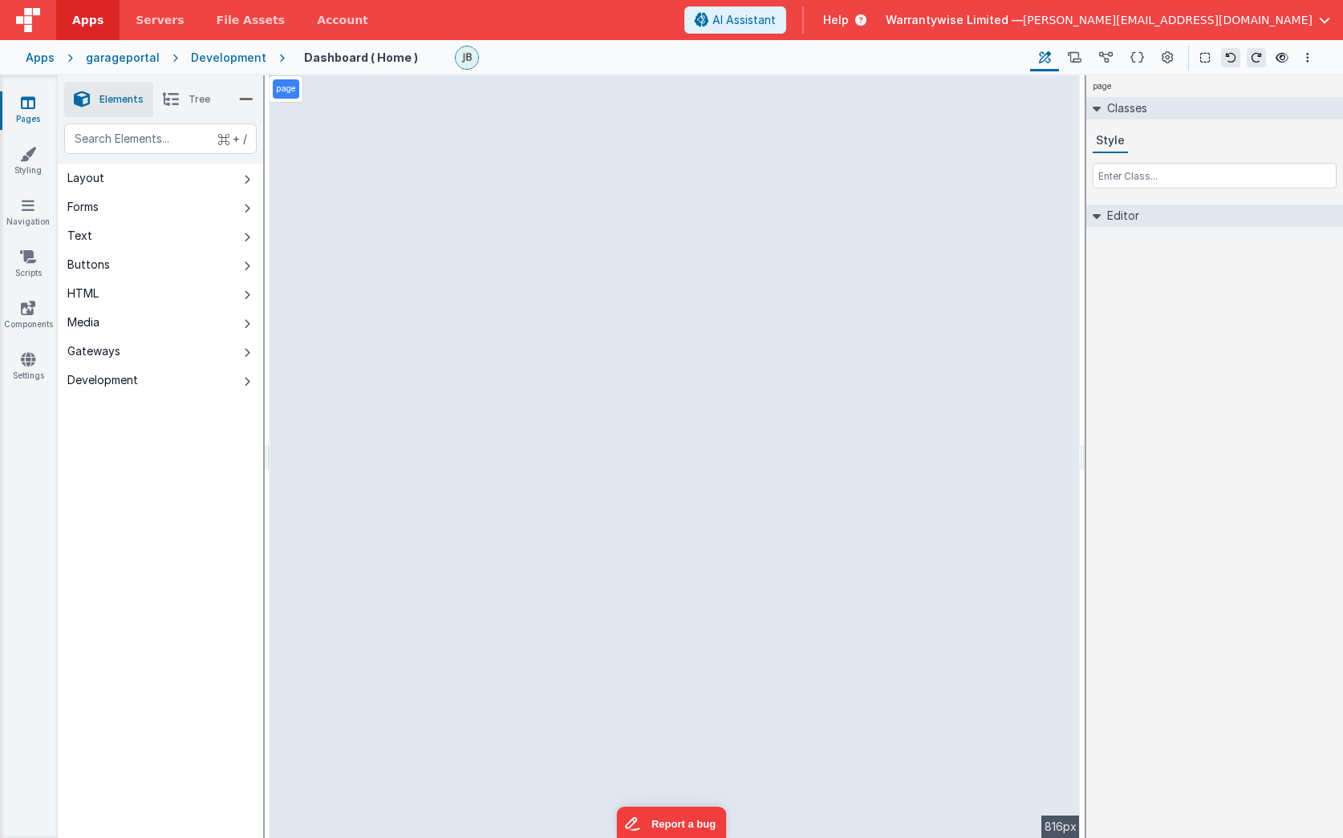
click at [229, 61] on div "Development" at bounding box center [228, 58] width 75 height 16
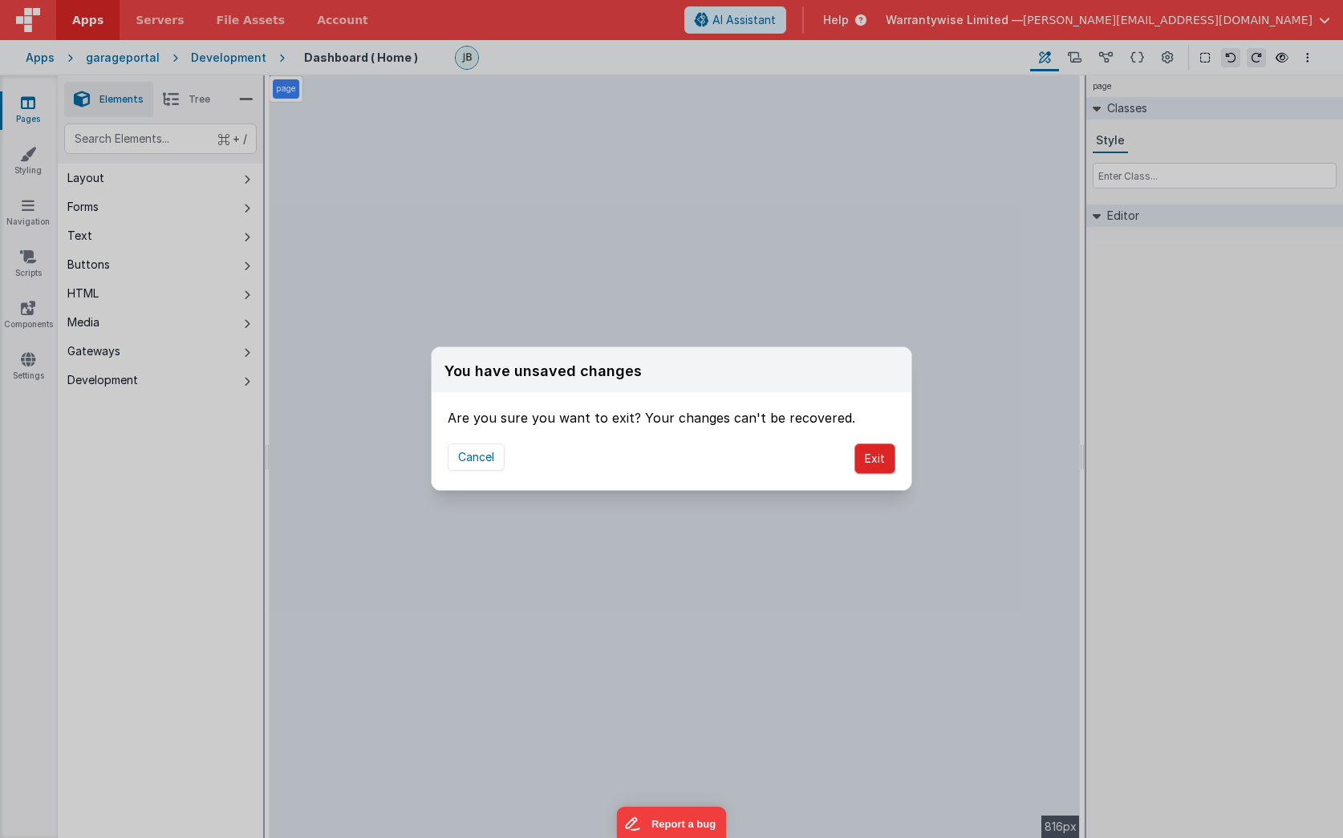
click at [873, 459] on button "Exit" at bounding box center [874, 459] width 41 height 30
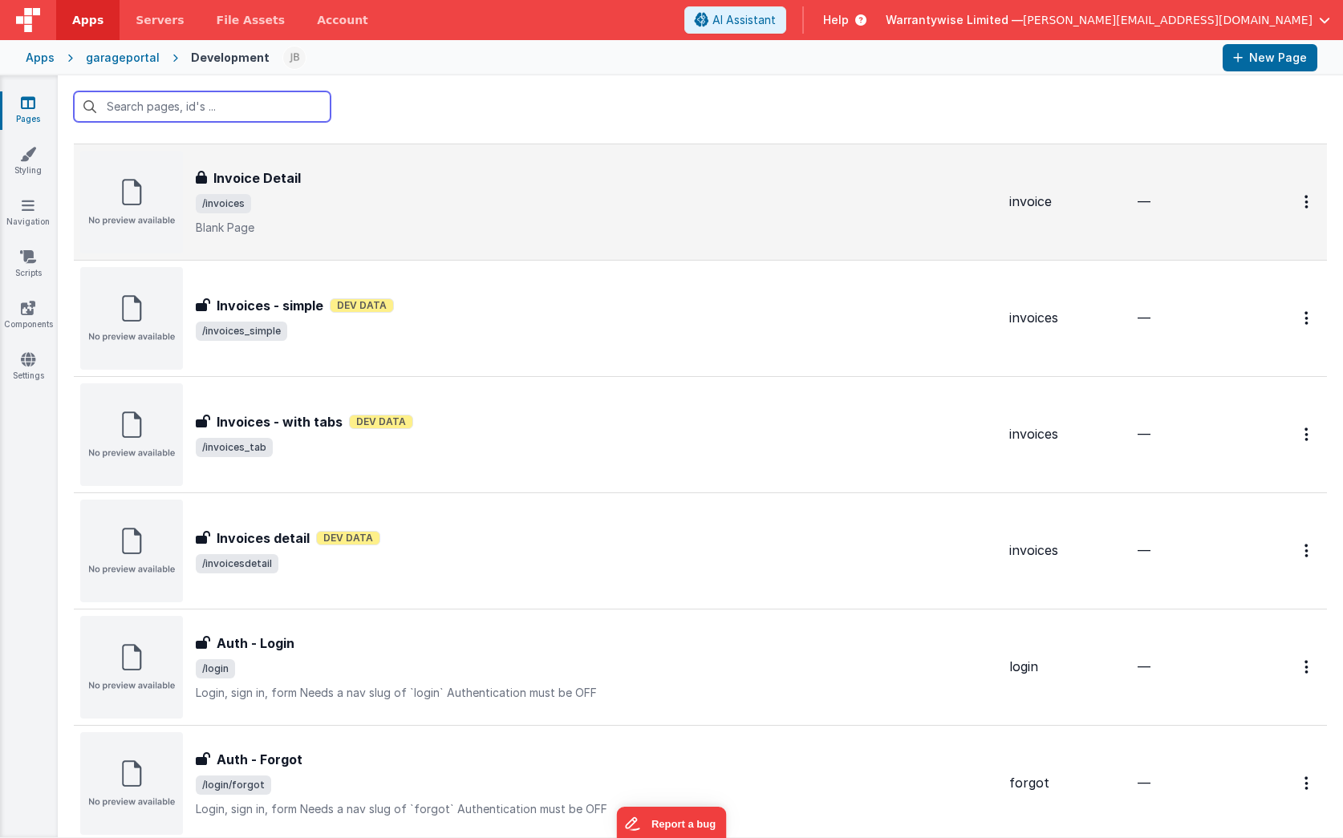
scroll to position [734, 0]
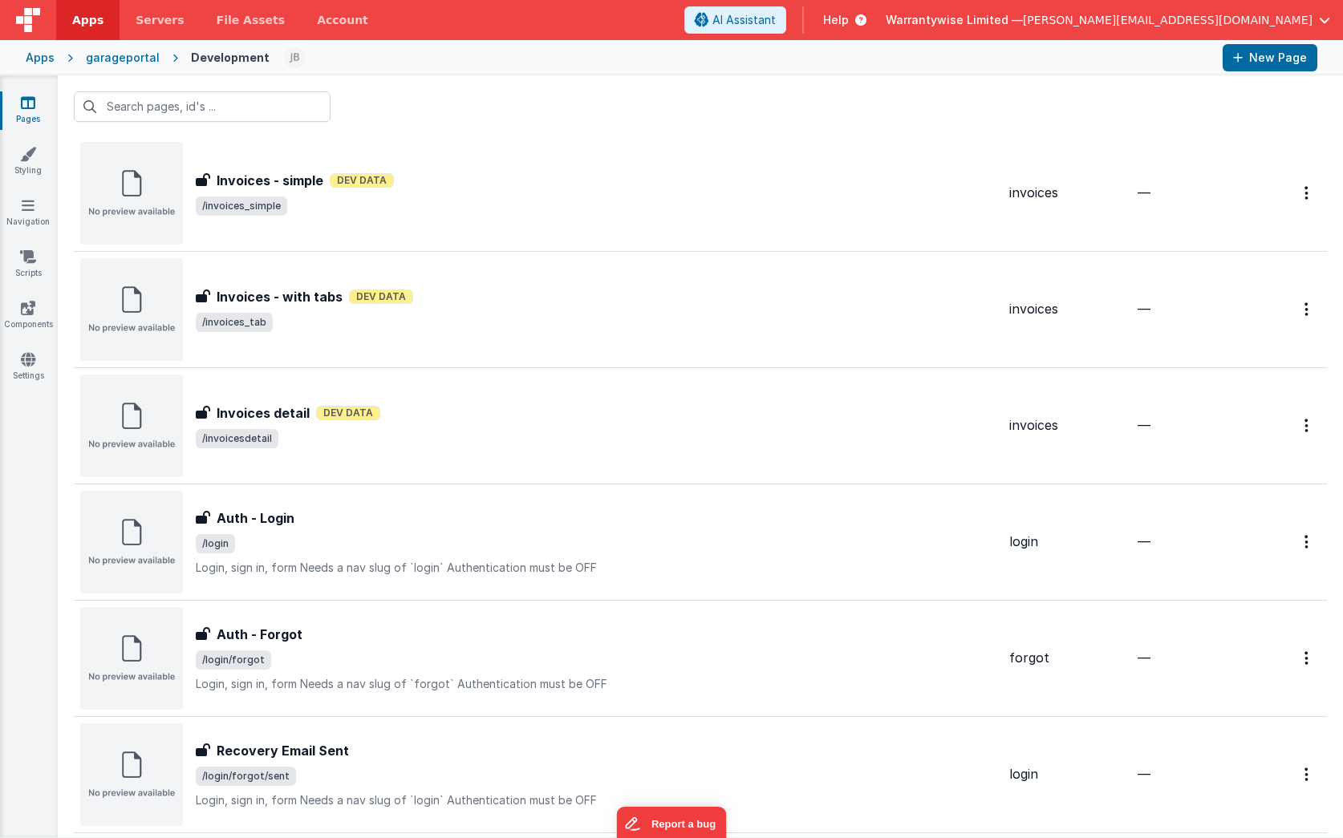
click at [849, 18] on span "Help" at bounding box center [836, 20] width 26 height 16
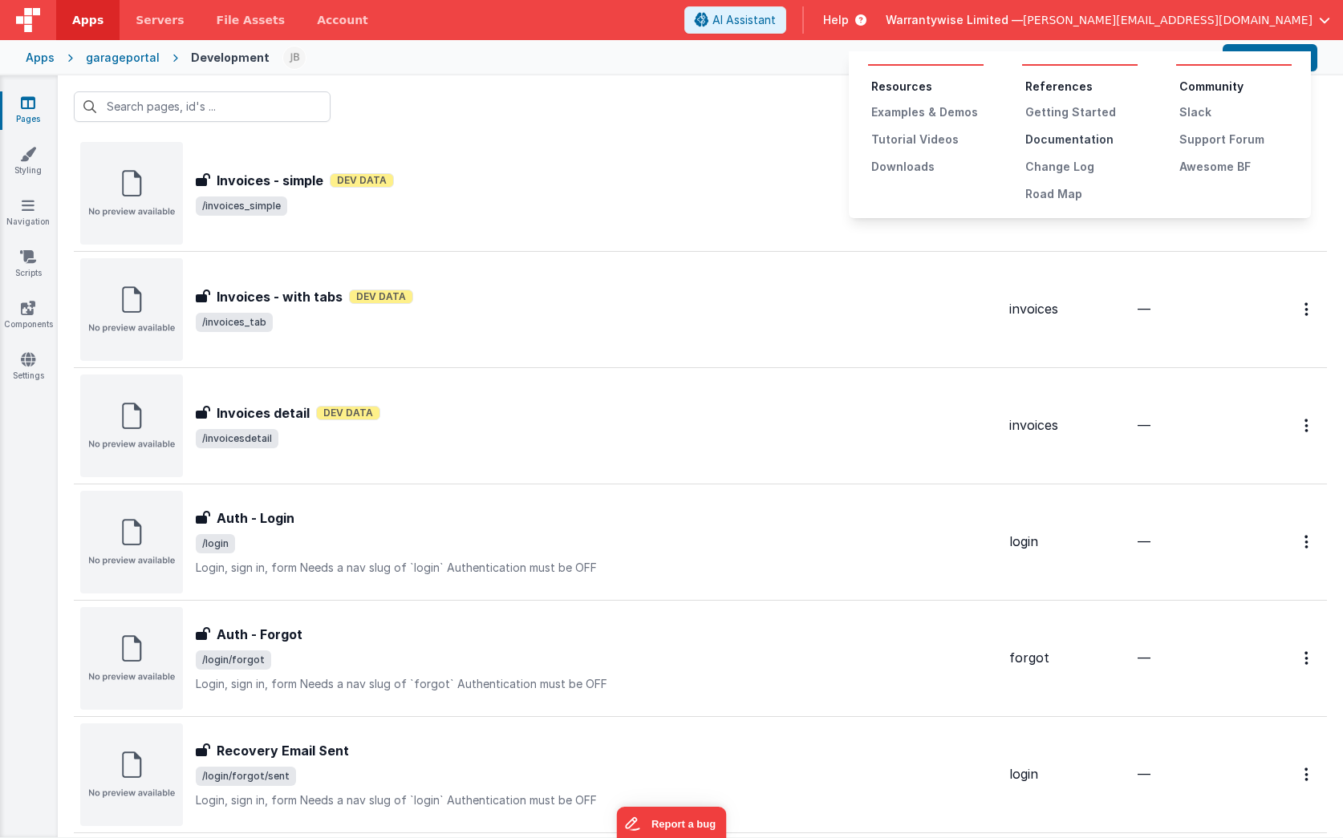
click at [1056, 139] on div "Documentation" at bounding box center [1081, 140] width 112 height 16
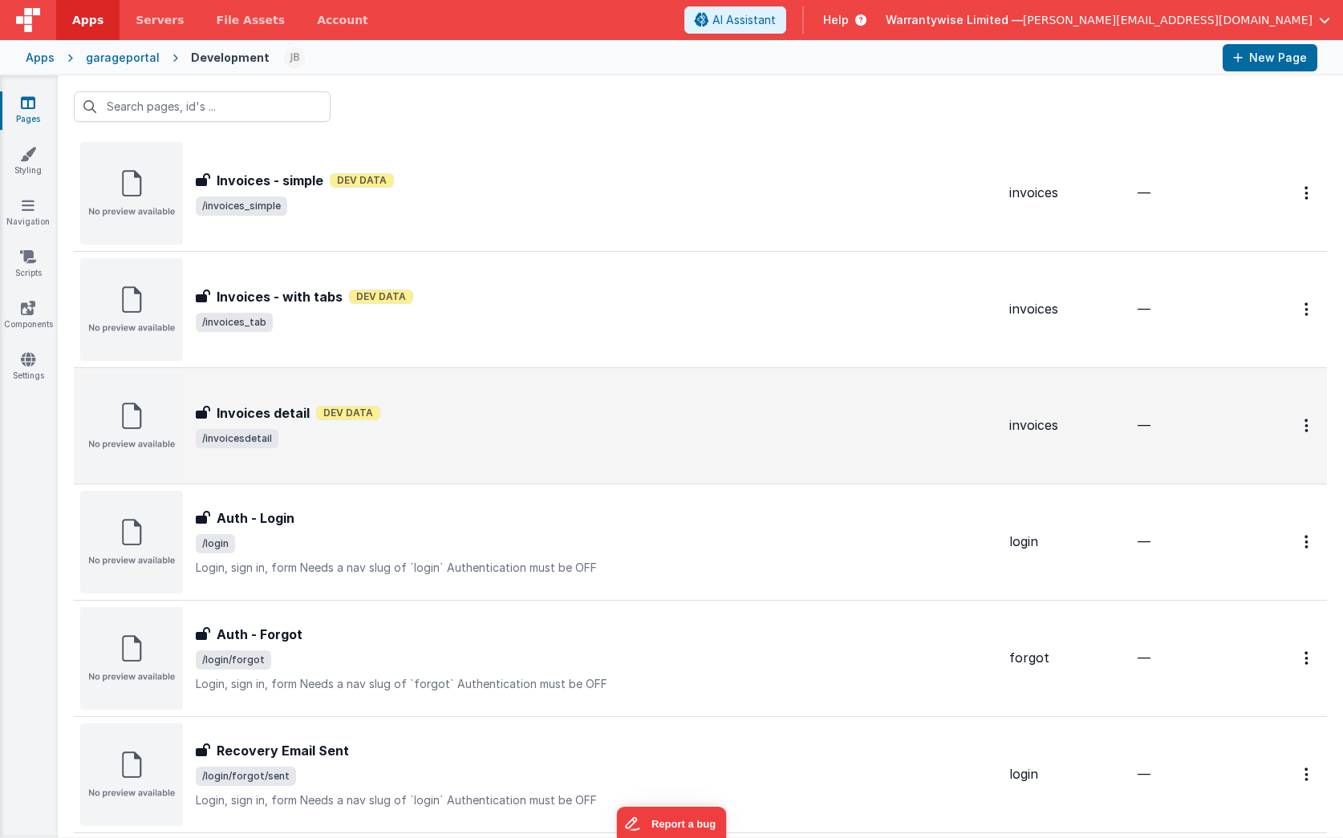
click at [412, 445] on span "/invoicesdetail" at bounding box center [596, 438] width 801 height 19
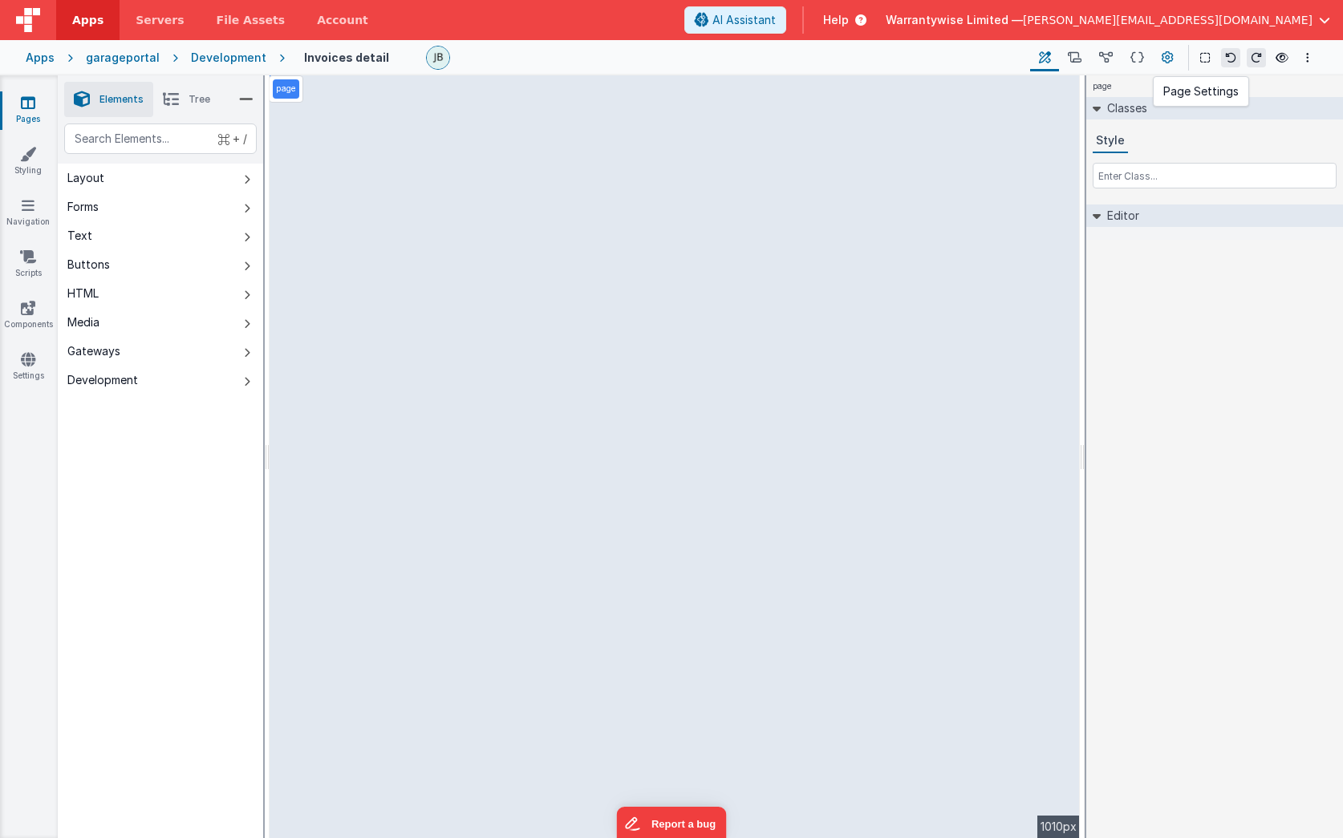
click at [1156, 59] on button at bounding box center [1167, 57] width 29 height 27
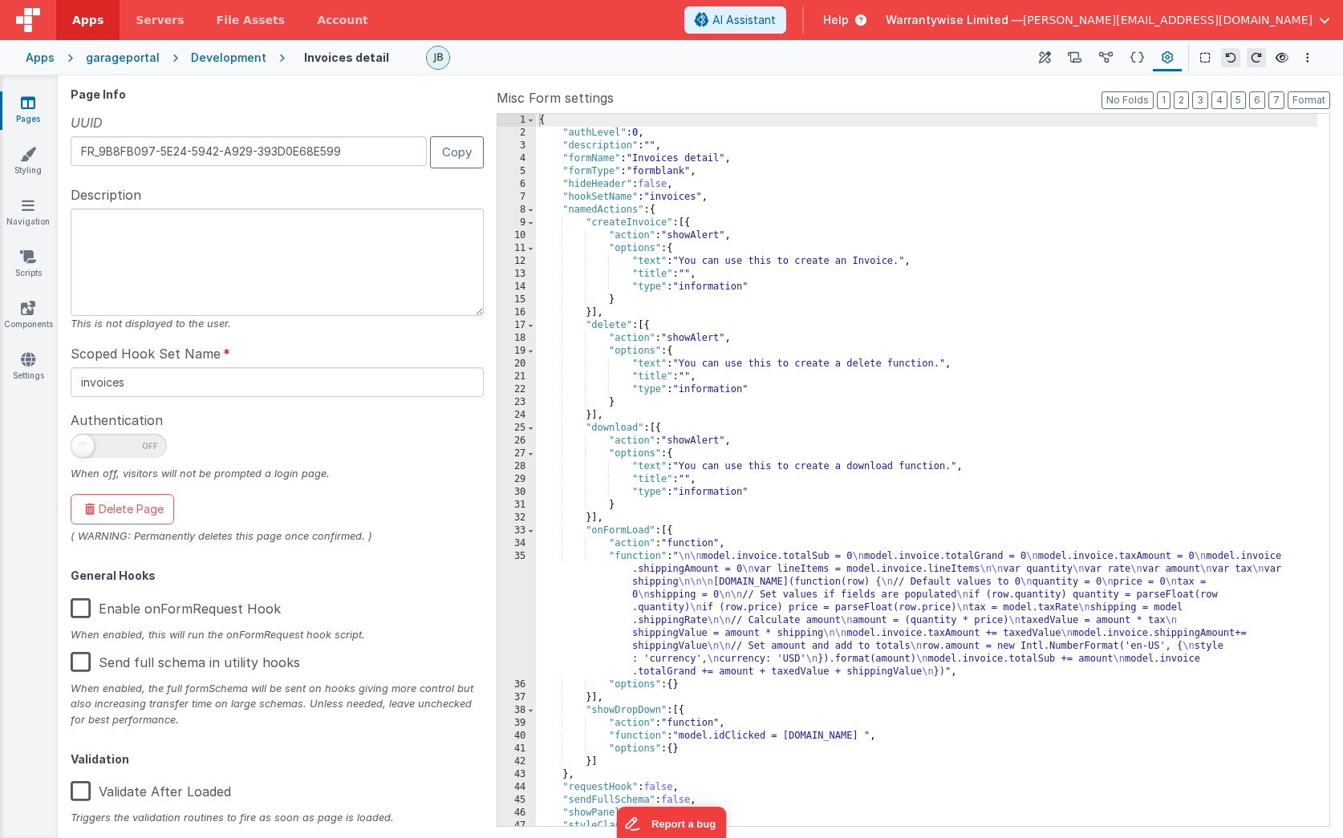
click at [105, 448] on span at bounding box center [119, 446] width 96 height 24
click at [83, 448] on input "checkbox" at bounding box center [77, 443] width 13 height 13
click at [105, 448] on span at bounding box center [119, 446] width 96 height 24
click at [83, 448] on input "checkbox" at bounding box center [77, 443] width 13 height 13
checkbox input "false"
